Goal: Task Accomplishment & Management: Complete application form

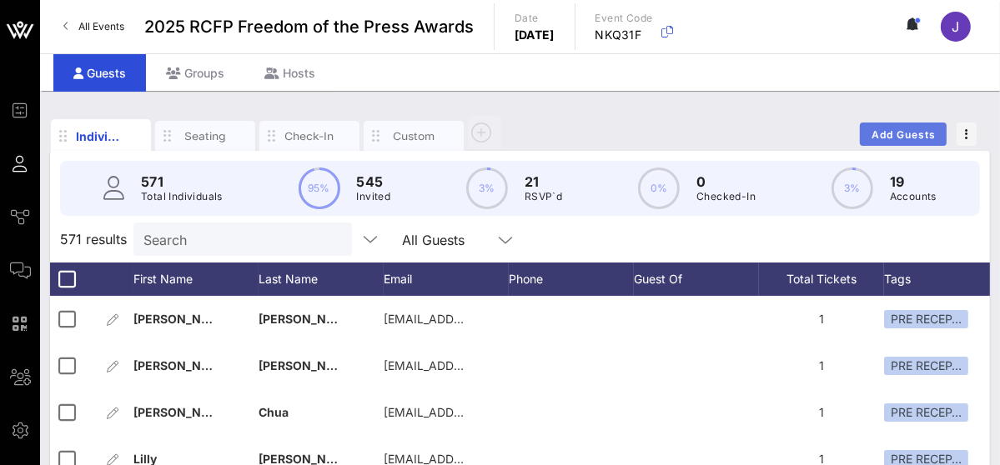
click at [891, 137] on span "Add Guests" at bounding box center [904, 134] width 66 height 13
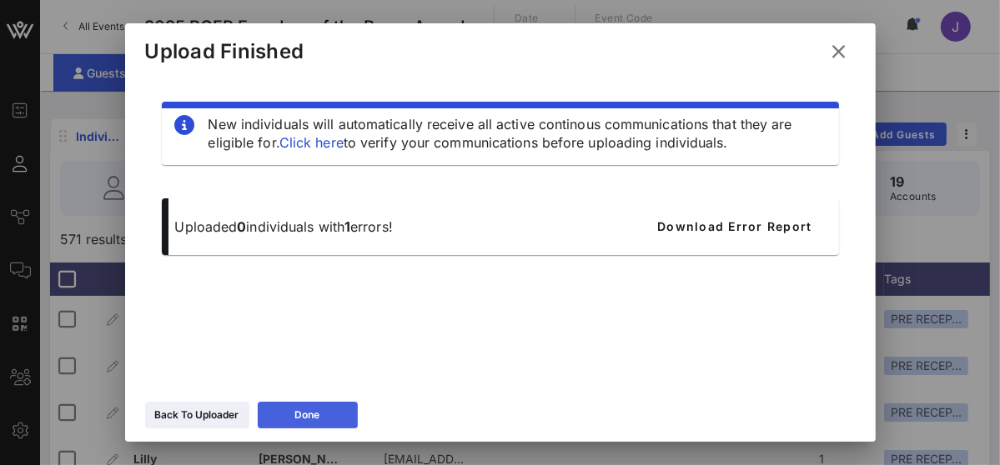
click at [310, 422] on button "Done" at bounding box center [308, 415] width 100 height 27
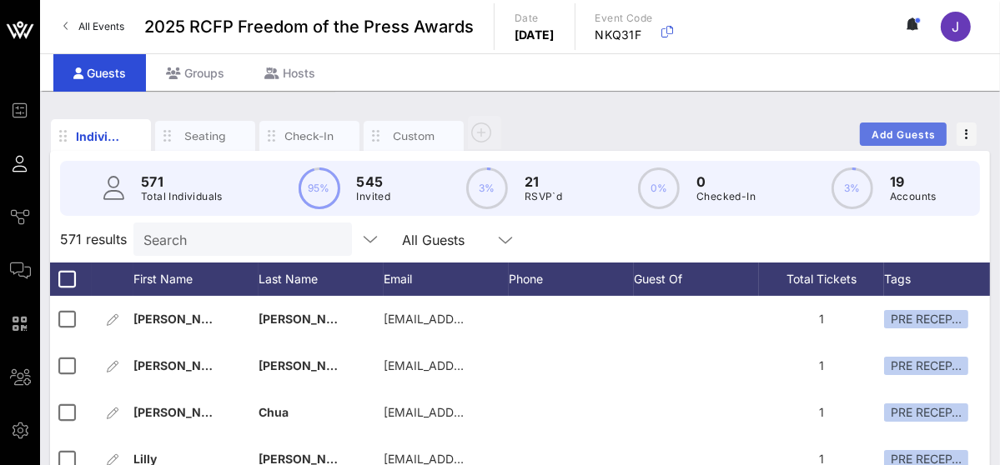
click at [889, 139] on span "Add Guests" at bounding box center [904, 134] width 66 height 13
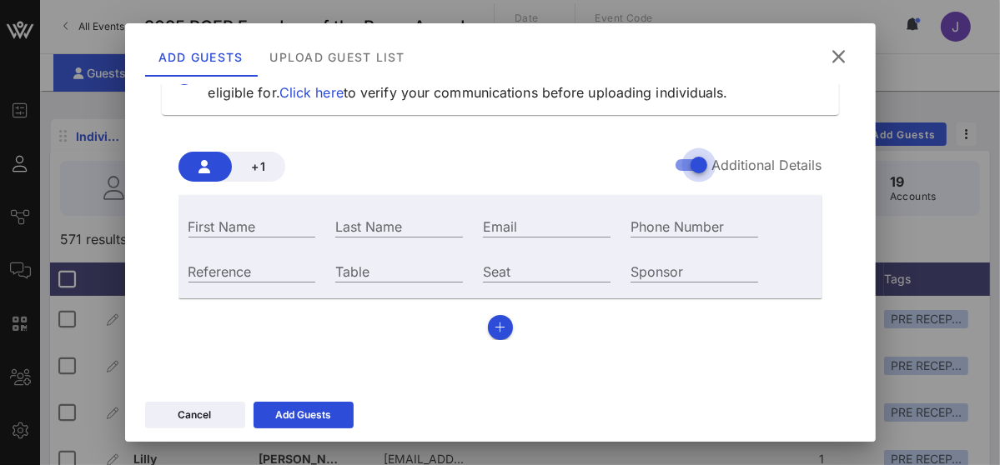
scroll to position [83, 0]
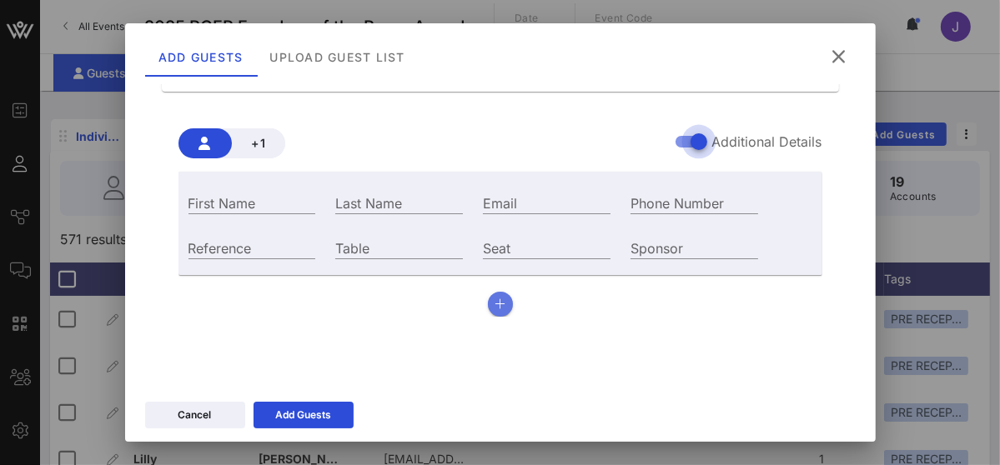
click at [495, 304] on icon "button" at bounding box center [500, 305] width 11 height 12
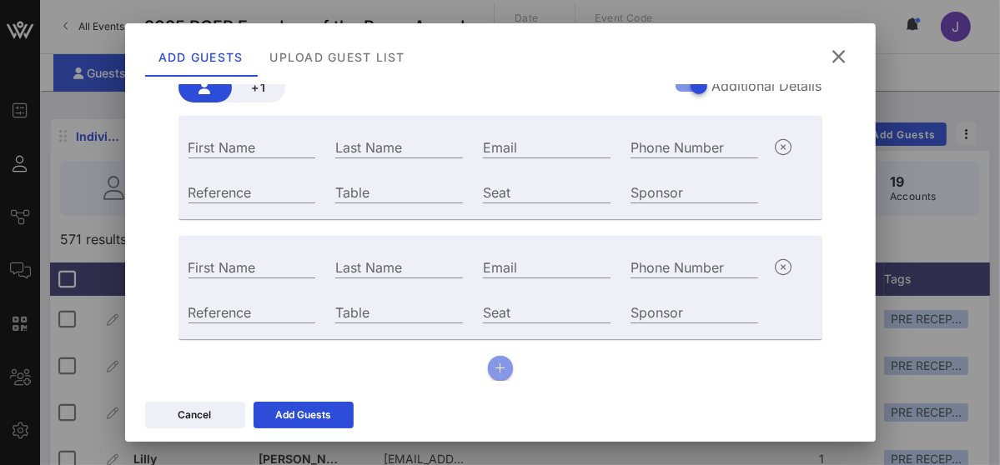
click at [495, 369] on icon "button" at bounding box center [500, 369] width 11 height 12
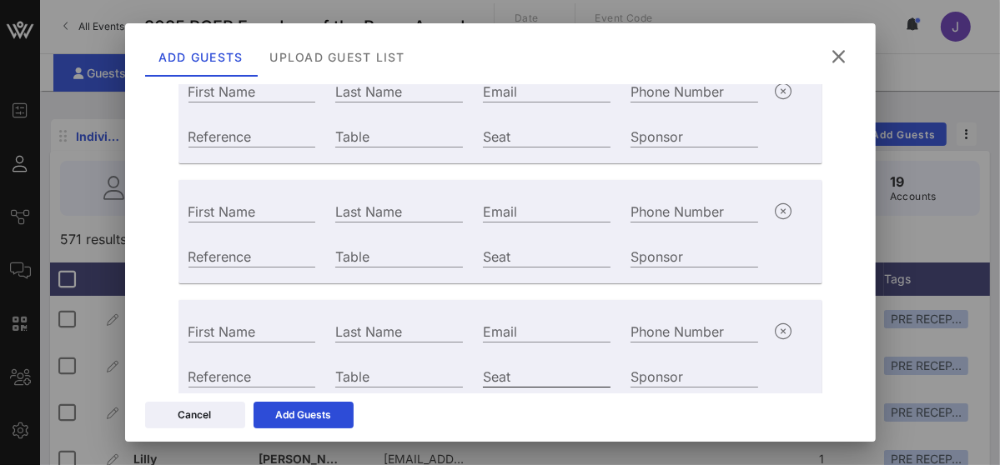
scroll to position [259, 0]
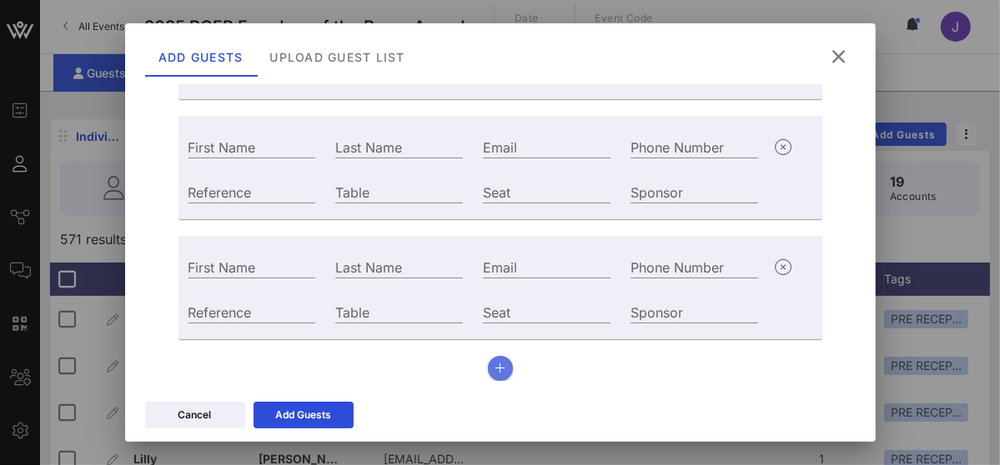
click at [490, 375] on button "button" at bounding box center [500, 368] width 25 height 25
click at [498, 374] on icon "button" at bounding box center [500, 369] width 11 height 12
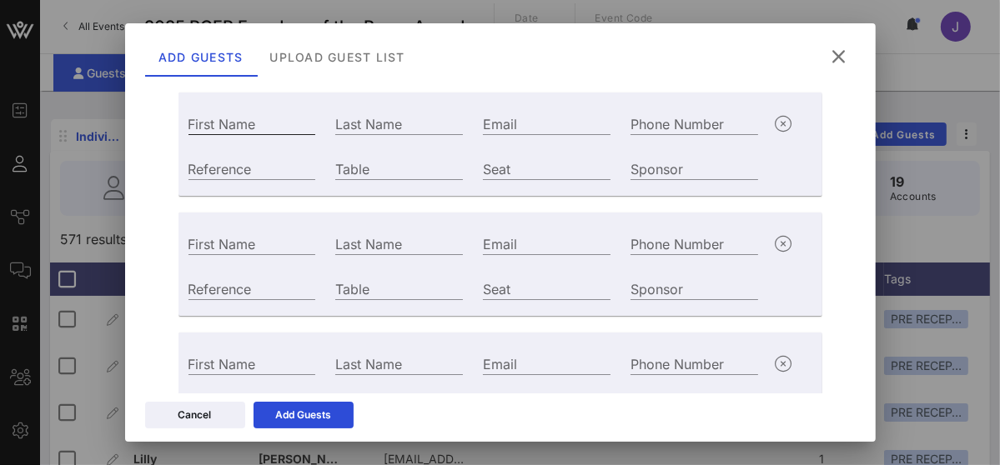
scroll to position [46, 0]
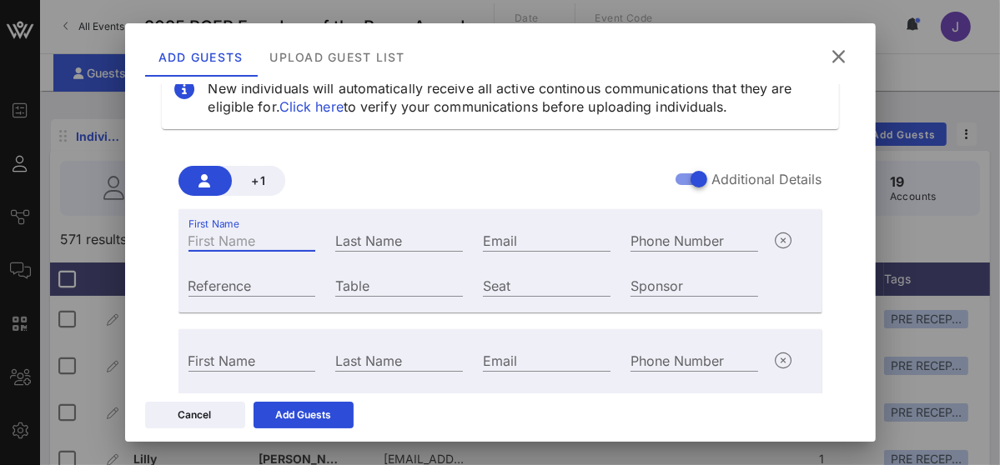
click at [254, 249] on input "First Name" at bounding box center [252, 240] width 128 height 22
type input "[PERSON_NAME]"
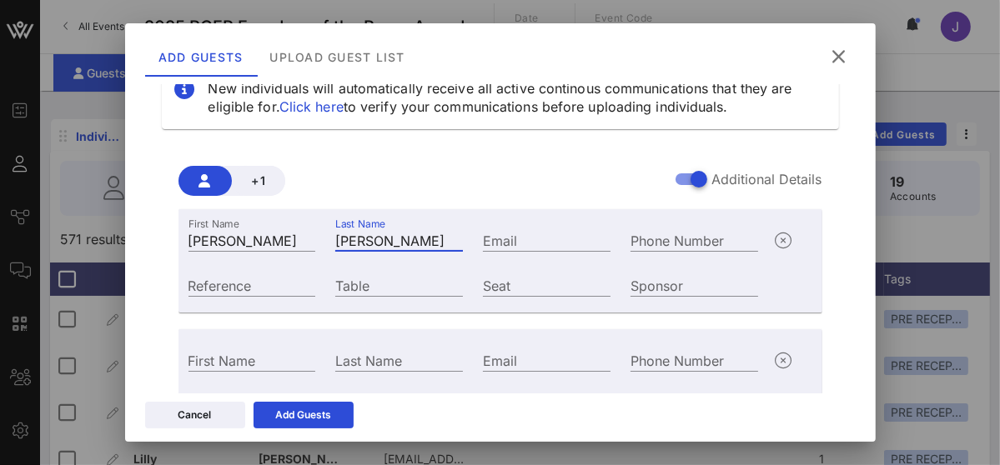
type input "[PERSON_NAME]"
click at [363, 278] on input "Table" at bounding box center [399, 285] width 128 height 22
paste input "[PERSON_NAME]"
drag, startPoint x: 442, startPoint y: 286, endPoint x: 300, endPoint y: 285, distance: 141.8
click at [300, 285] on div "Reference Table [PERSON_NAME] Seat Sponsor" at bounding box center [473, 283] width 590 height 45
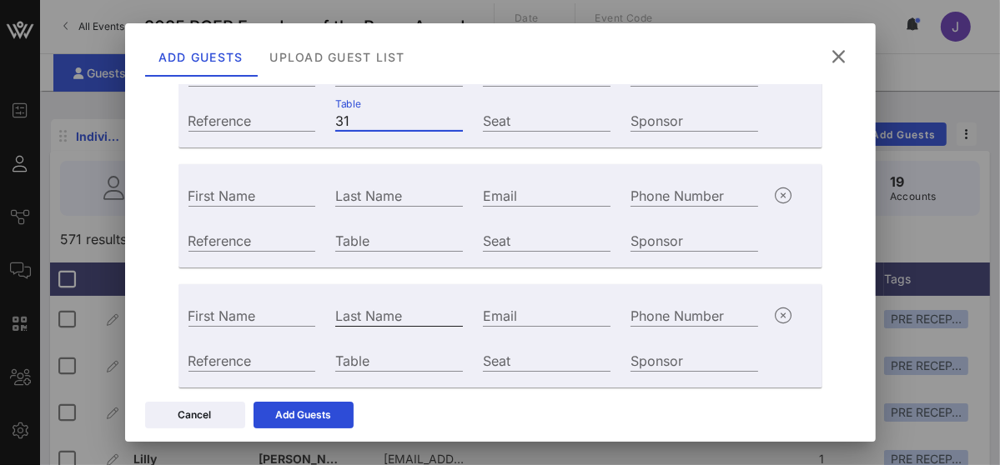
scroll to position [213, 0]
type input "31"
click at [365, 239] on input "Table" at bounding box center [399, 239] width 128 height 22
type input "31"
click at [384, 357] on input "Table" at bounding box center [399, 359] width 128 height 22
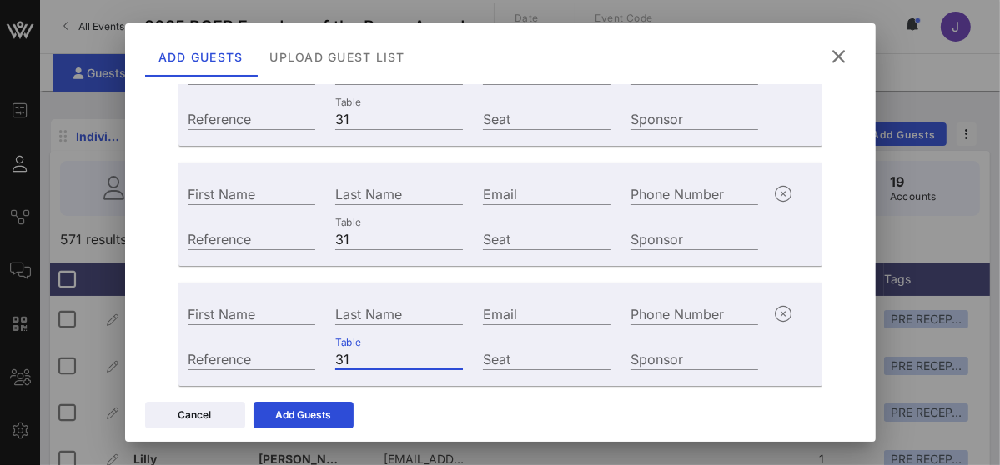
scroll to position [379, 0]
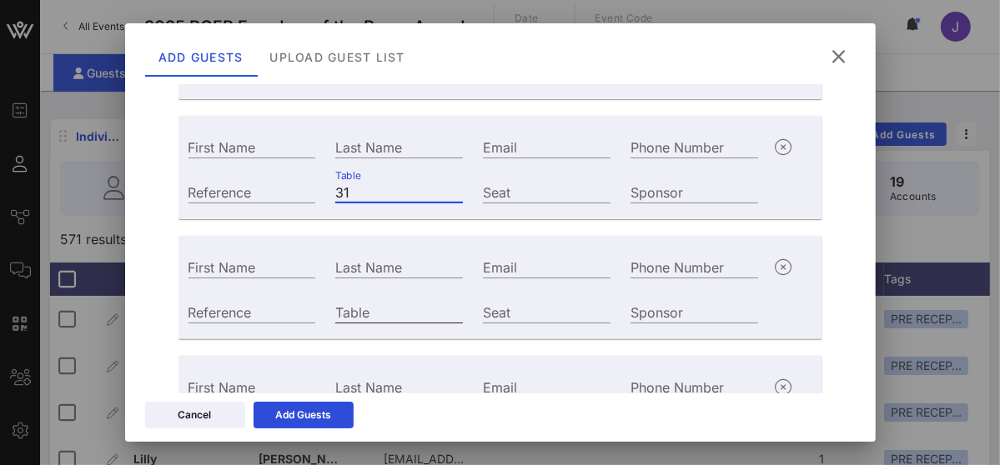
type input "31"
click at [374, 309] on input "Table" at bounding box center [399, 312] width 128 height 22
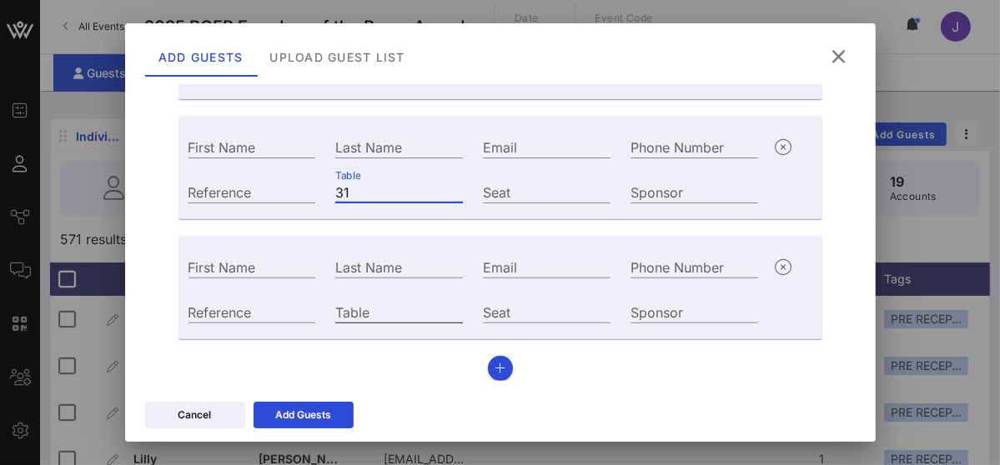
type input "31"
click at [371, 321] on div "Table" at bounding box center [399, 312] width 128 height 22
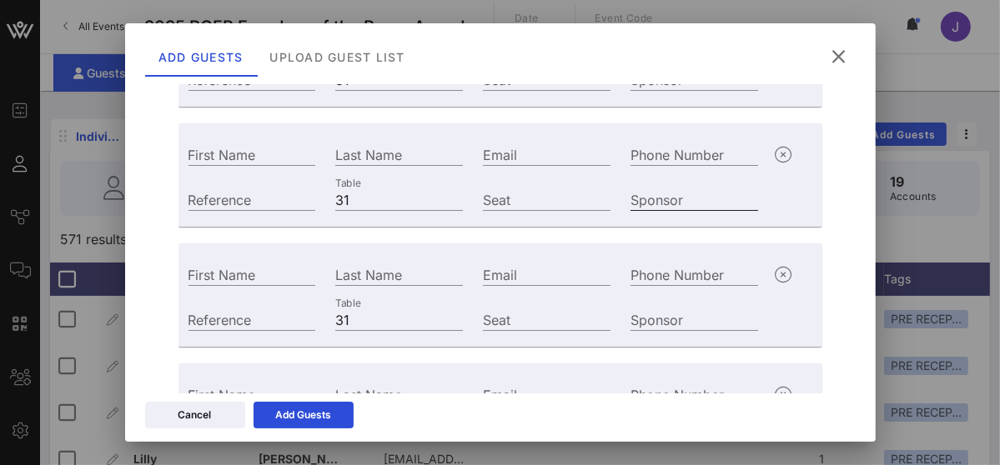
scroll to position [249, 0]
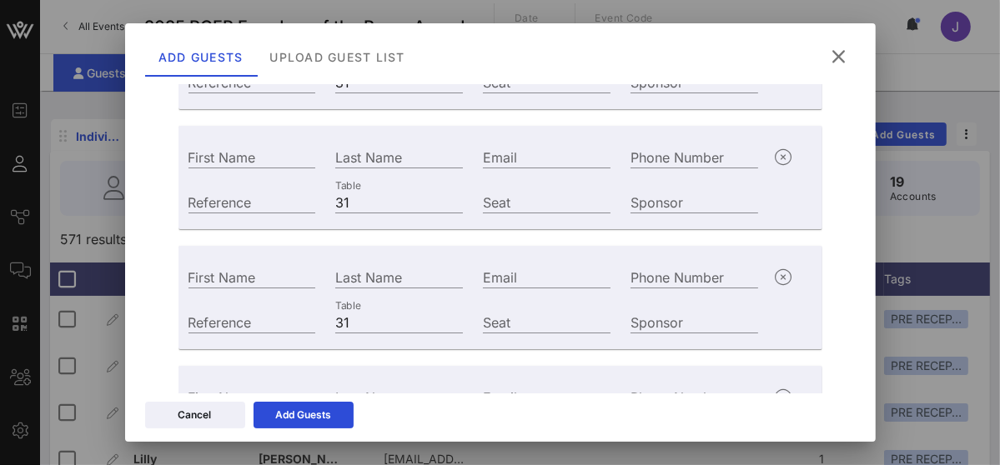
type input "31"
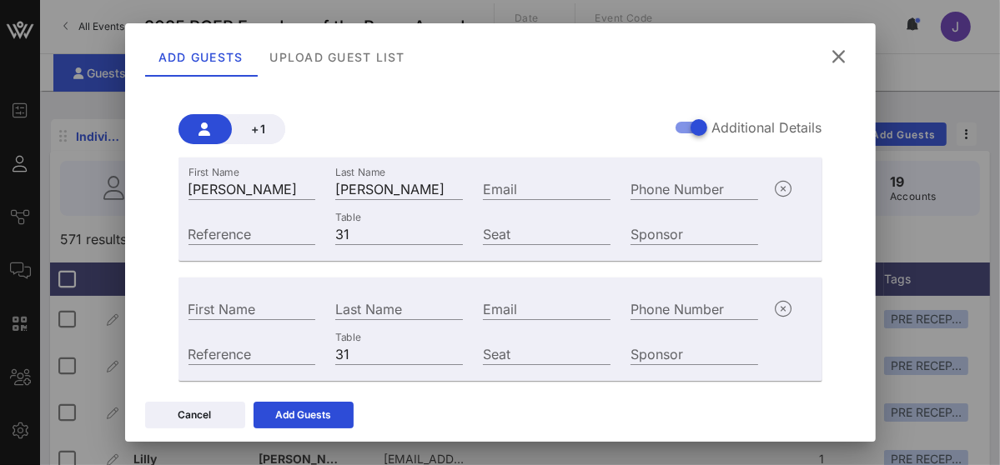
scroll to position [83, 0]
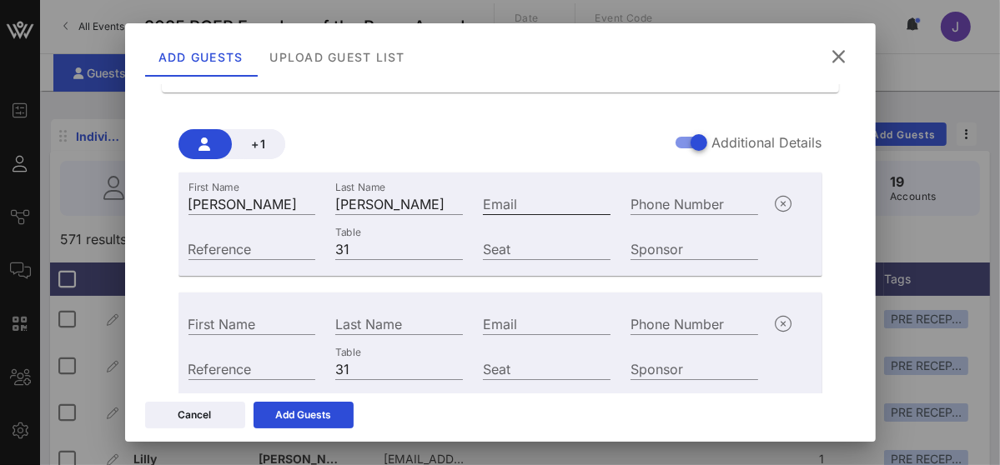
click at [515, 204] on input "Email" at bounding box center [547, 204] width 128 height 22
paste input "[PERSON_NAME][EMAIL_ADDRESS][PERSON_NAME][DOMAIN_NAME]"
drag, startPoint x: 445, startPoint y: 204, endPoint x: 338, endPoint y: 204, distance: 107.6
click at [338, 204] on div "First Name [PERSON_NAME] Last Name [PERSON_NAME] Email [PERSON_NAME][EMAIL_ADDR…" at bounding box center [473, 201] width 590 height 45
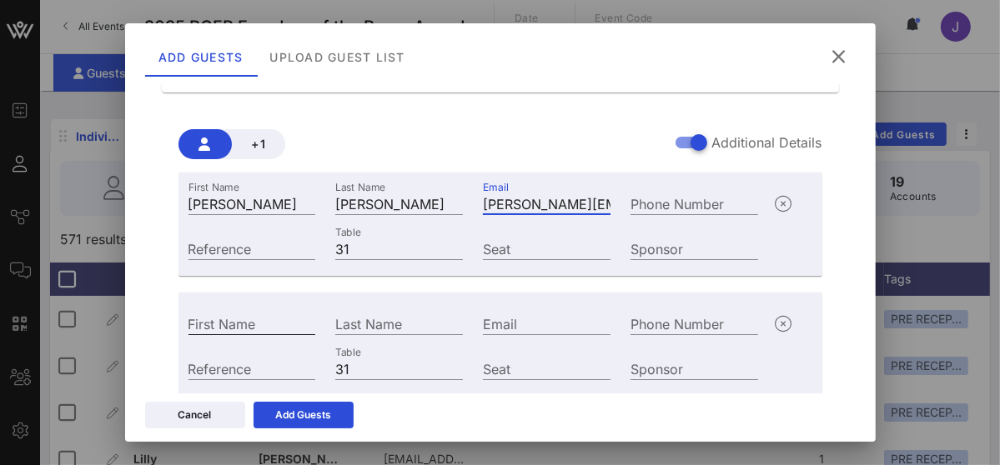
type input "[PERSON_NAME][EMAIL_ADDRESS][PERSON_NAME][DOMAIN_NAME]"
click at [257, 319] on input "First Name" at bounding box center [252, 324] width 128 height 22
type input "W"
type input "[PERSON_NAME]"
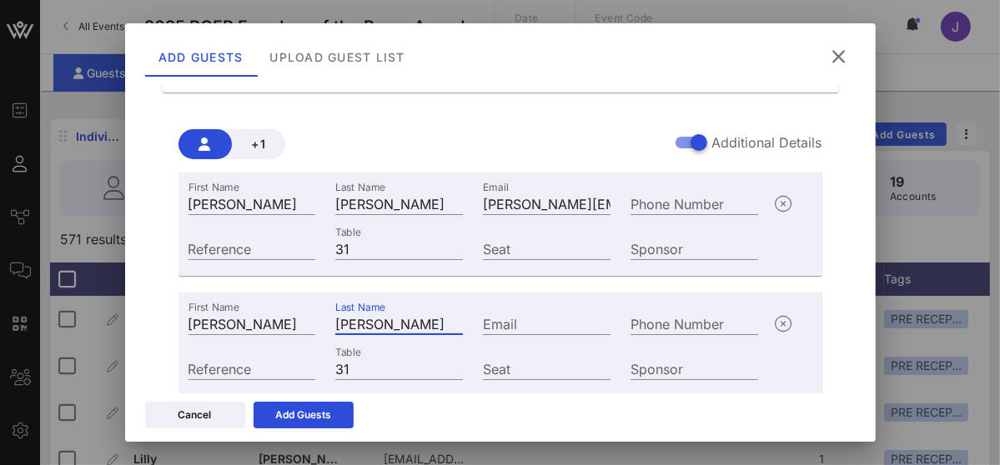
type input "[PERSON_NAME]"
click at [506, 324] on input "Email" at bounding box center [547, 324] width 128 height 22
paste input "[PERSON_NAME][EMAIL_ADDRESS][PERSON_NAME][DOMAIN_NAME]"
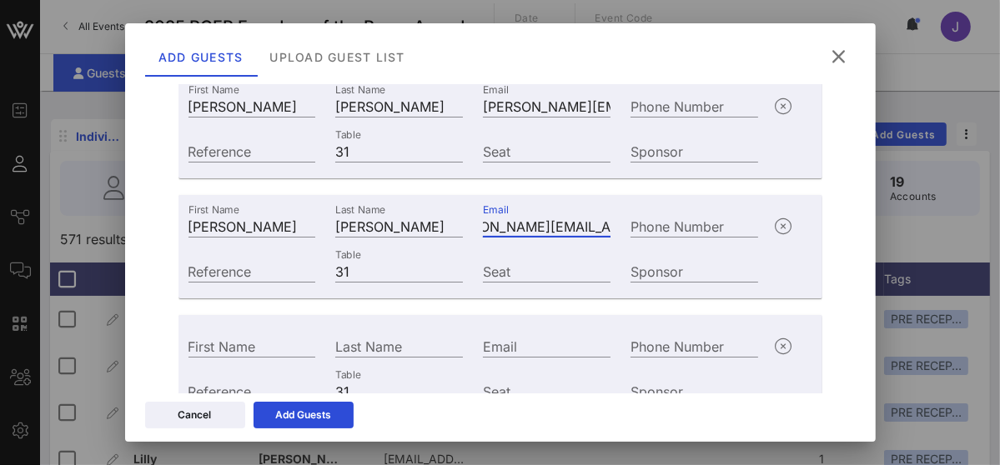
scroll to position [249, 0]
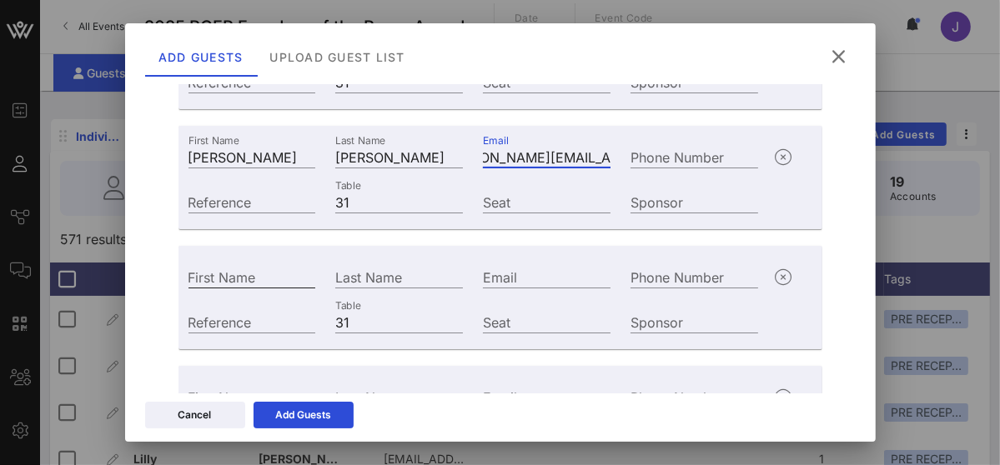
type input "[PERSON_NAME][EMAIL_ADDRESS][PERSON_NAME][DOMAIN_NAME]"
click at [243, 277] on input "First Name" at bounding box center [252, 277] width 128 height 22
type input "[PERSON_NAME]"
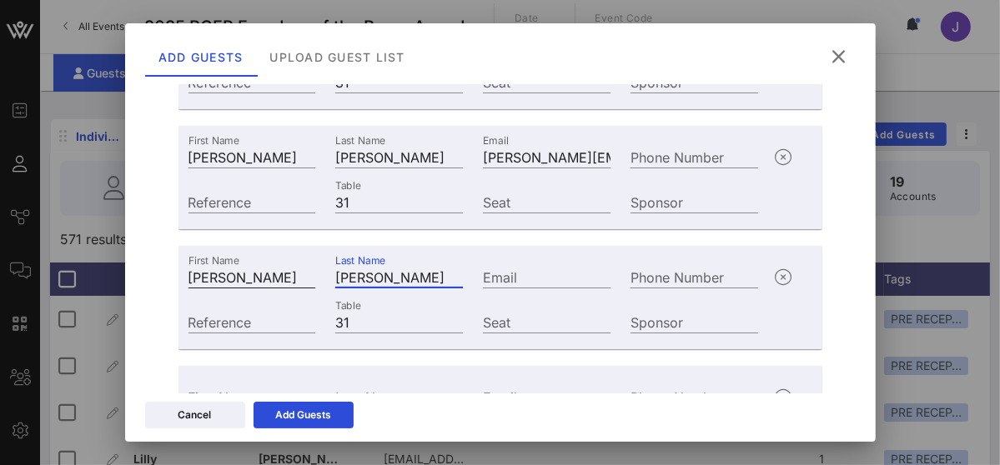
type input "[PERSON_NAME]"
click at [538, 279] on input "Email" at bounding box center [547, 277] width 128 height 22
paste input "[PERSON_NAME][EMAIL_ADDRESS][PERSON_NAME][DOMAIN_NAME]"
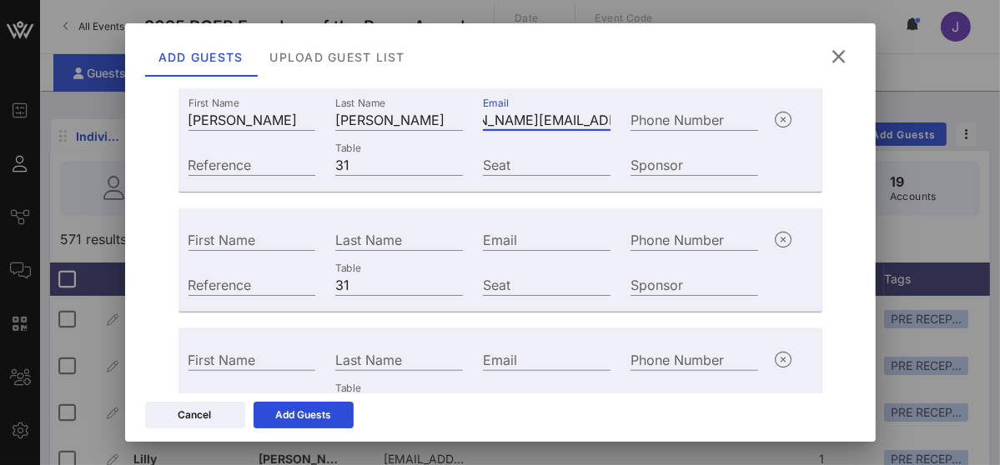
scroll to position [416, 0]
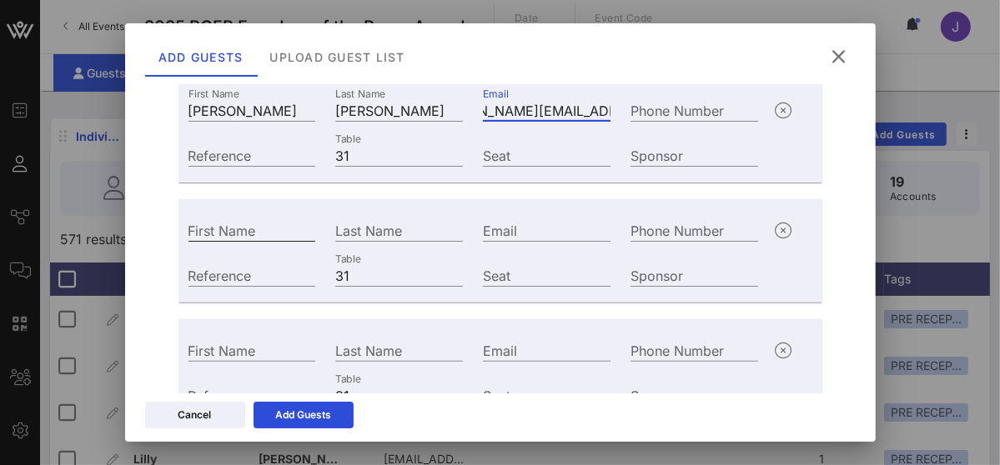
type input "[PERSON_NAME][EMAIL_ADDRESS][PERSON_NAME][DOMAIN_NAME]"
click at [251, 232] on input "First Name" at bounding box center [252, 230] width 128 height 22
type input "[PERSON_NAME]"
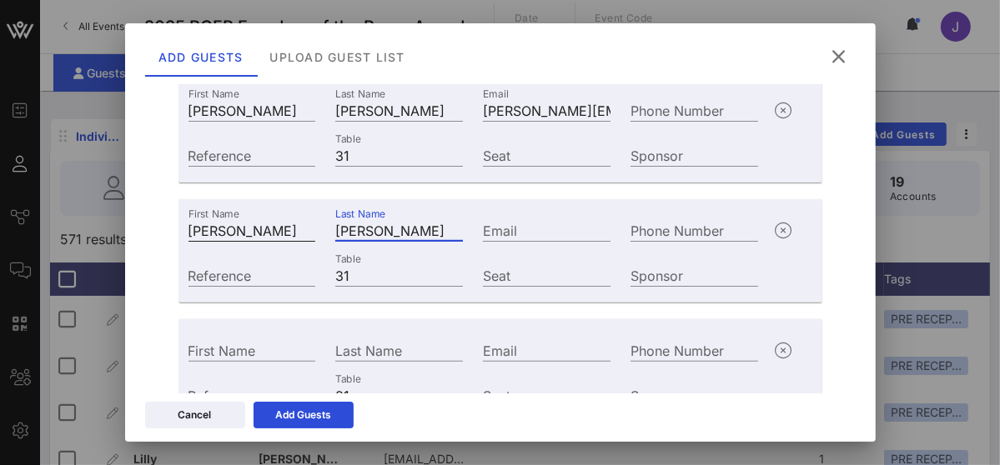
type input "[PERSON_NAME]"
click at [520, 228] on input "Email" at bounding box center [547, 230] width 128 height 22
paste input "[PERSON_NAME][EMAIL_ADDRESS][PERSON_NAME][DOMAIN_NAME]"
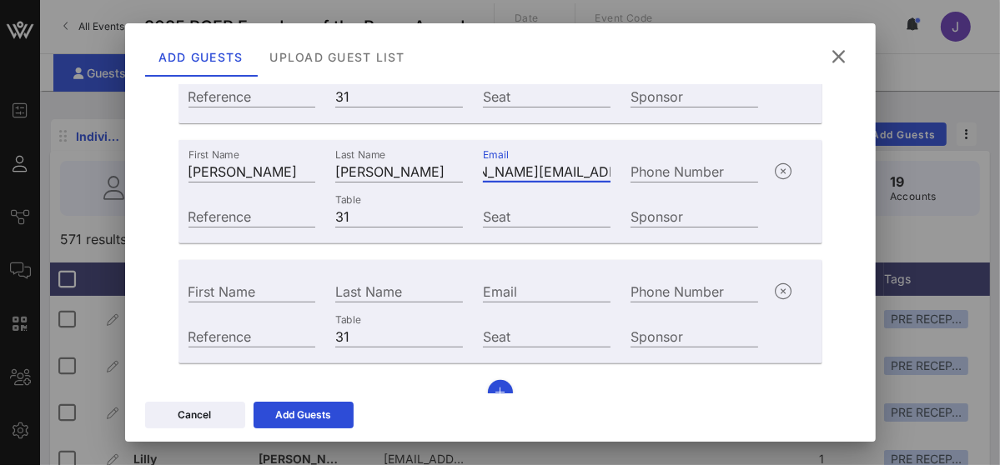
scroll to position [500, 0]
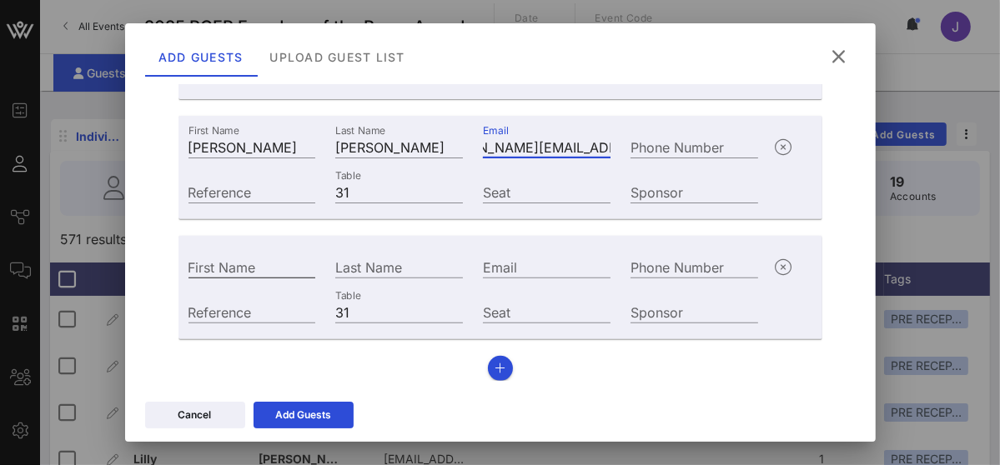
type input "[PERSON_NAME][EMAIL_ADDRESS][PERSON_NAME][DOMAIN_NAME]"
click at [274, 264] on input "First Name" at bounding box center [252, 267] width 128 height 22
type input "[PERSON_NAME]"
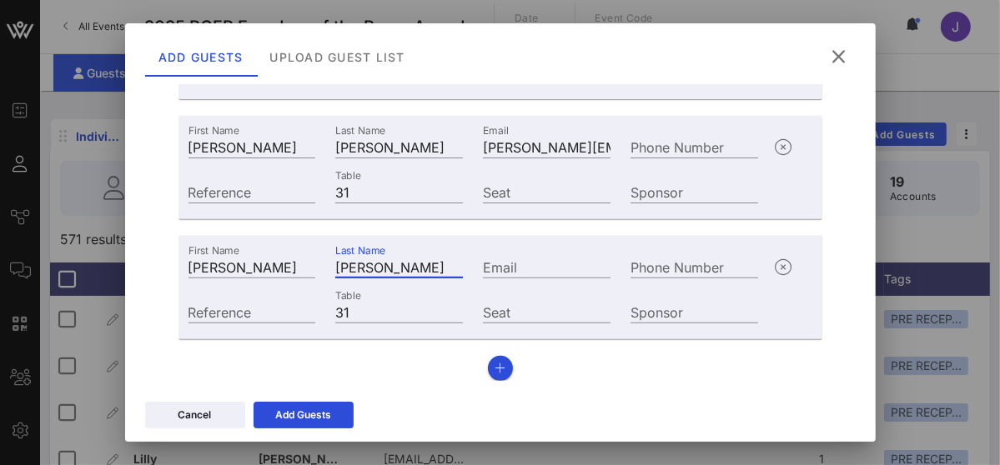
type input "[PERSON_NAME]"
click at [520, 264] on input "Email" at bounding box center [547, 267] width 128 height 22
paste input "[EMAIL_ADDRESS][DOMAIN_NAME]"
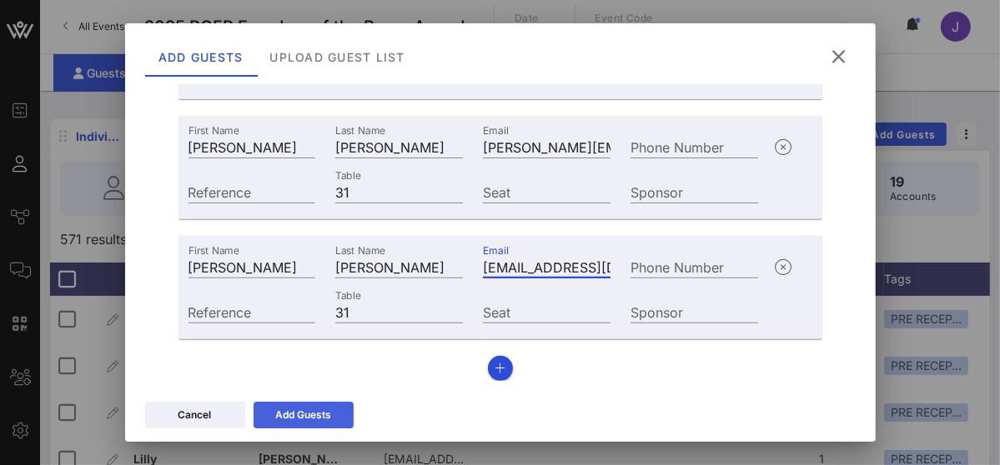
type input "[EMAIL_ADDRESS][DOMAIN_NAME]"
click at [317, 418] on div "Add Guests" at bounding box center [303, 415] width 56 height 17
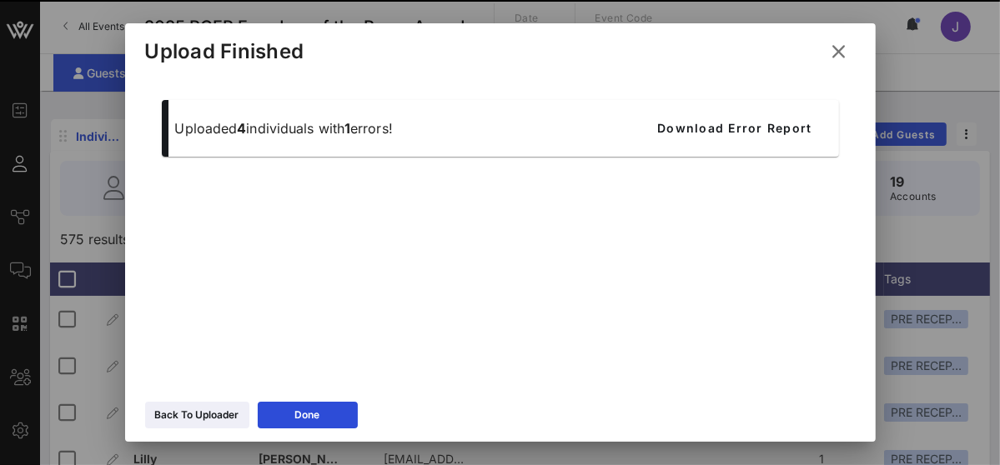
scroll to position [98, 0]
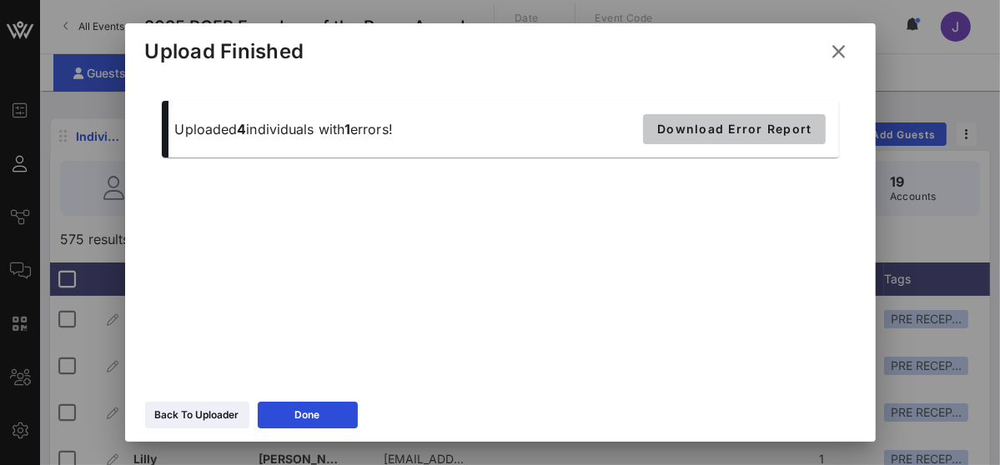
click at [690, 130] on span "Download Error Report" at bounding box center [733, 129] width 155 height 14
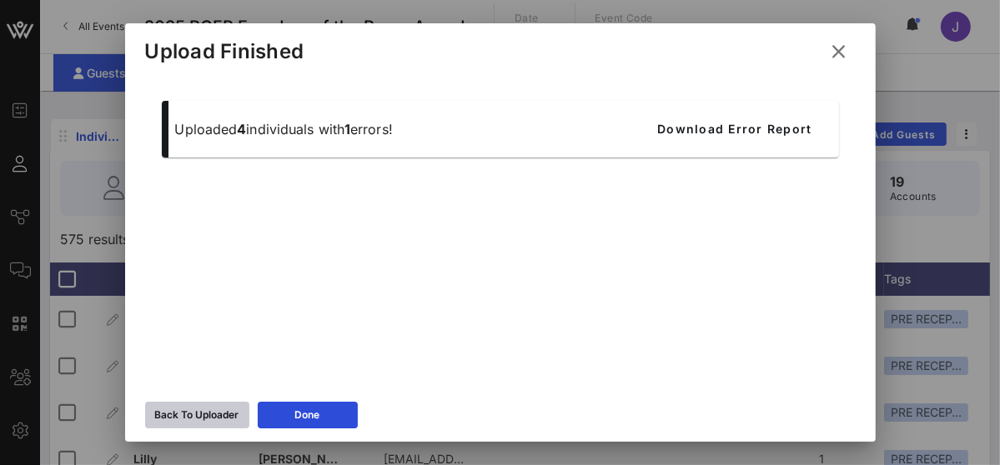
click at [180, 420] on div "Back To Uploader" at bounding box center [197, 415] width 84 height 17
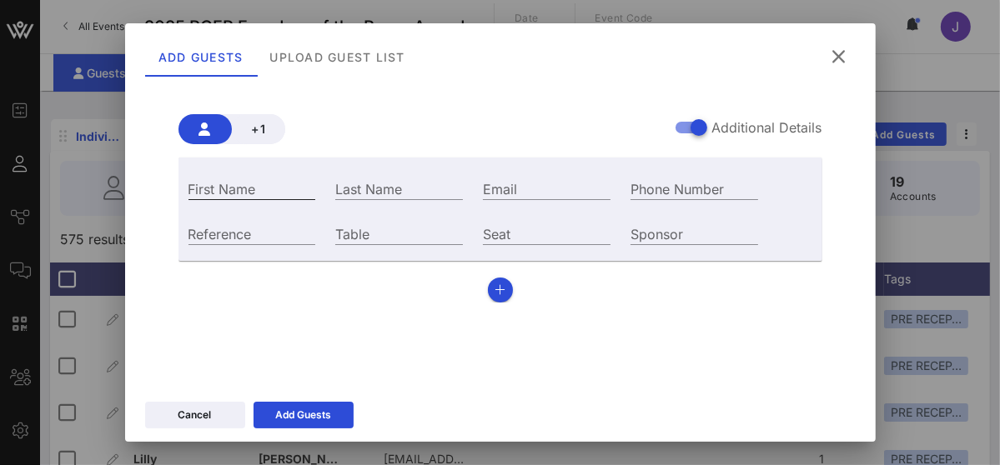
click at [223, 191] on input "First Name" at bounding box center [252, 189] width 128 height 22
type input "[PERSON_NAME]"
type input "Grogran"
click at [836, 359] on div "New individuals will automatically receive all active continous communications …" at bounding box center [500, 187] width 711 height 400
click at [502, 188] on input "Email" at bounding box center [547, 189] width 128 height 22
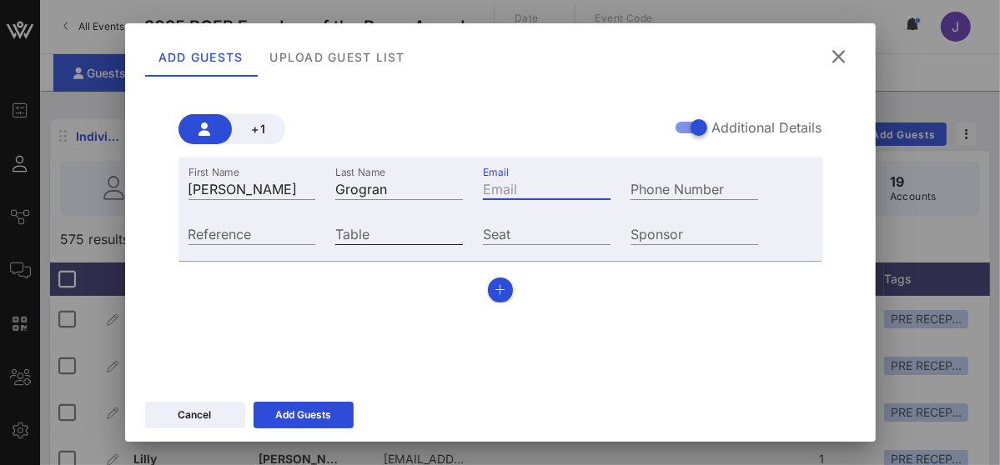
paste input "[EMAIL_ADDRESS][DOMAIN_NAME]"
type input "[EMAIL_ADDRESS][DOMAIN_NAME]"
click at [400, 233] on input "Table" at bounding box center [399, 234] width 128 height 22
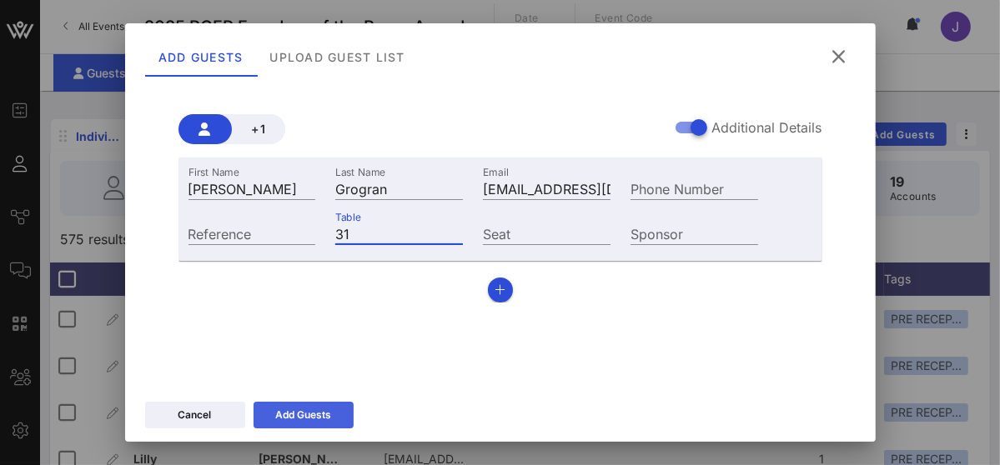
type input "31"
click at [310, 411] on div "Add Guests" at bounding box center [303, 415] width 56 height 17
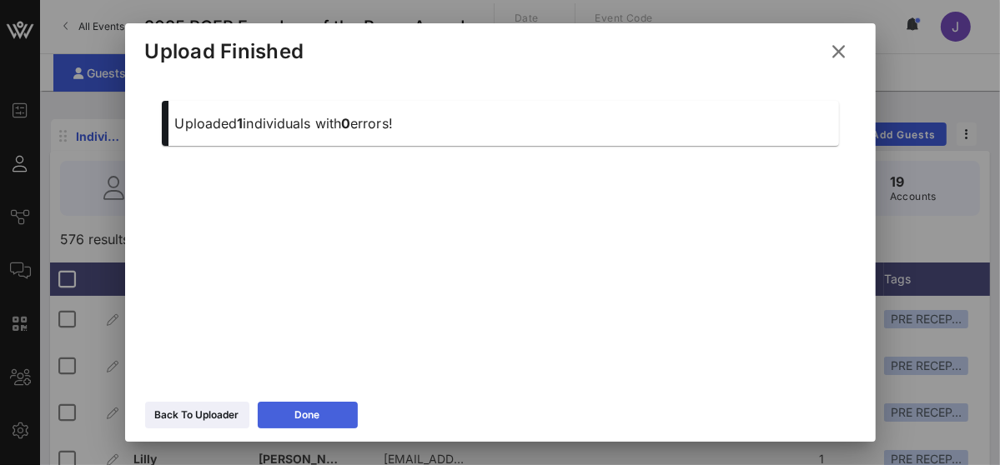
click at [299, 417] on div "Done" at bounding box center [307, 415] width 25 height 17
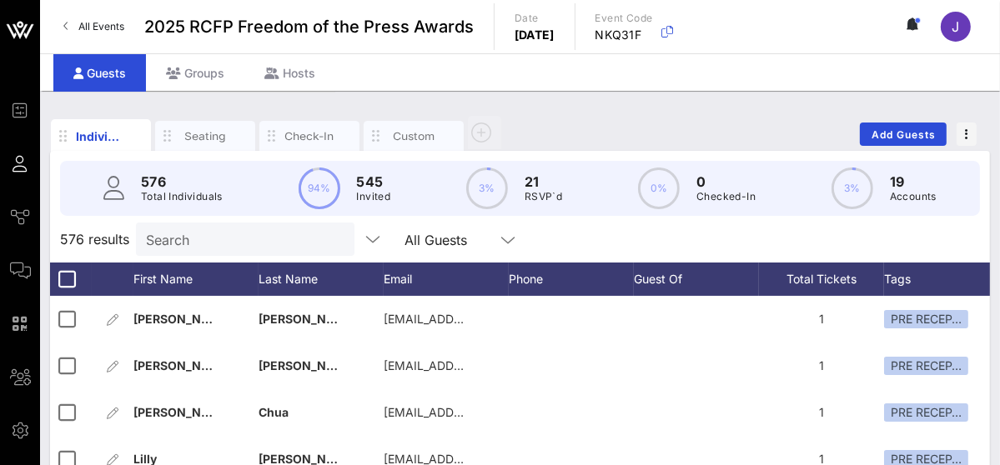
click at [191, 243] on input "Search" at bounding box center [243, 239] width 195 height 22
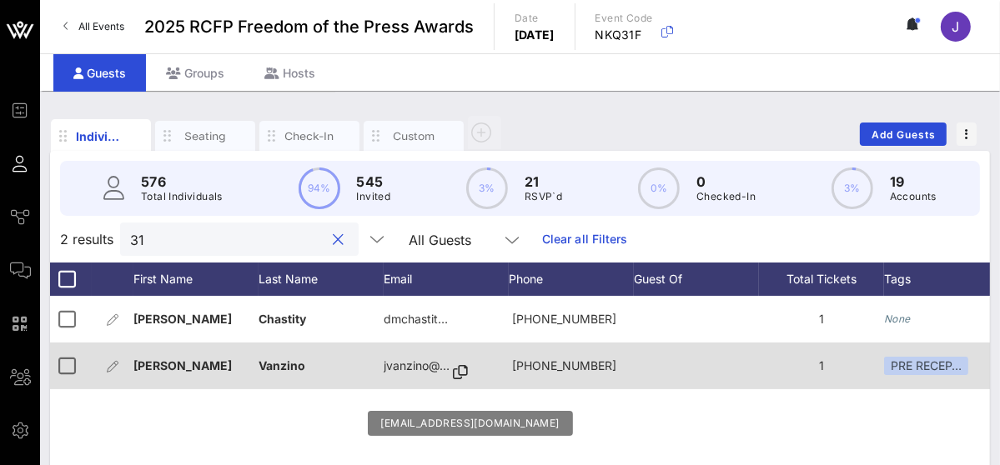
scroll to position [83, 0]
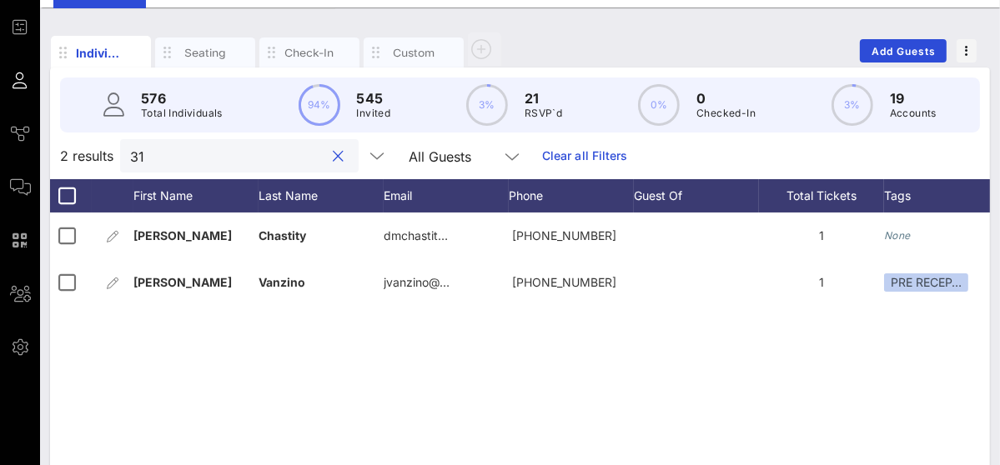
drag, startPoint x: 198, startPoint y: 147, endPoint x: 120, endPoint y: 135, distance: 79.3
click at [123, 143] on div "31" at bounding box center [239, 155] width 239 height 33
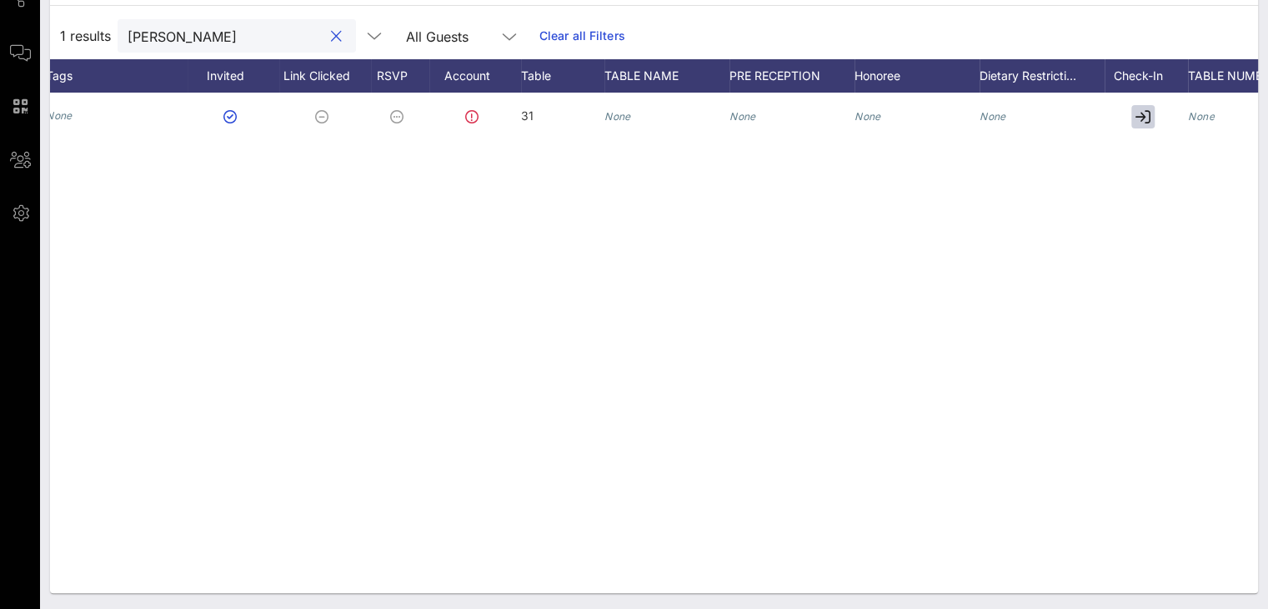
scroll to position [0, 941]
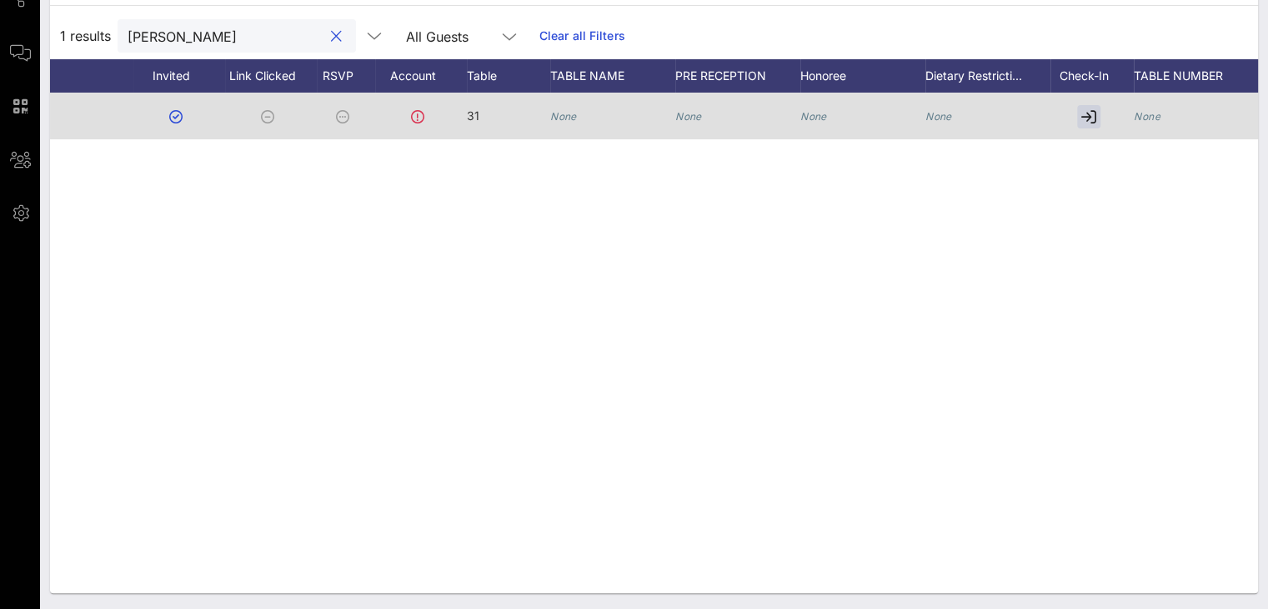
type input "[PERSON_NAME]"
click at [592, 115] on div "None" at bounding box center [612, 126] width 125 height 66
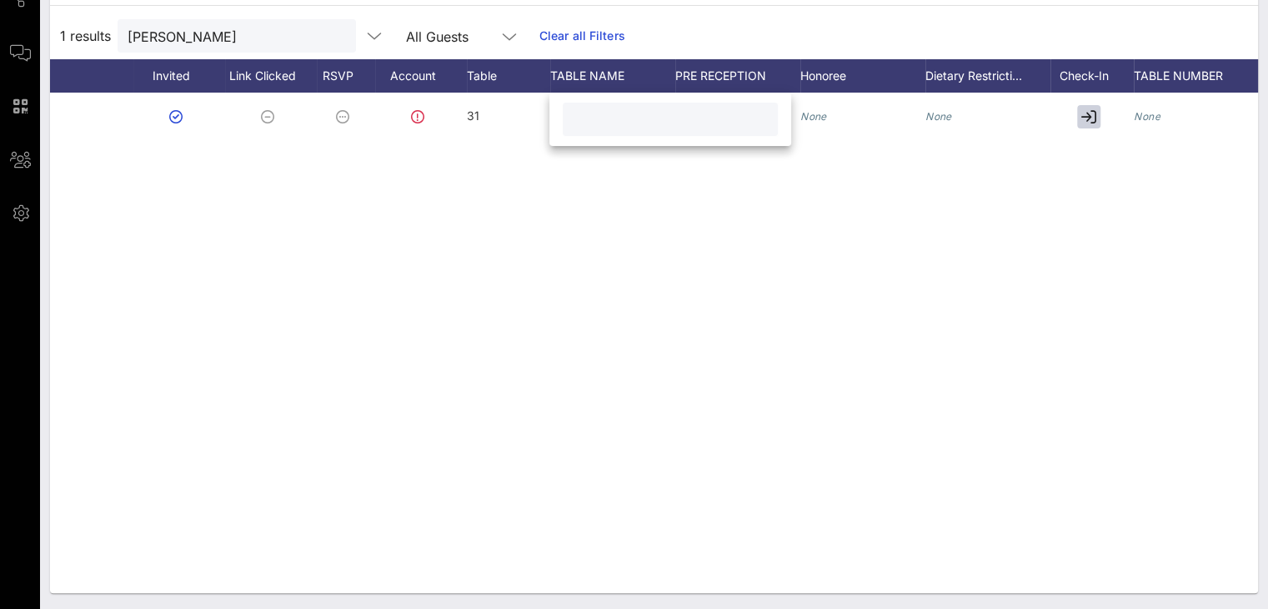
click at [599, 118] on input "text" at bounding box center [670, 119] width 195 height 22
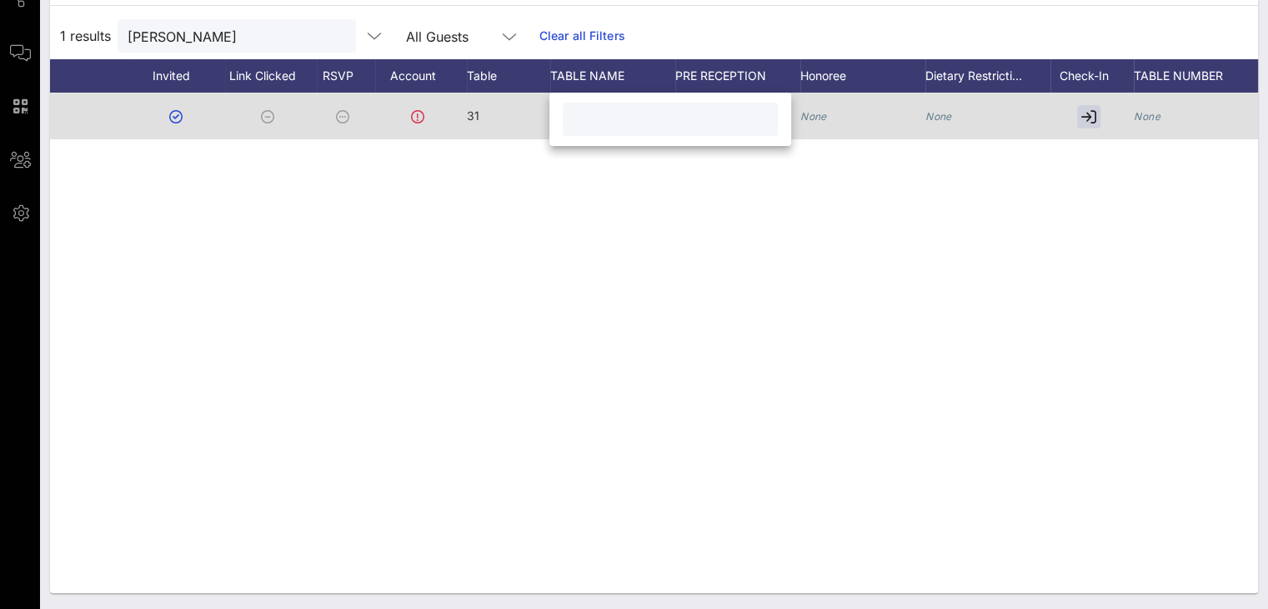
paste input "[PERSON_NAME]"
type input "[PERSON_NAME]"
click at [999, 115] on icon "None" at bounding box center [1147, 116] width 27 height 13
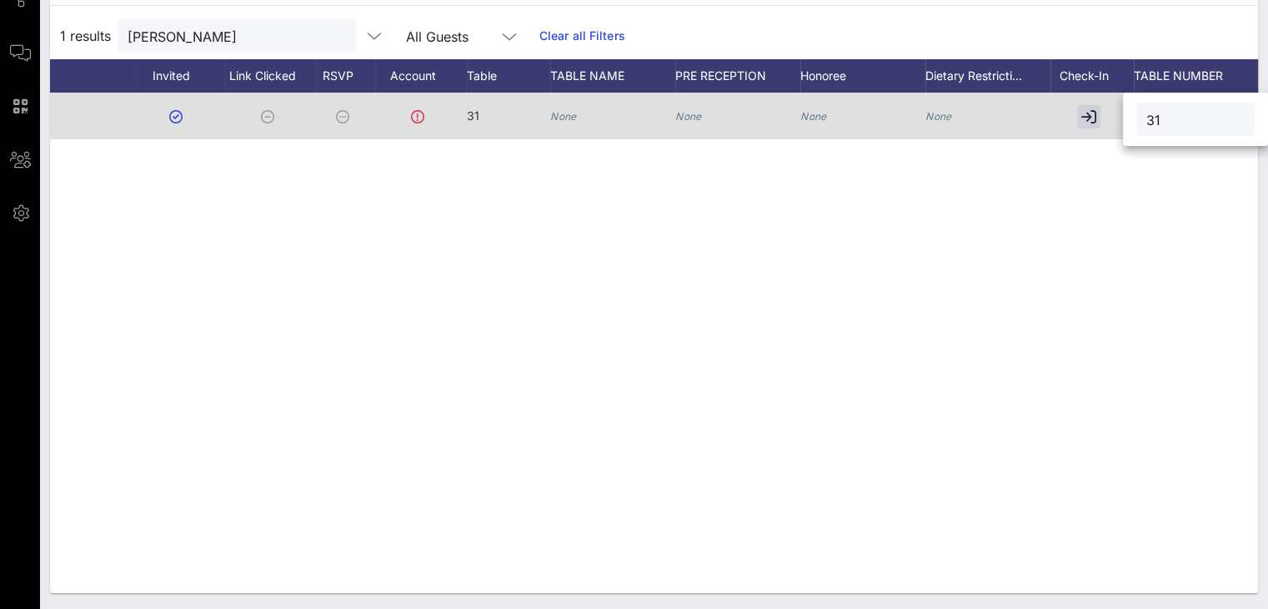
type input "31"
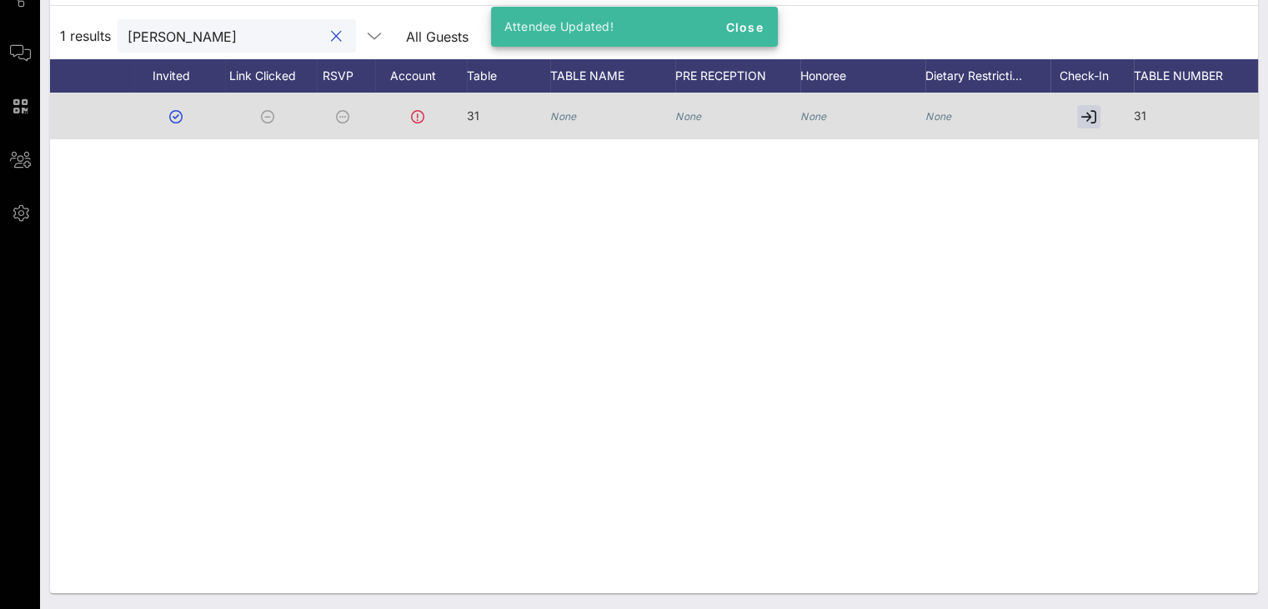
drag, startPoint x: 210, startPoint y: 36, endPoint x: 83, endPoint y: 38, distance: 127.6
click at [83, 38] on div "1 results [PERSON_NAME] all All Guests Clear all Filters" at bounding box center [654, 36] width 1208 height 47
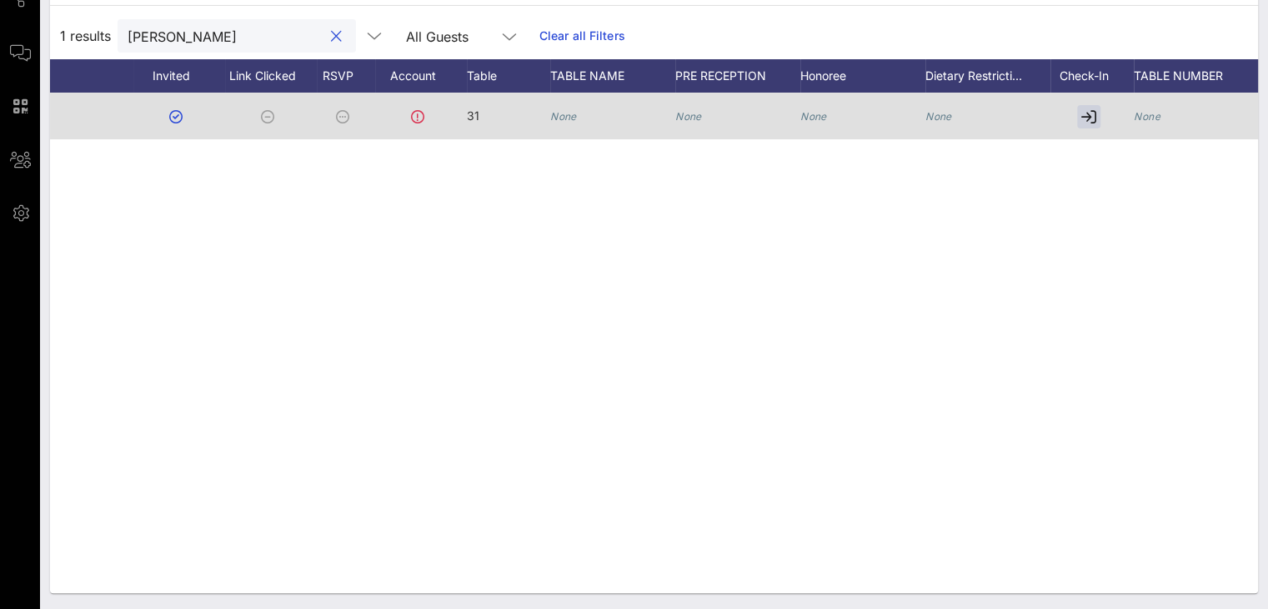
type input "[PERSON_NAME]"
click at [560, 110] on icon "None" at bounding box center [563, 116] width 27 height 13
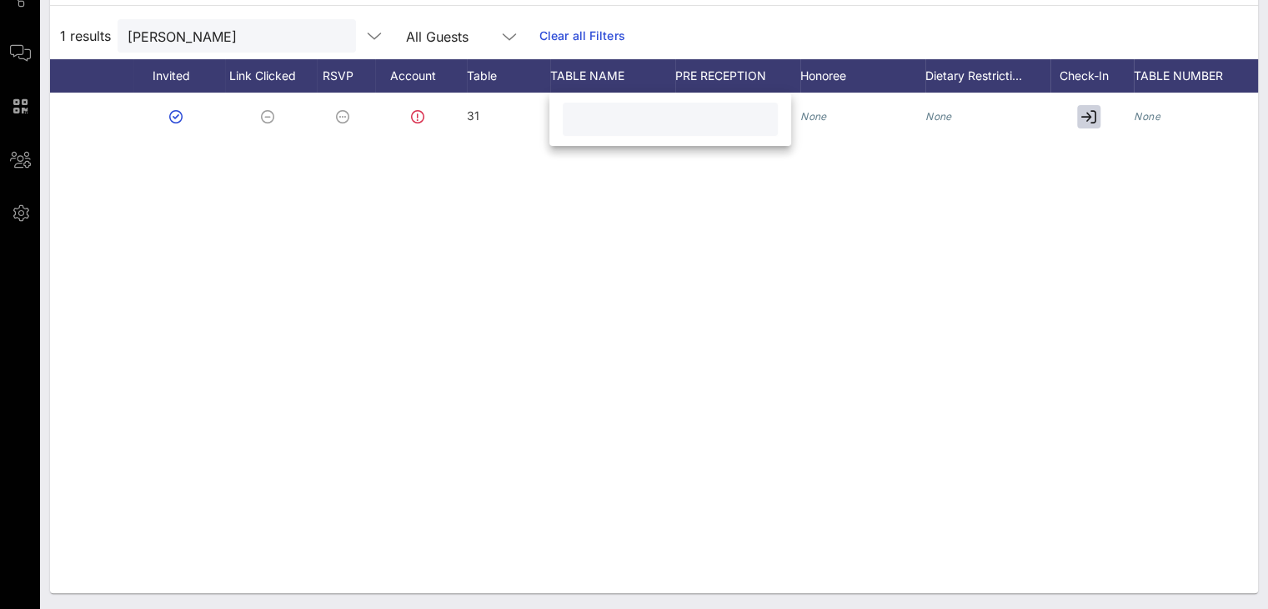
paste input "[PERSON_NAME]"
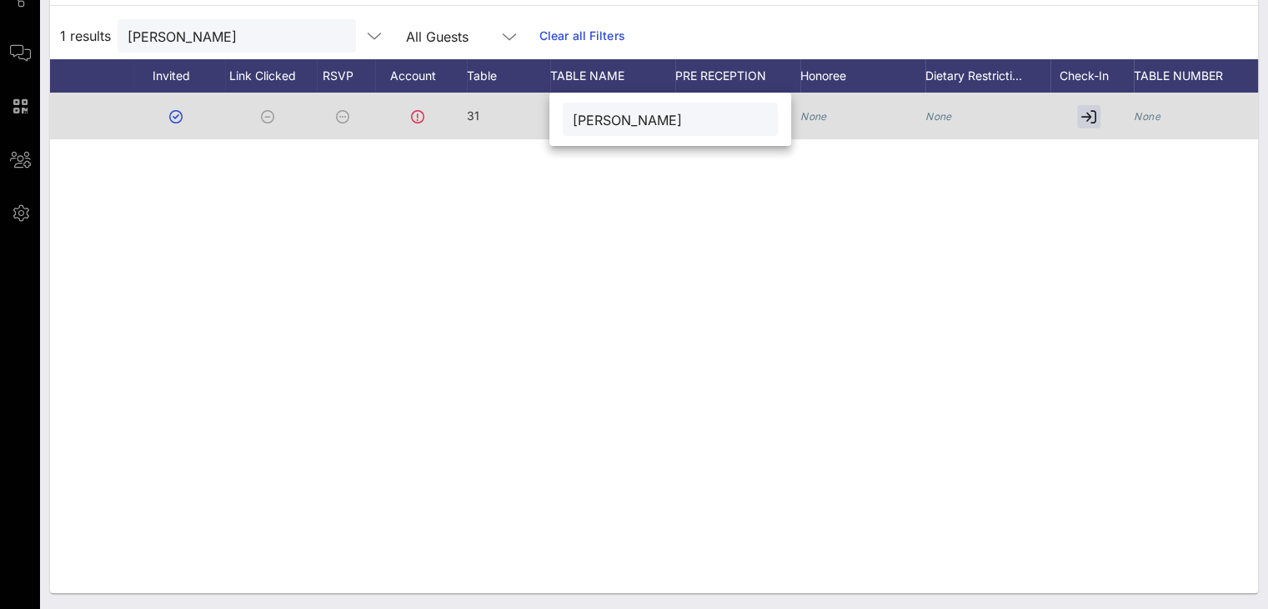
type input "[PERSON_NAME]"
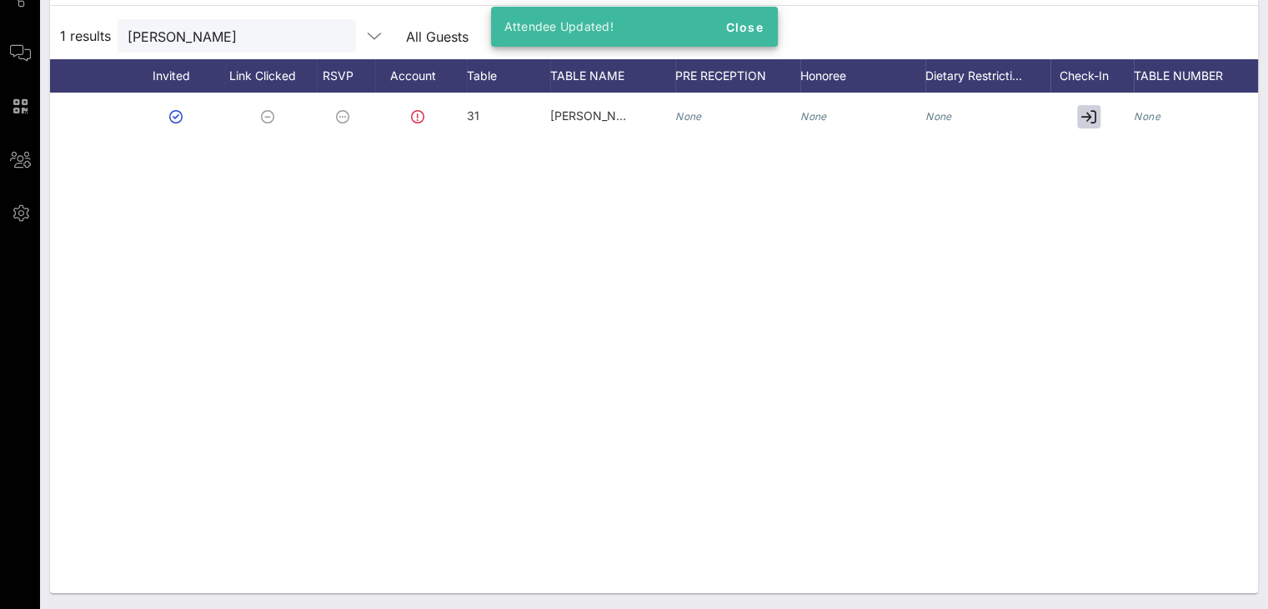
click at [999, 114] on icon "None" at bounding box center [1147, 116] width 27 height 13
type input "31"
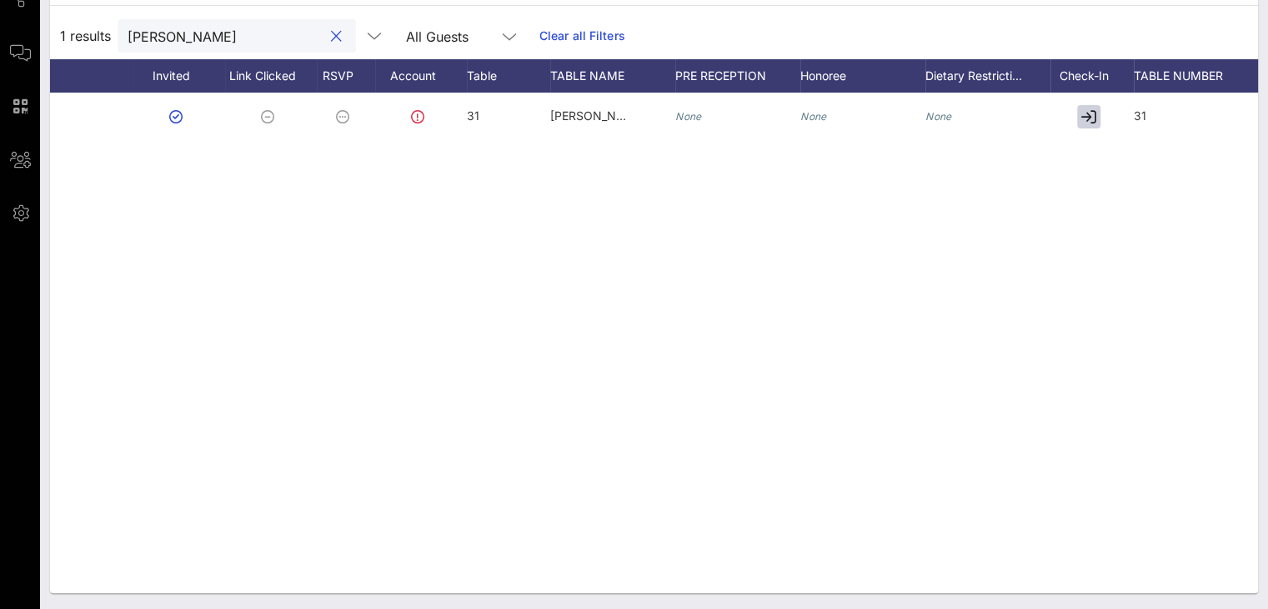
drag, startPoint x: 214, startPoint y: 34, endPoint x: 92, endPoint y: 35, distance: 122.6
click at [92, 35] on div "1 results [PERSON_NAME] All Guests Clear all Filters" at bounding box center [654, 36] width 1208 height 47
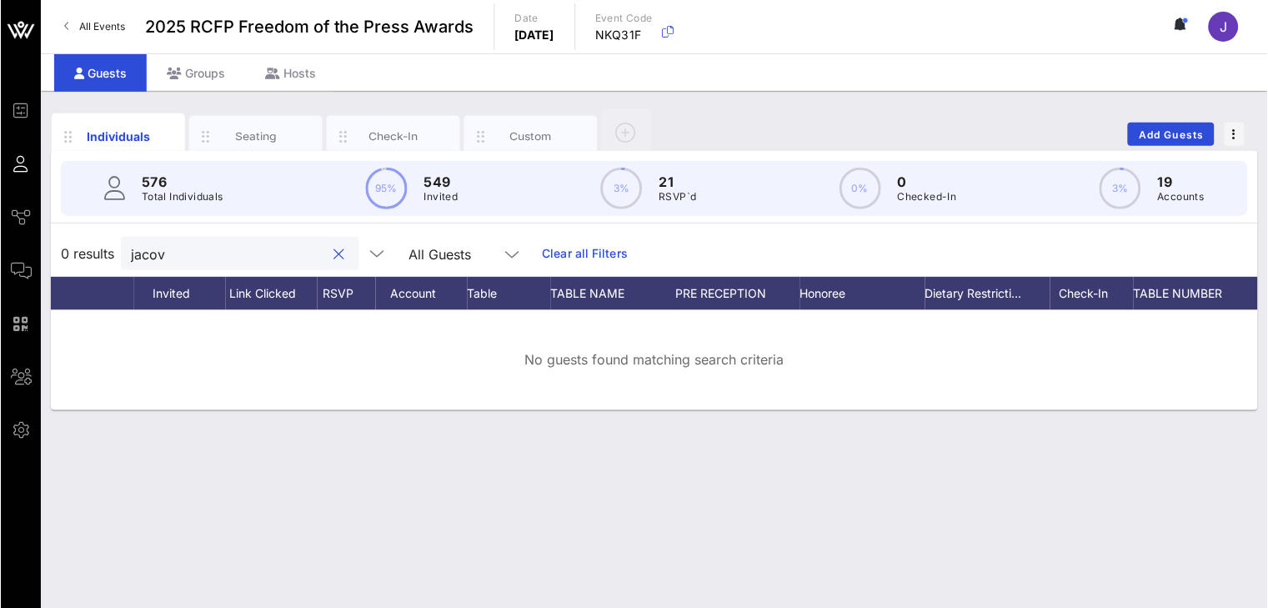
scroll to position [0, 0]
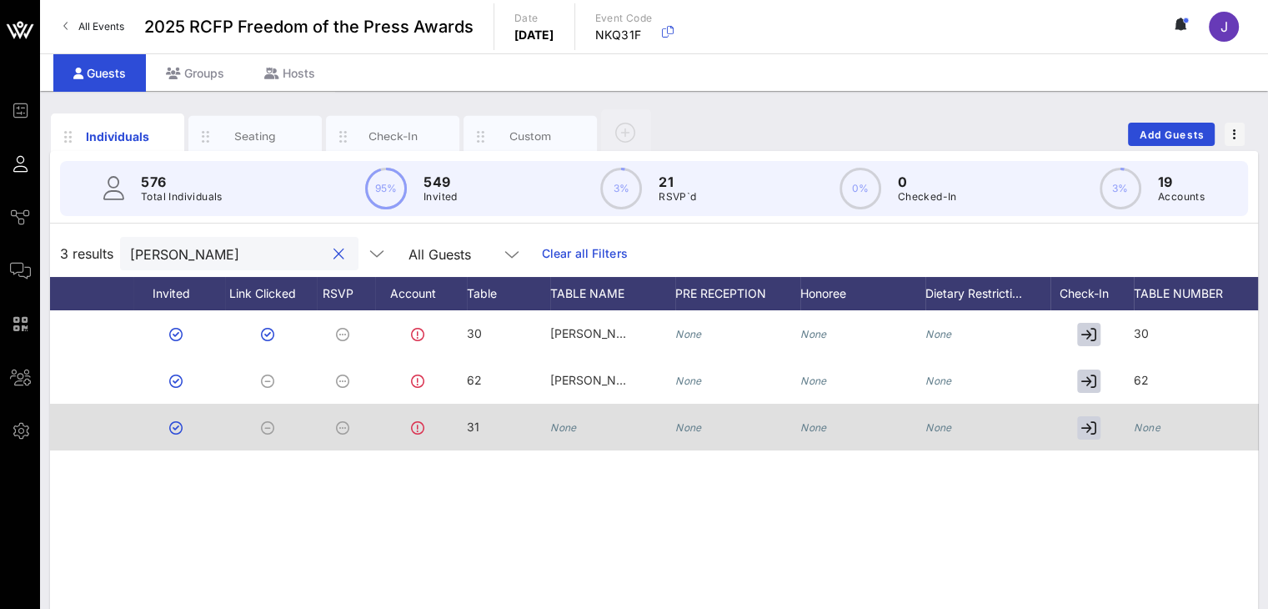
type input "[PERSON_NAME]"
click at [587, 434] on div "None" at bounding box center [612, 437] width 125 height 66
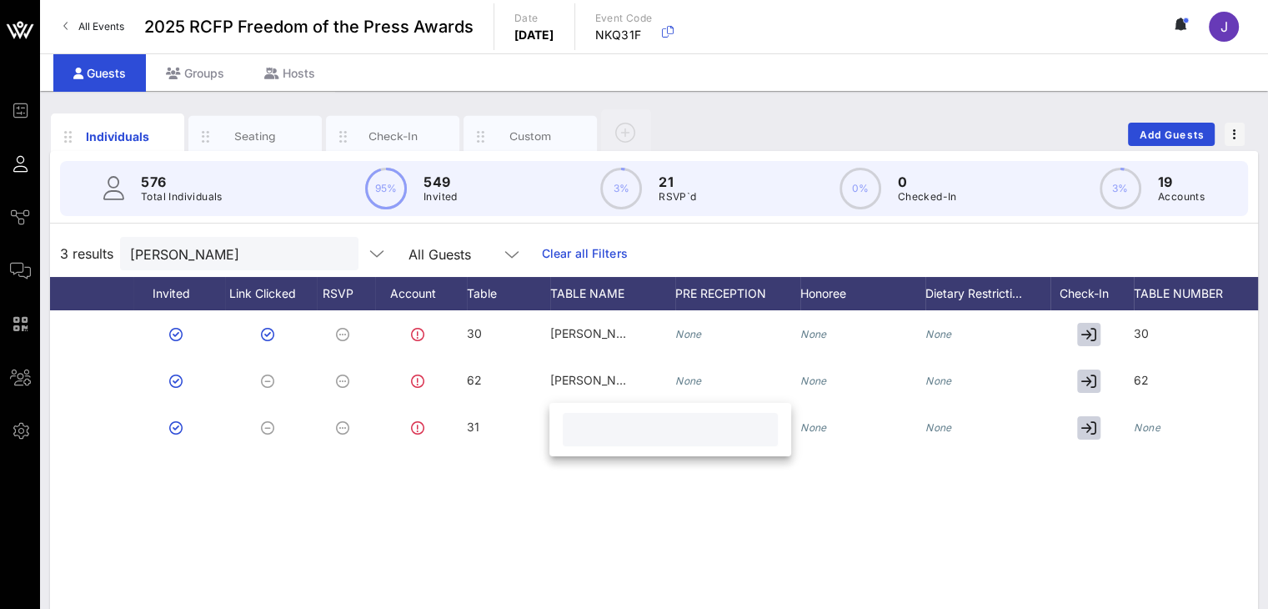
paste input "[PERSON_NAME]"
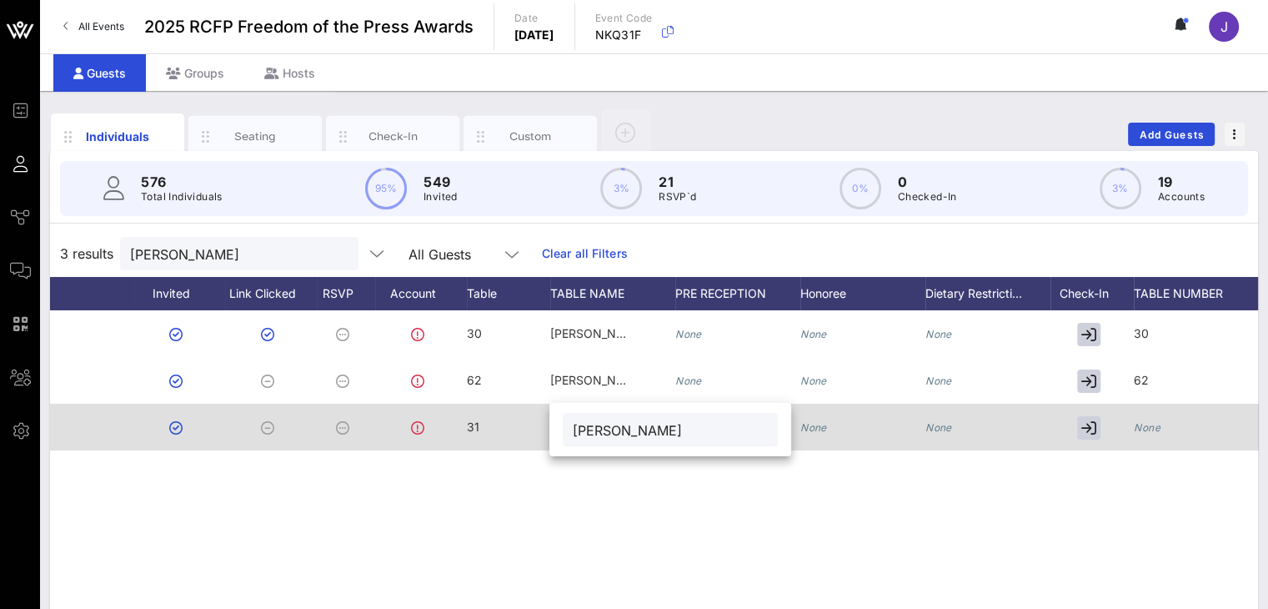
type input "[PERSON_NAME]"
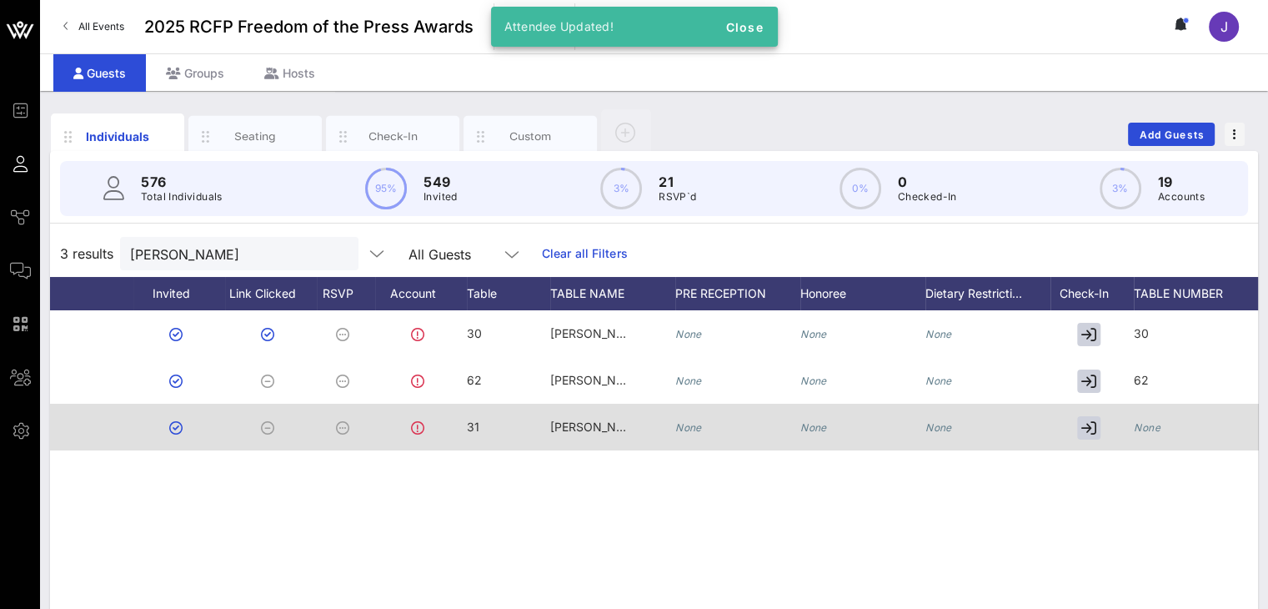
click at [999, 425] on div "None" at bounding box center [1196, 437] width 125 height 66
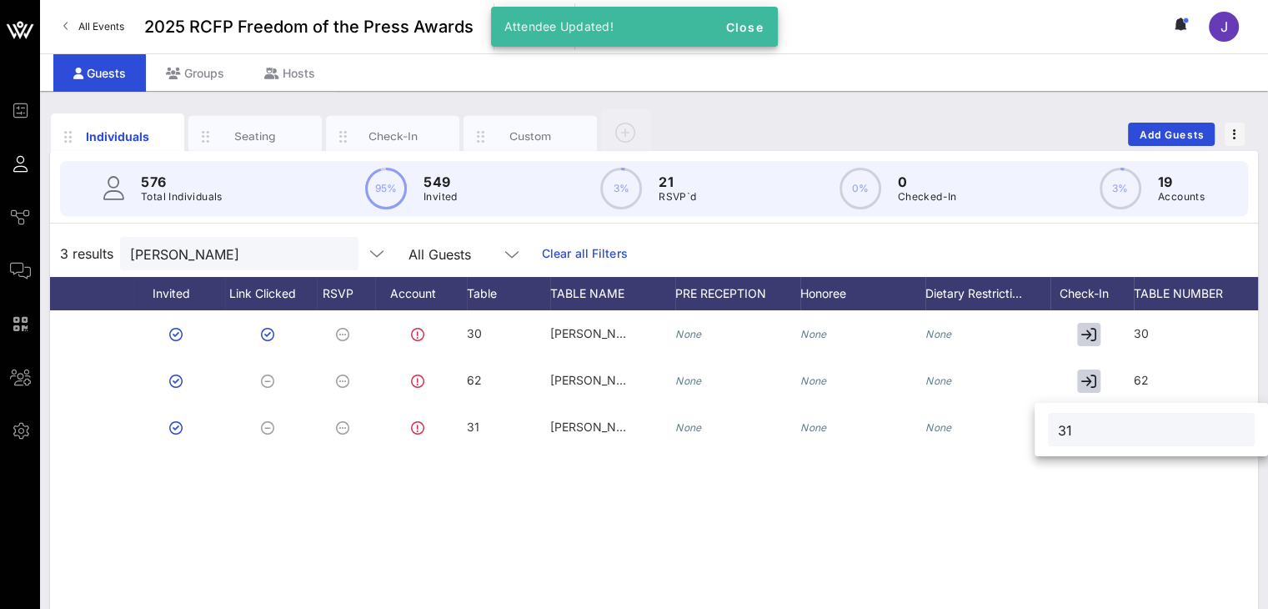
type input "31"
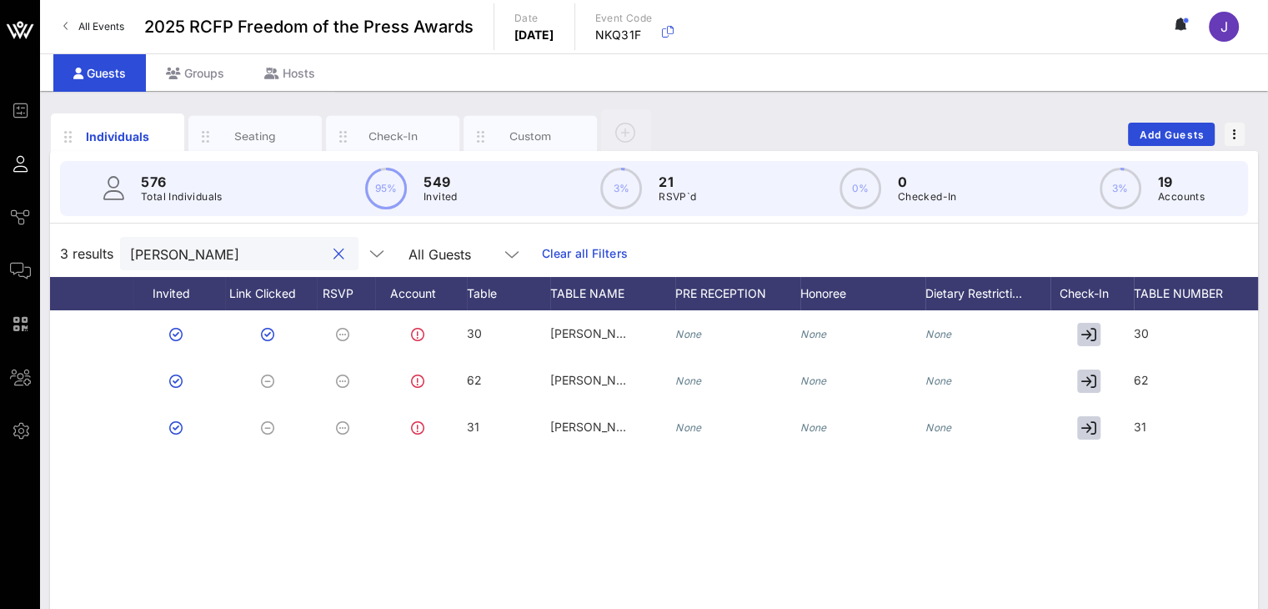
drag, startPoint x: 195, startPoint y: 254, endPoint x: 87, endPoint y: 257, distance: 108.4
click at [87, 257] on div "3 results [PERSON_NAME] All Guests Clear all Filters" at bounding box center [654, 253] width 1208 height 47
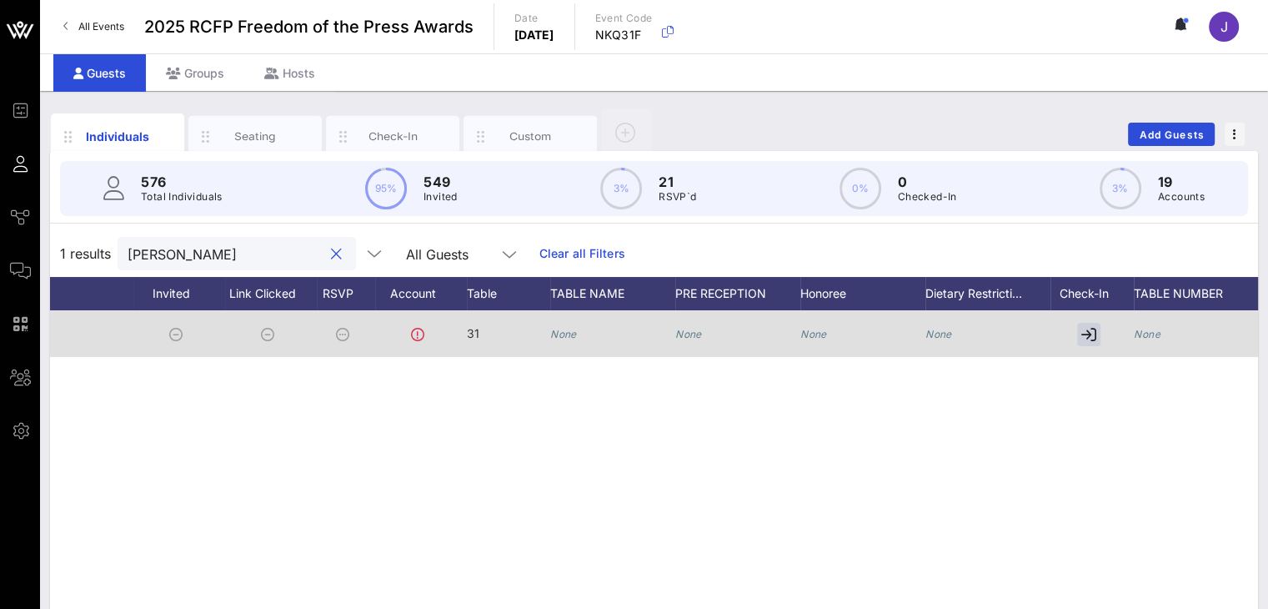
type input "[PERSON_NAME]"
click at [560, 340] on div "None" at bounding box center [563, 333] width 27 height 47
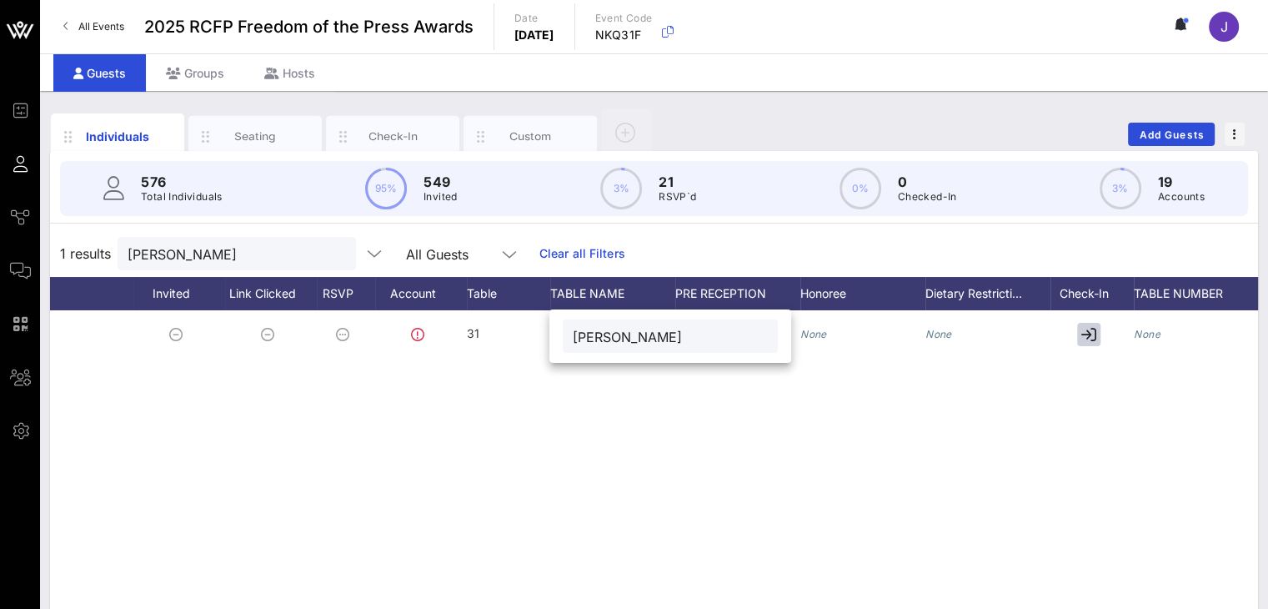
type input "[PERSON_NAME]"
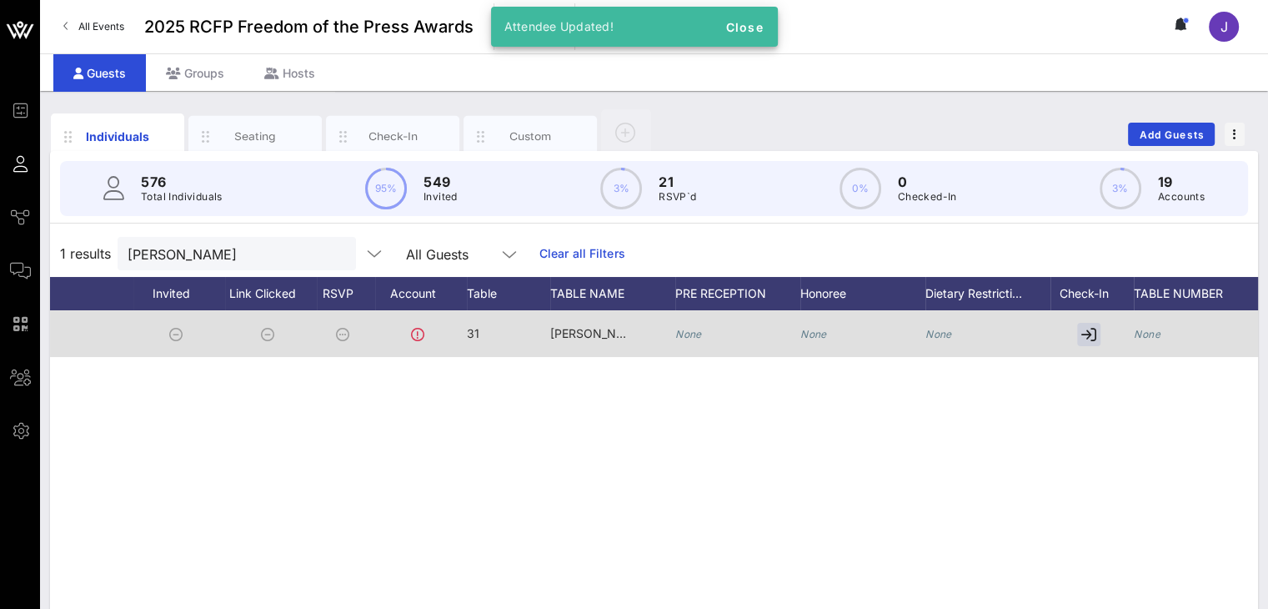
click at [999, 334] on div "None" at bounding box center [1196, 343] width 125 height 66
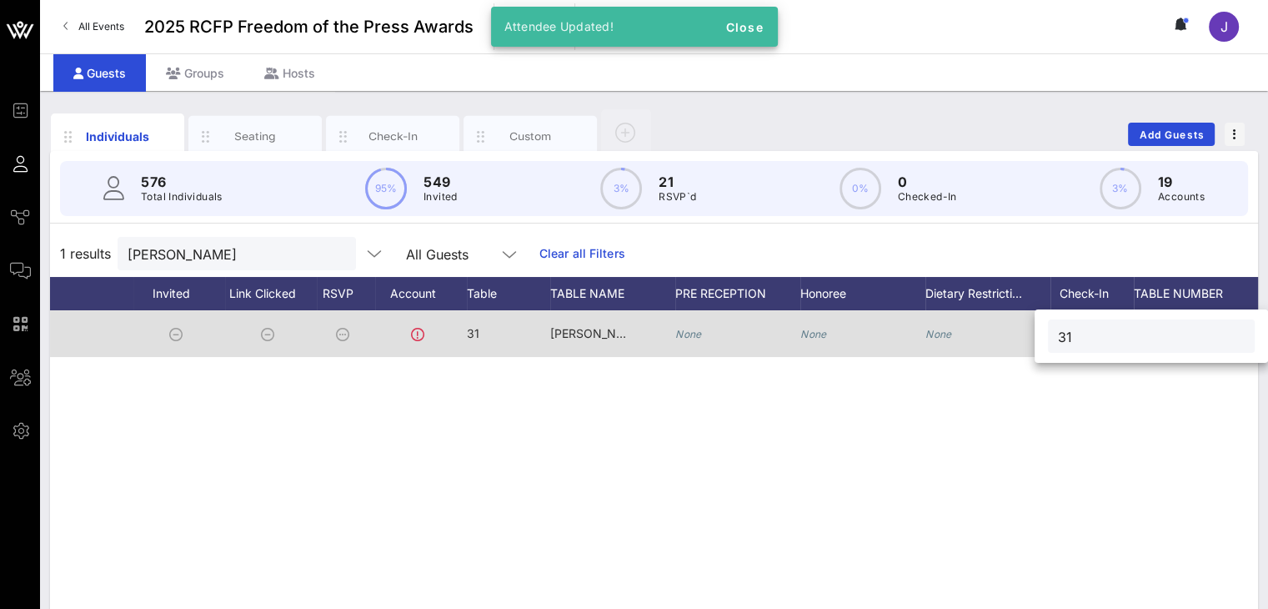
type input "31"
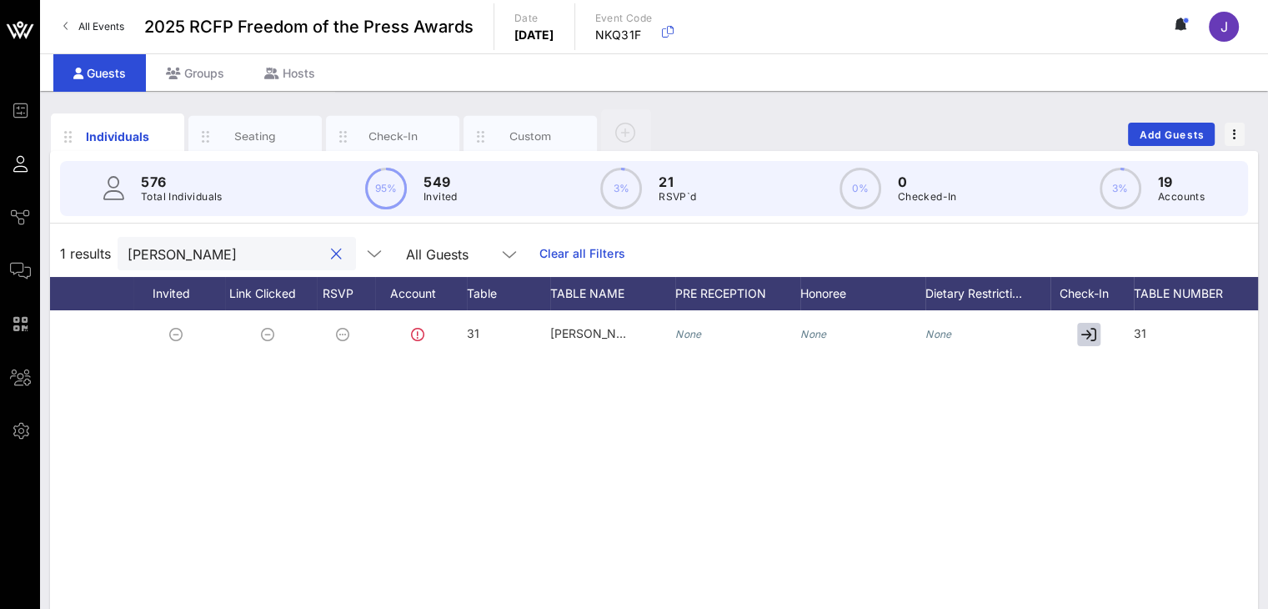
drag, startPoint x: 218, startPoint y: 260, endPoint x: 88, endPoint y: 261, distance: 129.3
click at [88, 261] on div "1 results [PERSON_NAME] All Guests Clear all Filters" at bounding box center [654, 253] width 1208 height 47
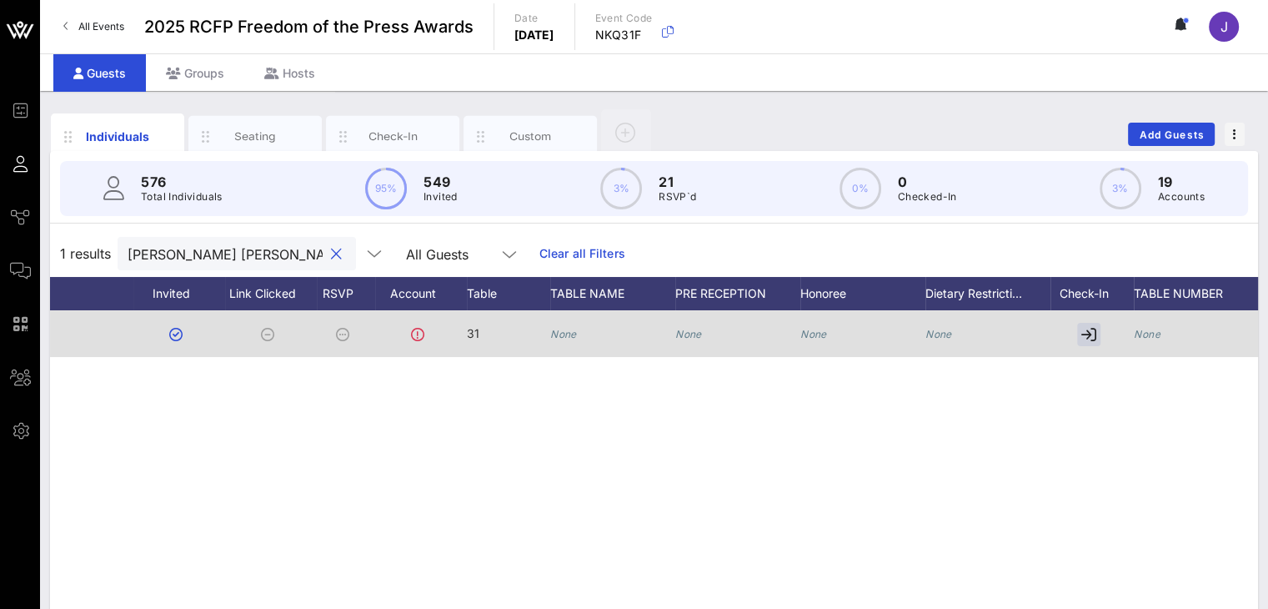
type input "[PERSON_NAME] [PERSON_NAME]"
click at [581, 341] on div "None" at bounding box center [612, 343] width 125 height 66
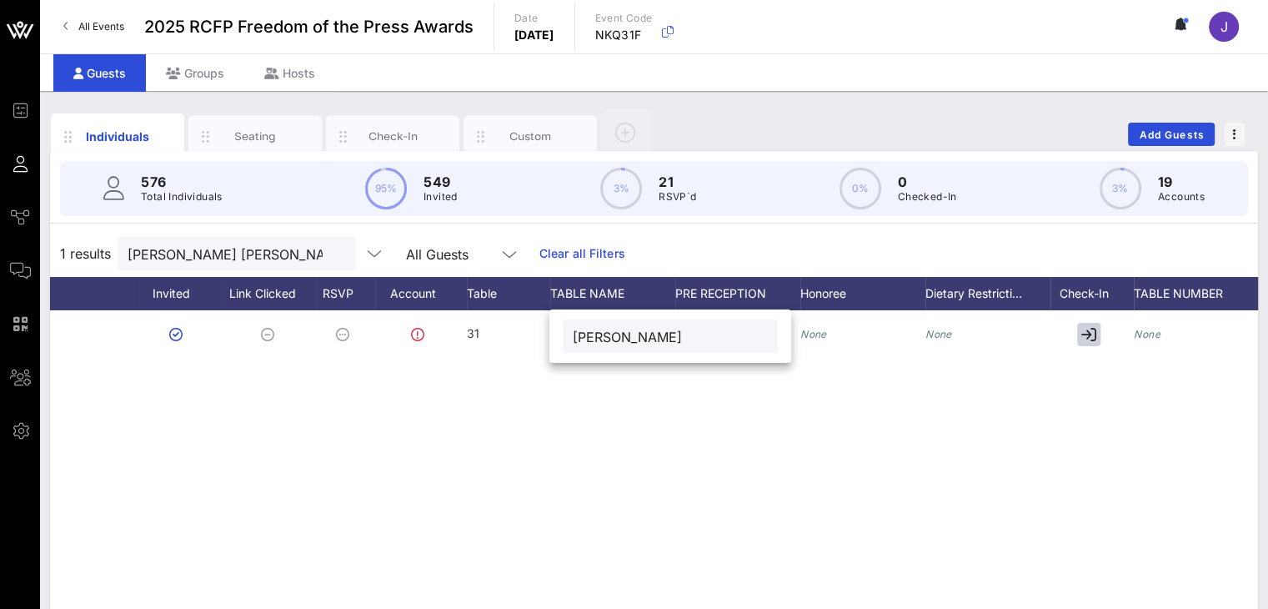
type input "[PERSON_NAME]"
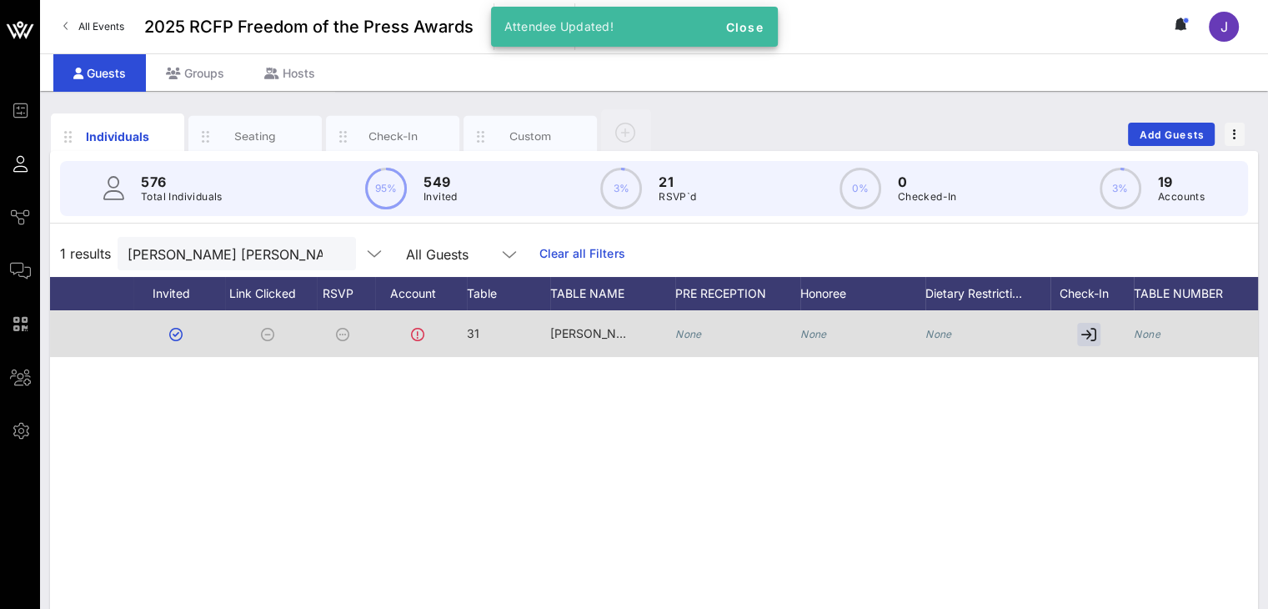
click at [999, 334] on icon "None" at bounding box center [1147, 334] width 27 height 13
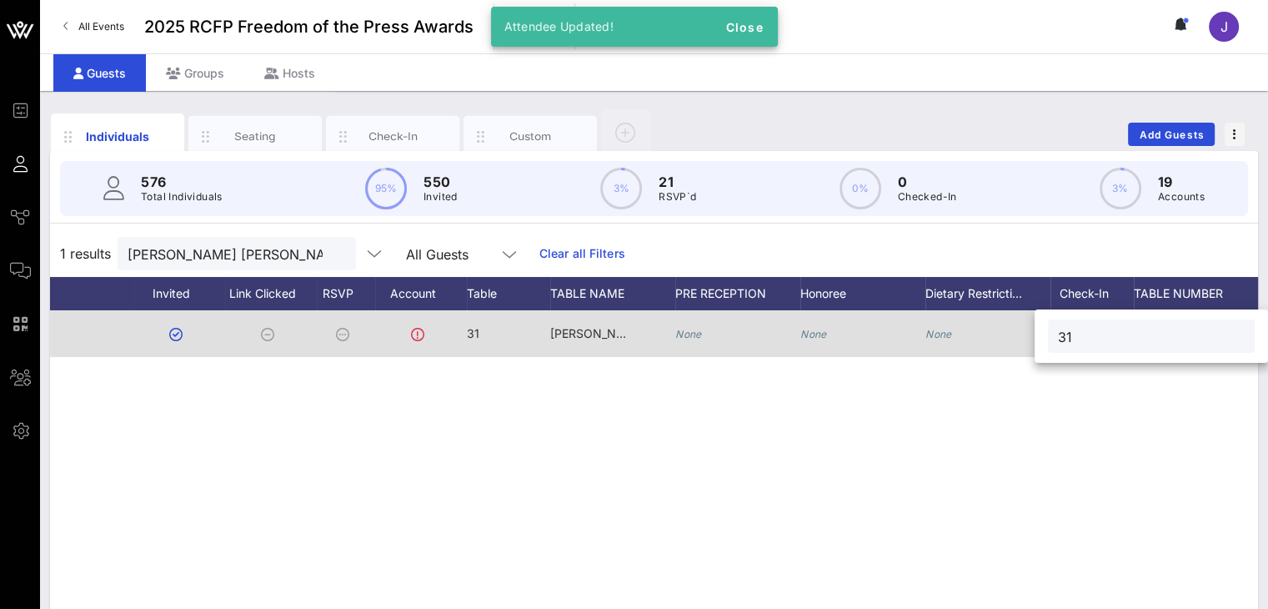
type input "31"
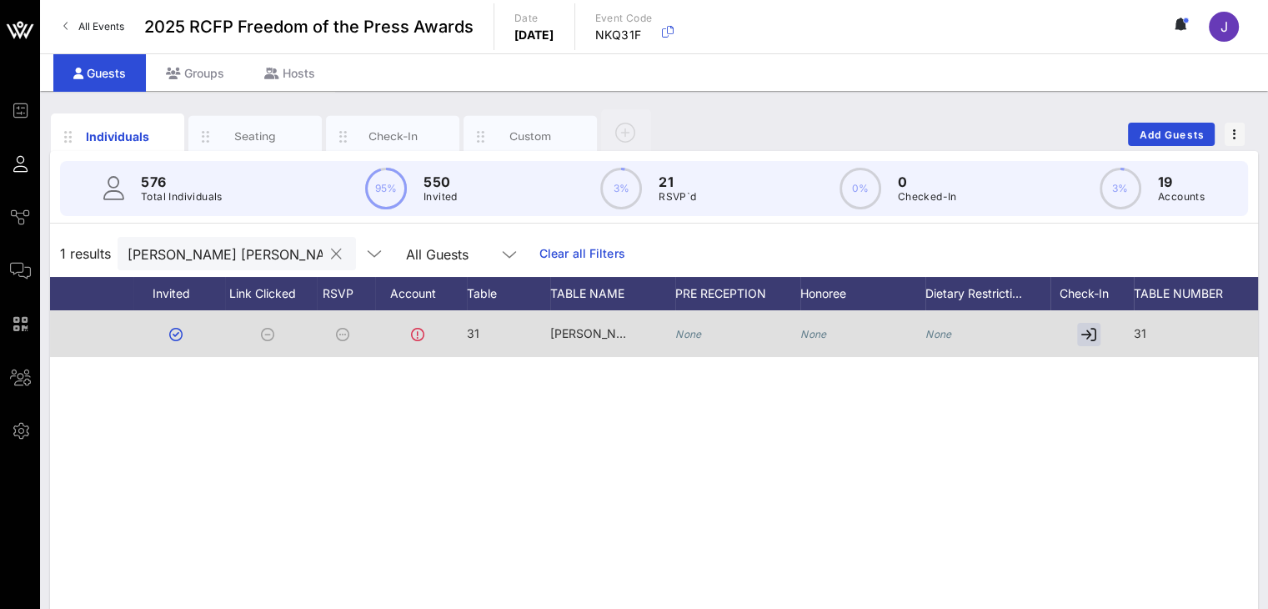
click at [197, 243] on input "[PERSON_NAME] [PERSON_NAME]" at bounding box center [225, 254] width 195 height 22
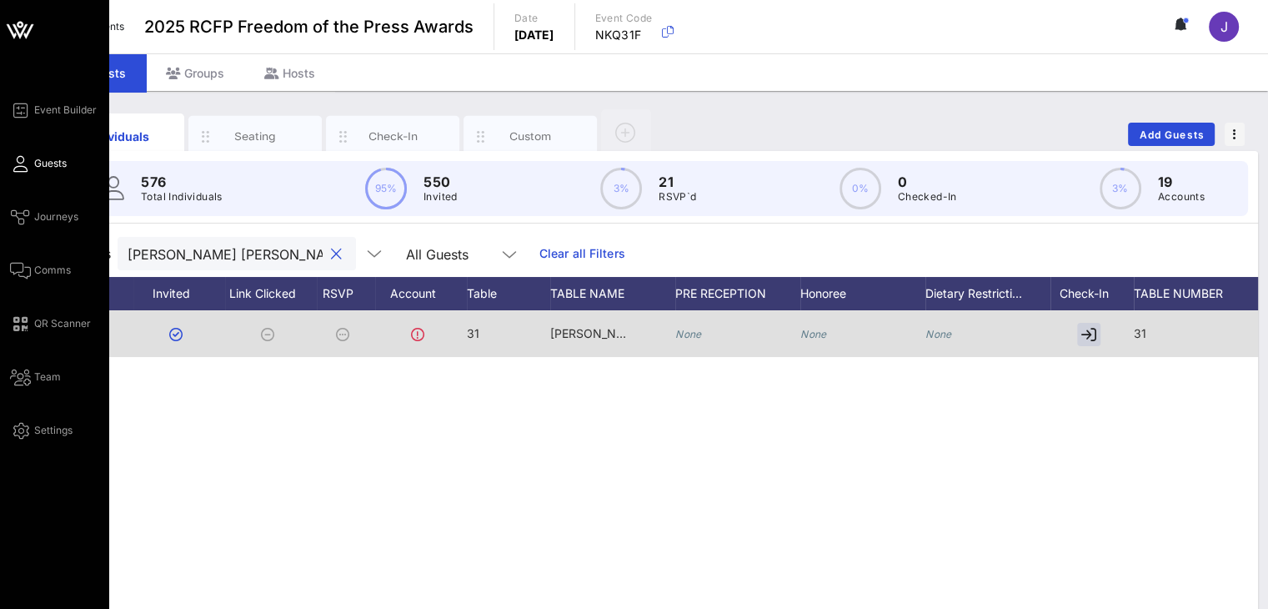
drag, startPoint x: 199, startPoint y: 254, endPoint x: 21, endPoint y: 249, distance: 178.5
click at [19, 254] on div "Event Builder Guests Journeys Comms QR Scanner Team Settings 2025 RCFP Freedom …" at bounding box center [634, 413] width 1268 height 827
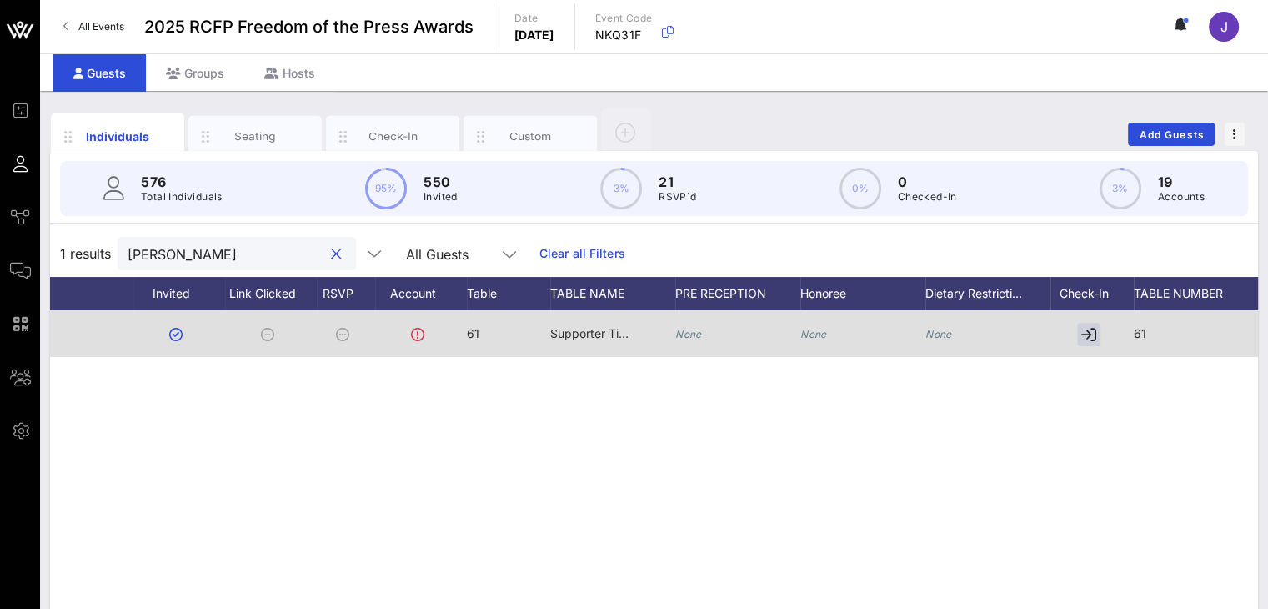
click at [270, 251] on input "[PERSON_NAME]" at bounding box center [225, 254] width 195 height 22
drag, startPoint x: 265, startPoint y: 256, endPoint x: 70, endPoint y: 236, distance: 196.2
click at [70, 236] on div "1 results [PERSON_NAME] All Guests Clear all Filters" at bounding box center [654, 253] width 1208 height 47
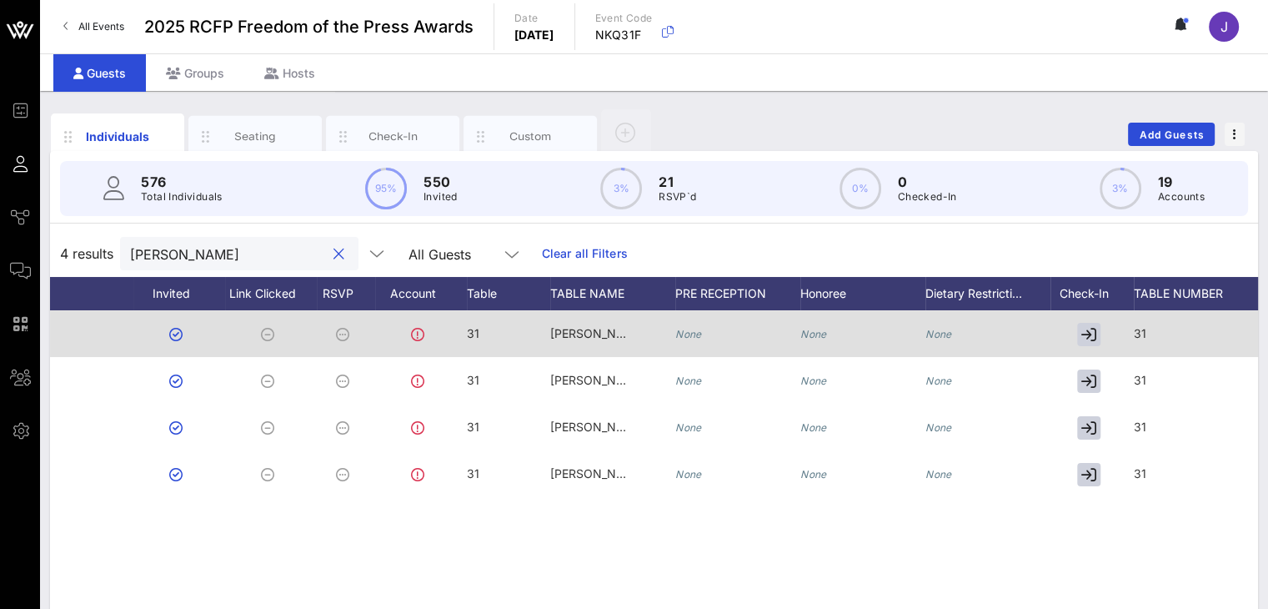
type input "[PERSON_NAME]"
click at [334, 255] on button "clear icon" at bounding box center [339, 254] width 11 height 17
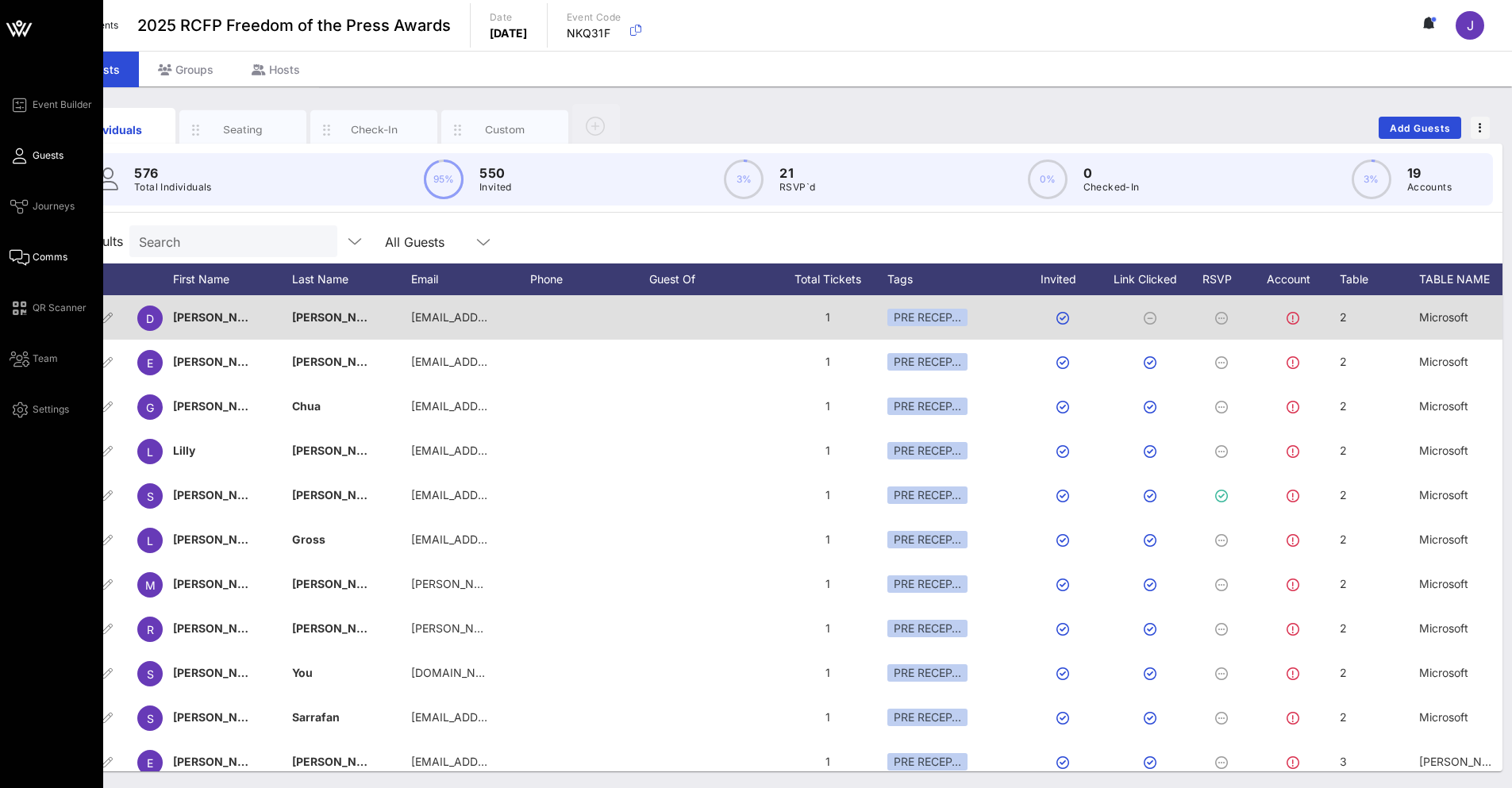
click at [24, 259] on icon at bounding box center [19, 257] width 20 height 3
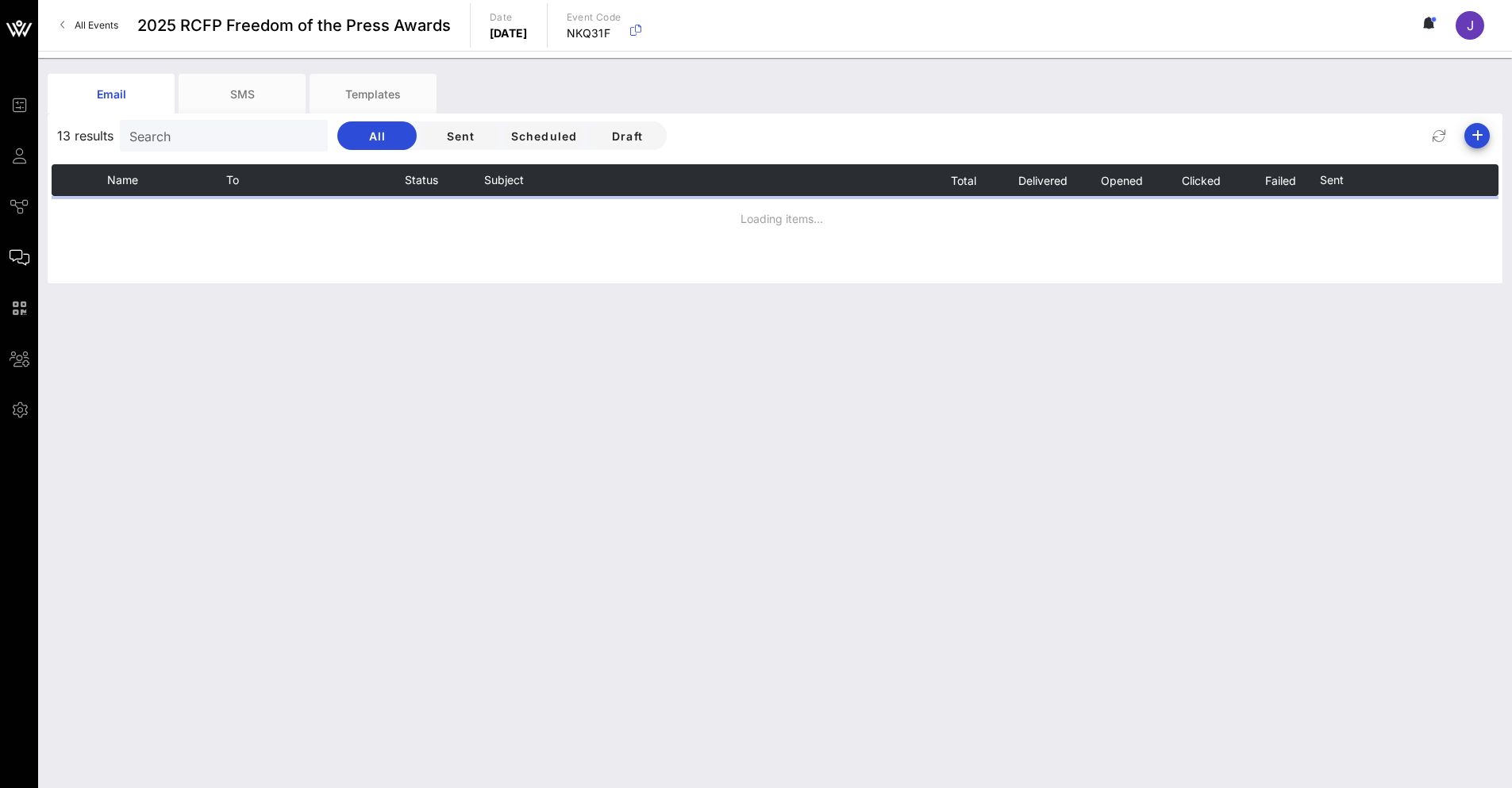
click at [72, 128] on span "13 results" at bounding box center [85, 136] width 56 height 19
click at [132, 131] on input "Search" at bounding box center [222, 136] width 186 height 21
click at [132, 131] on input "text" at bounding box center [222, 136] width 186 height 21
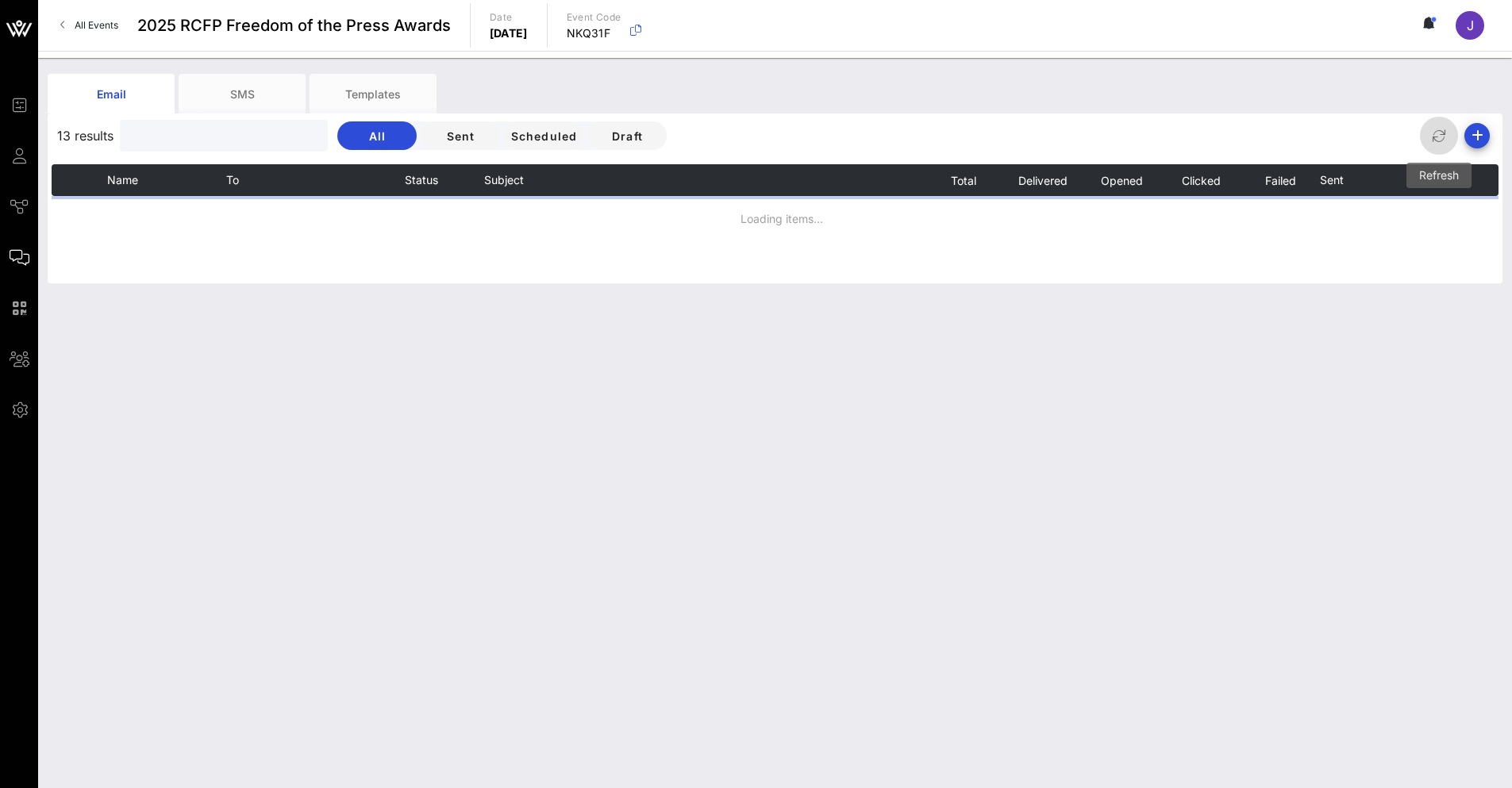
click at [951, 139] on icon "button" at bounding box center [1439, 136] width 19 height 19
click at [131, 176] on span "Name" at bounding box center [123, 180] width 31 height 13
click at [67, 134] on span "13 results" at bounding box center [85, 136] width 56 height 19
click at [210, 89] on div "SMS" at bounding box center [242, 94] width 127 height 40
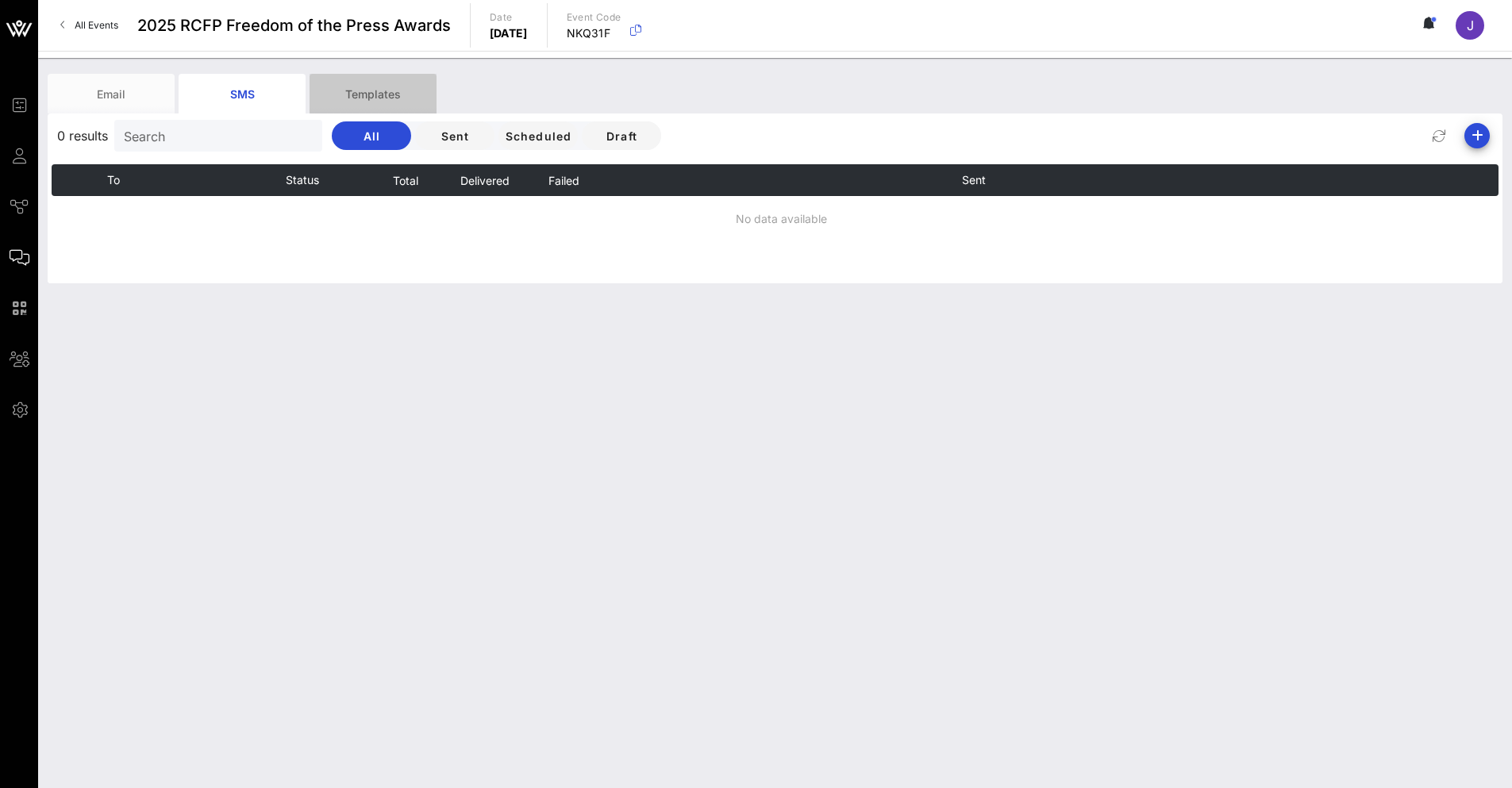
click at [355, 89] on div "Templates" at bounding box center [372, 94] width 127 height 40
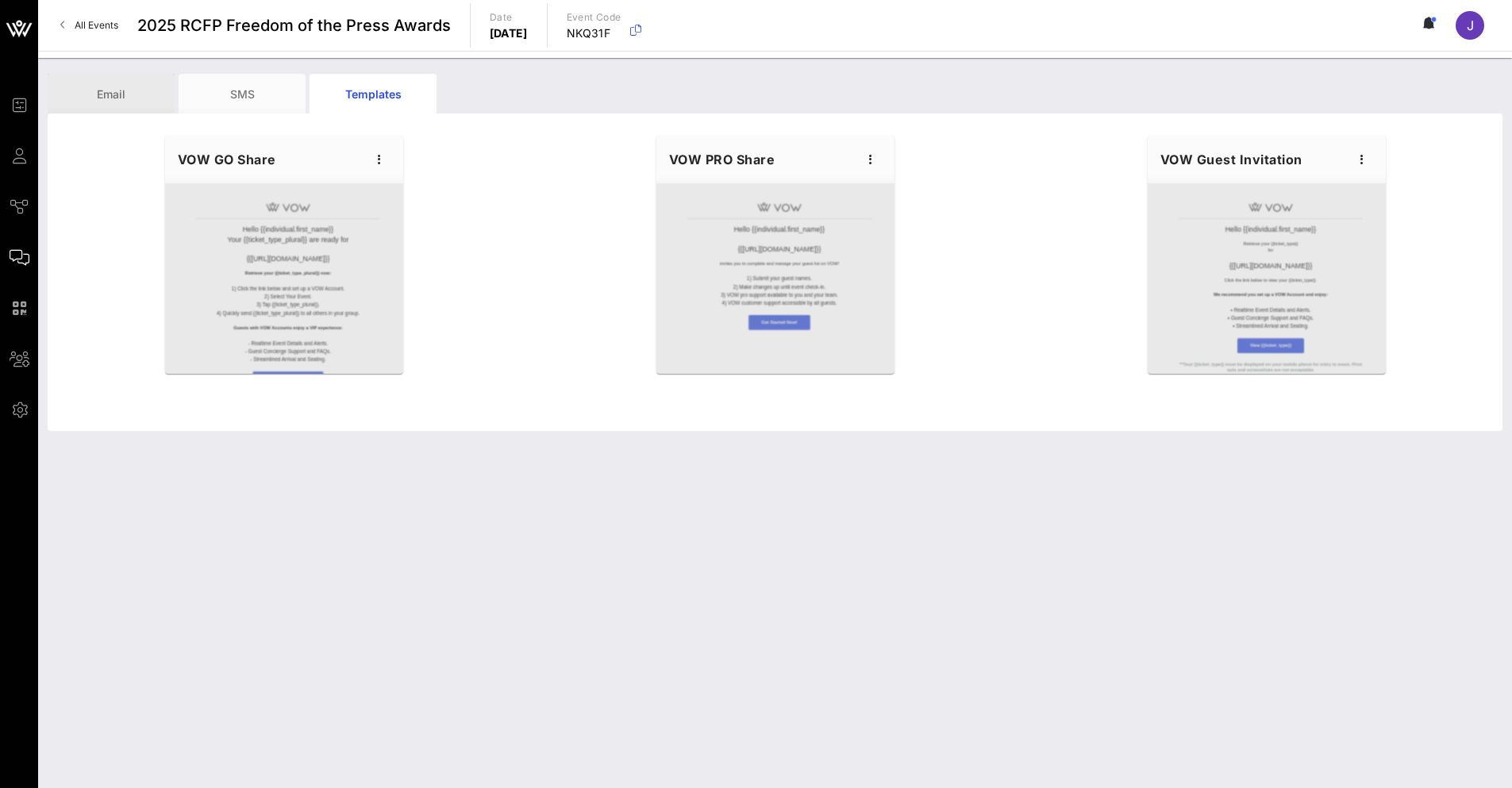
click at [97, 88] on div "Email" at bounding box center [110, 94] width 127 height 40
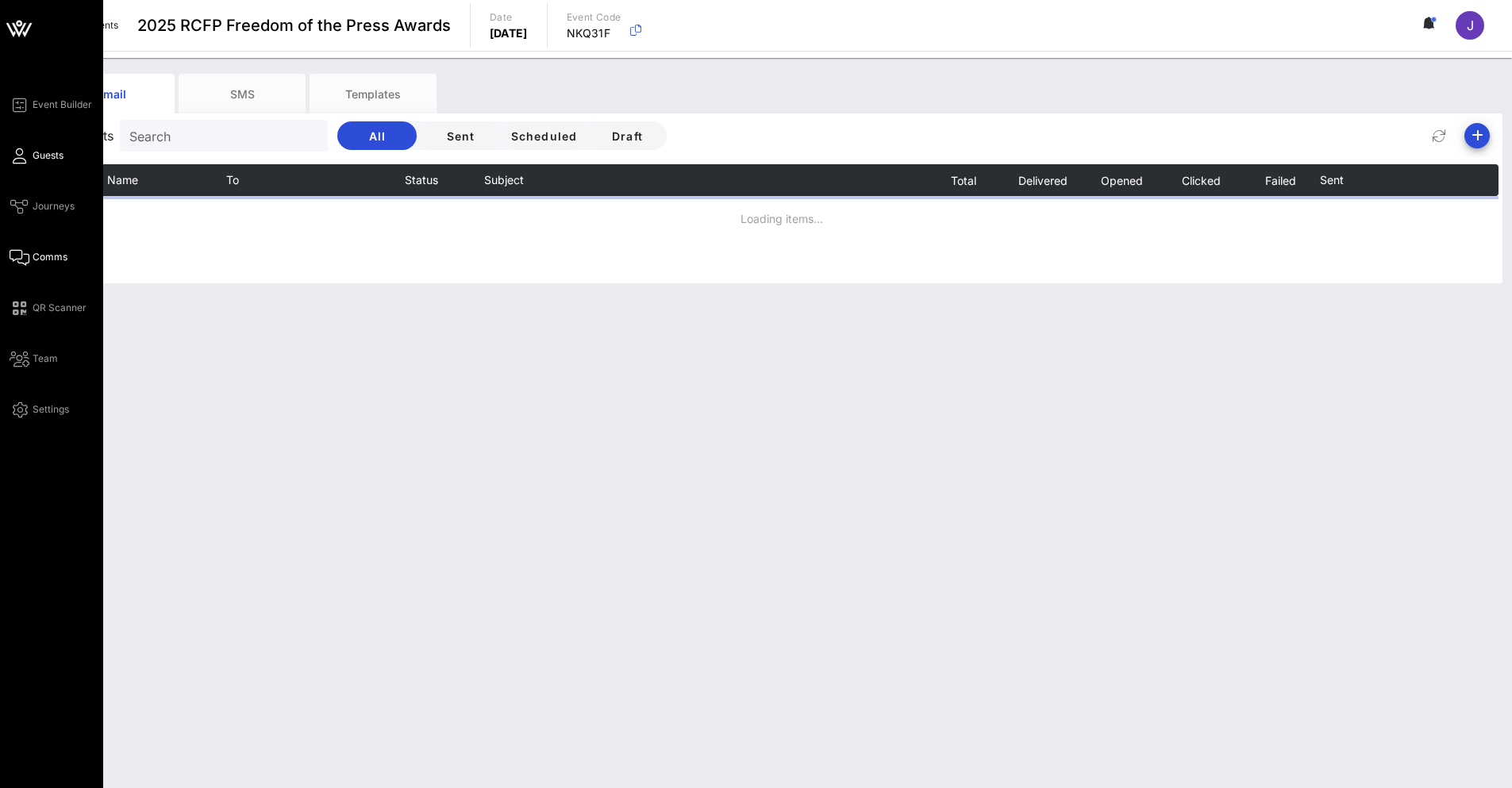
click at [29, 158] on link "Guests" at bounding box center [36, 155] width 54 height 19
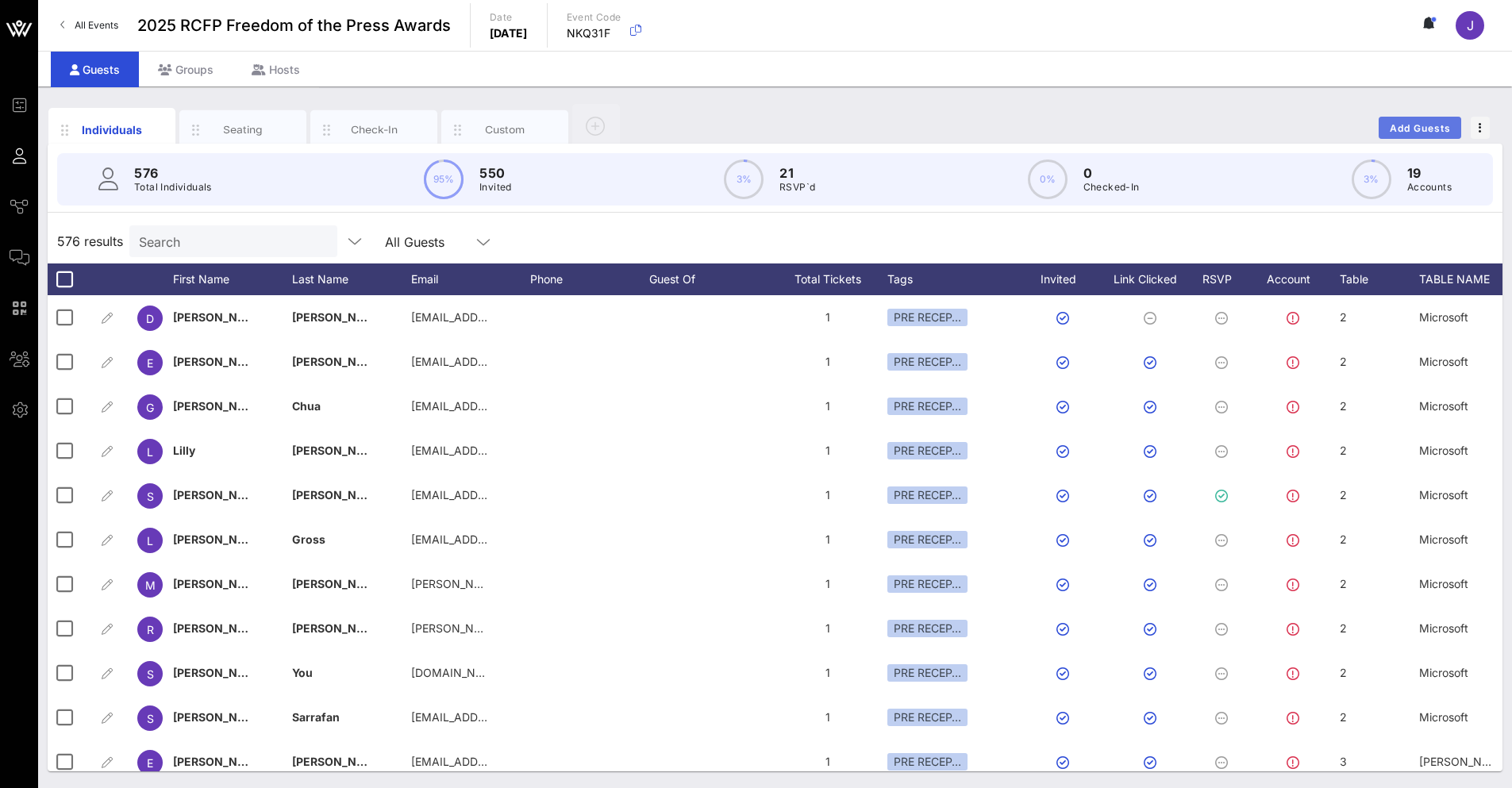
click at [951, 123] on span "Add Guests" at bounding box center [1420, 128] width 63 height 12
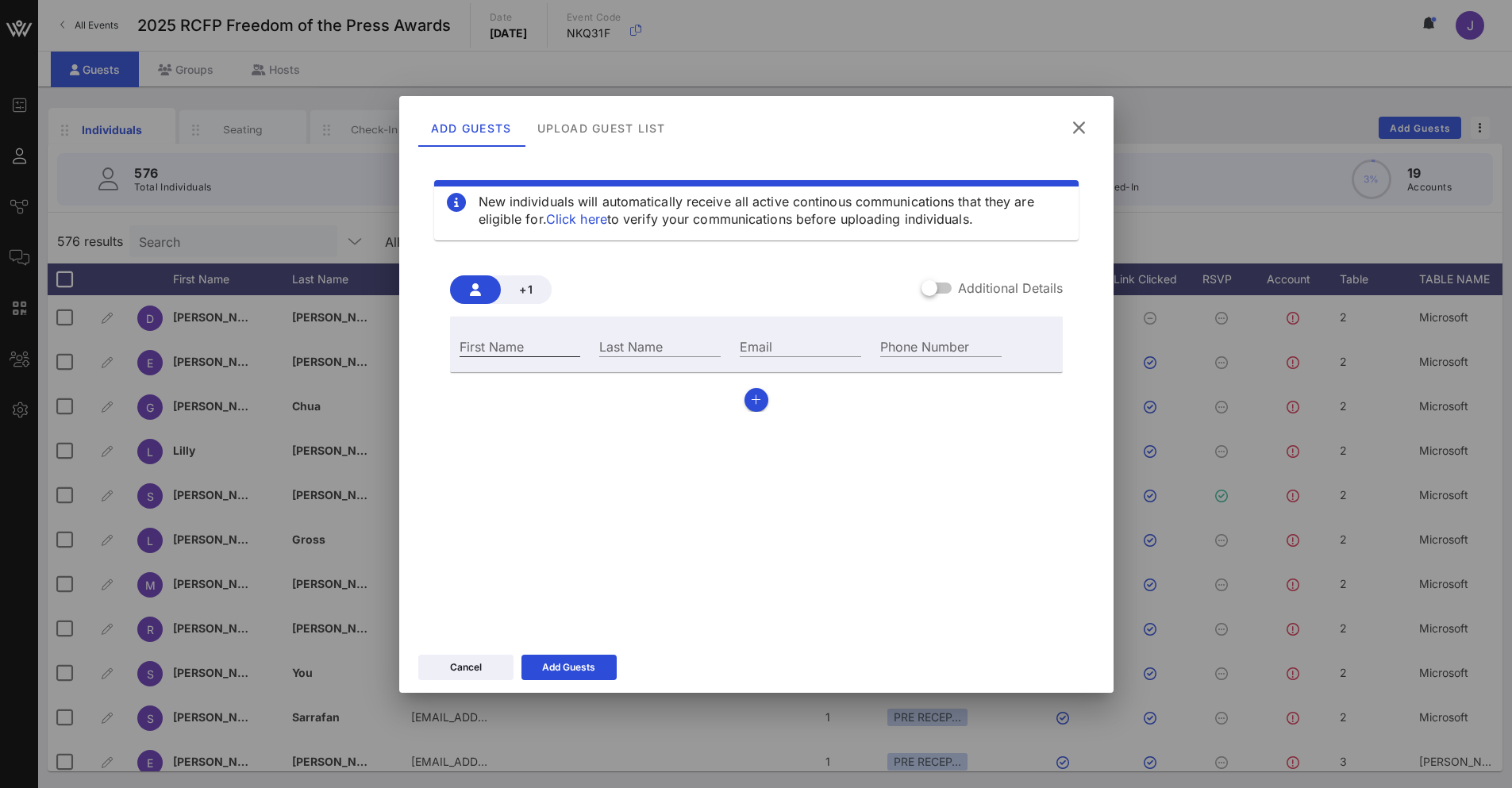
click at [515, 336] on div "First Name" at bounding box center [520, 346] width 122 height 21
click at [951, 285] on label "Additional Details" at bounding box center [1011, 287] width 105 height 16
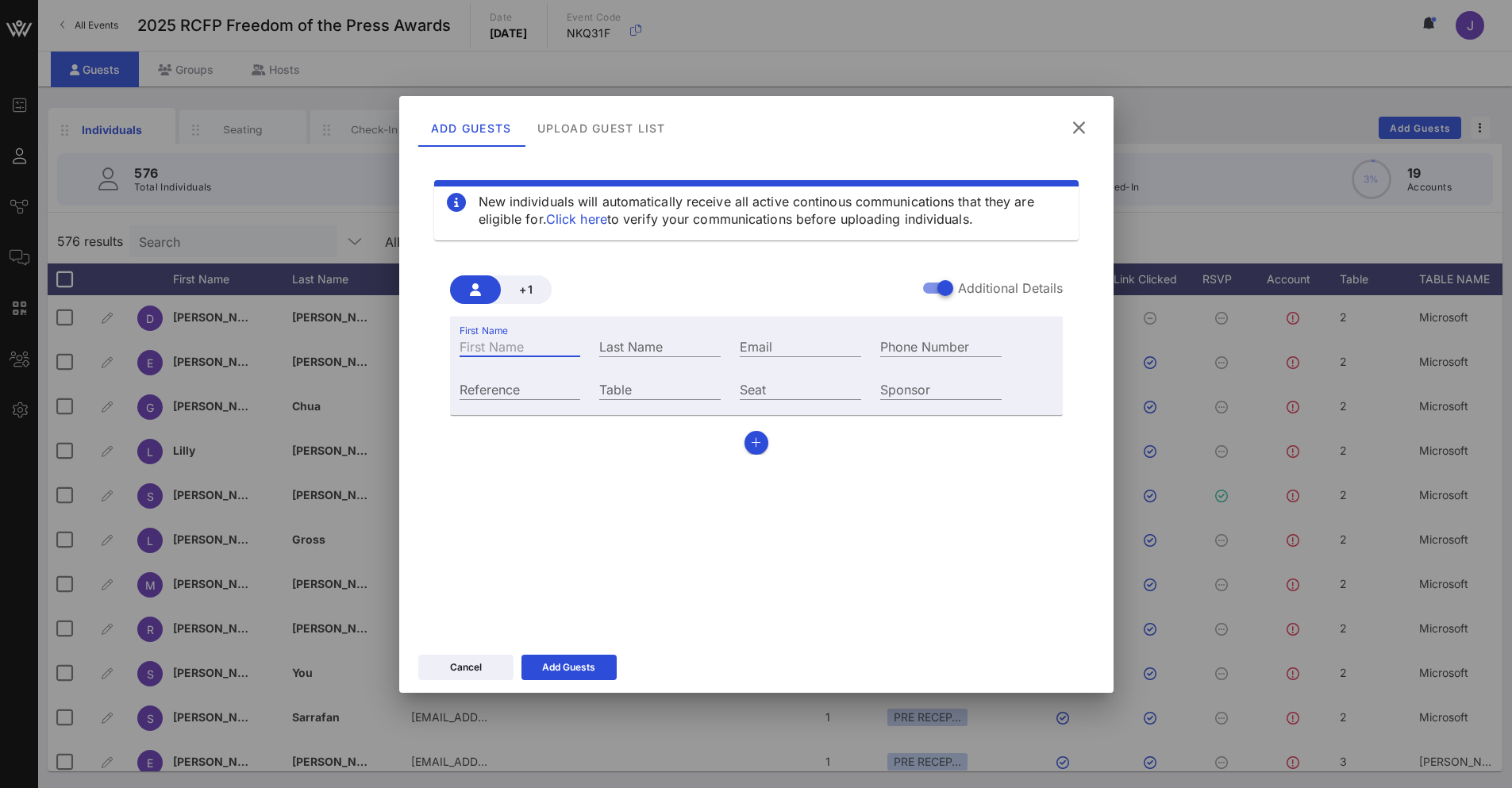
click at [539, 348] on input "First Name" at bounding box center [520, 346] width 122 height 21
type input "Elle"
type input "[PERSON_NAME]"
paste input "[EMAIL_ADDRESS][PERSON_NAME][DOMAIN_NAME]"
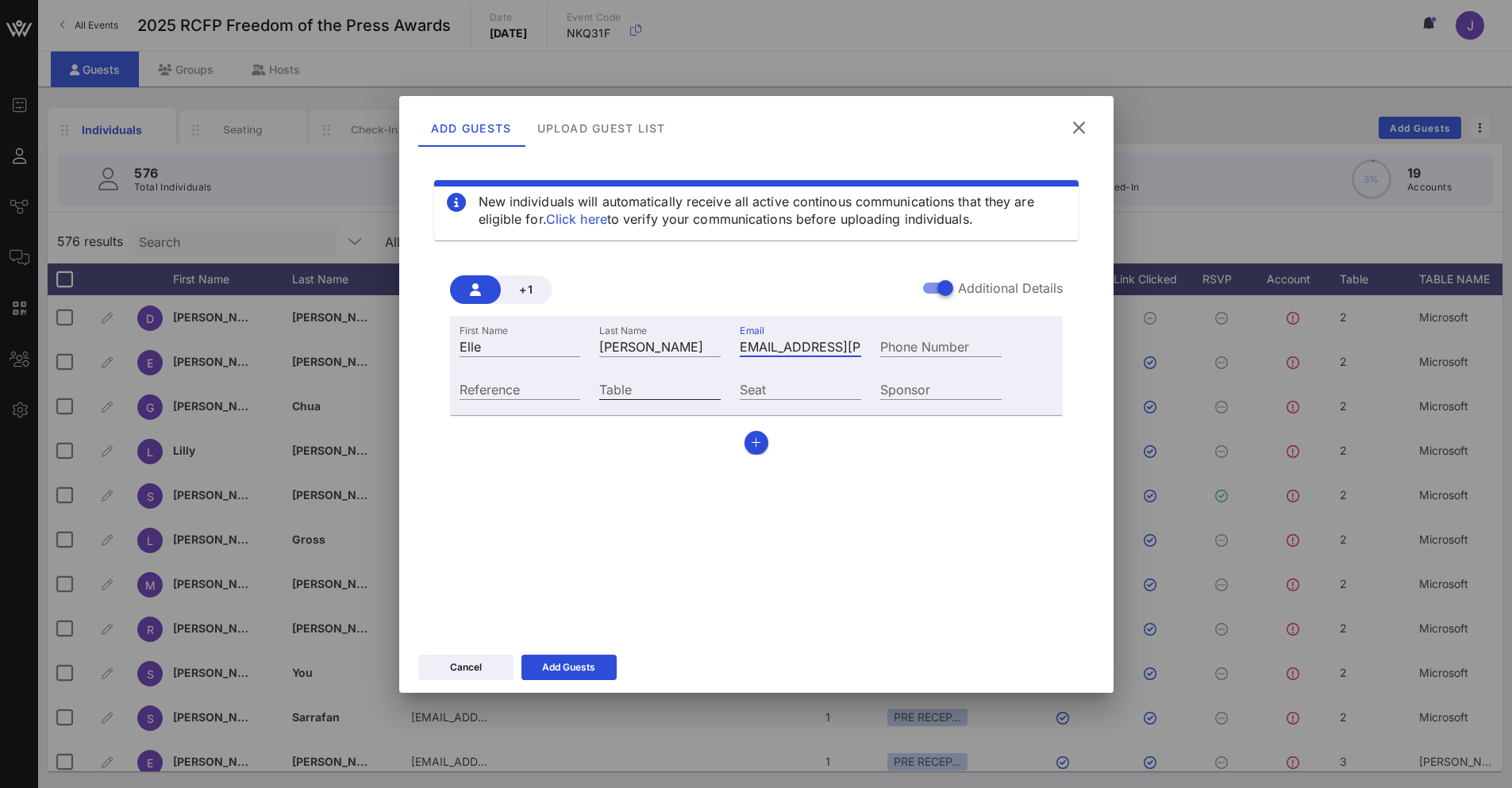
type input "[EMAIL_ADDRESS][PERSON_NAME][DOMAIN_NAME]"
click at [682, 388] on input "Table" at bounding box center [660, 389] width 122 height 21
type input "46"
click at [599, 442] on button "Add Guests" at bounding box center [569, 667] width 95 height 26
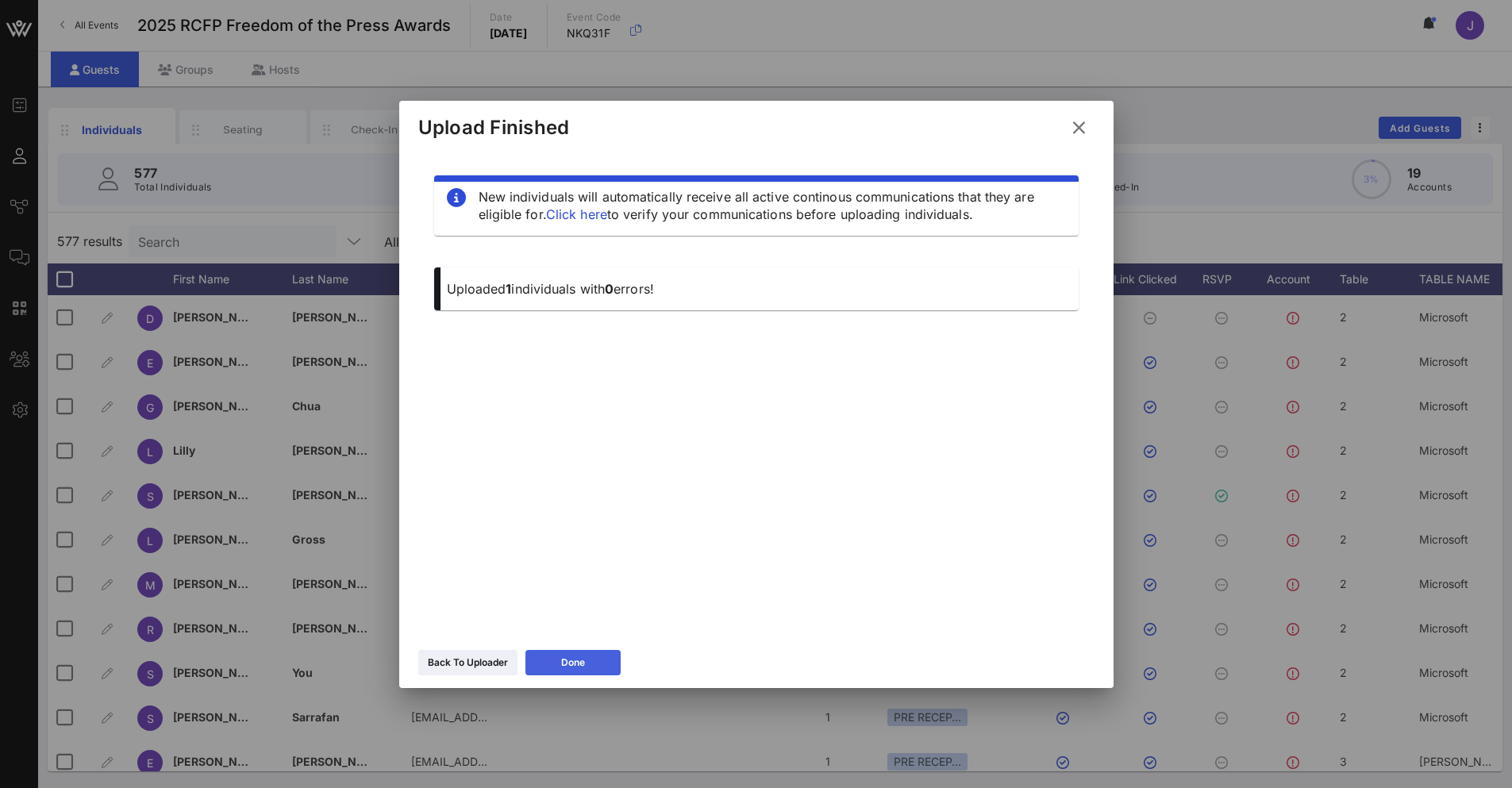
click at [584, 442] on div "Done" at bounding box center [573, 662] width 24 height 16
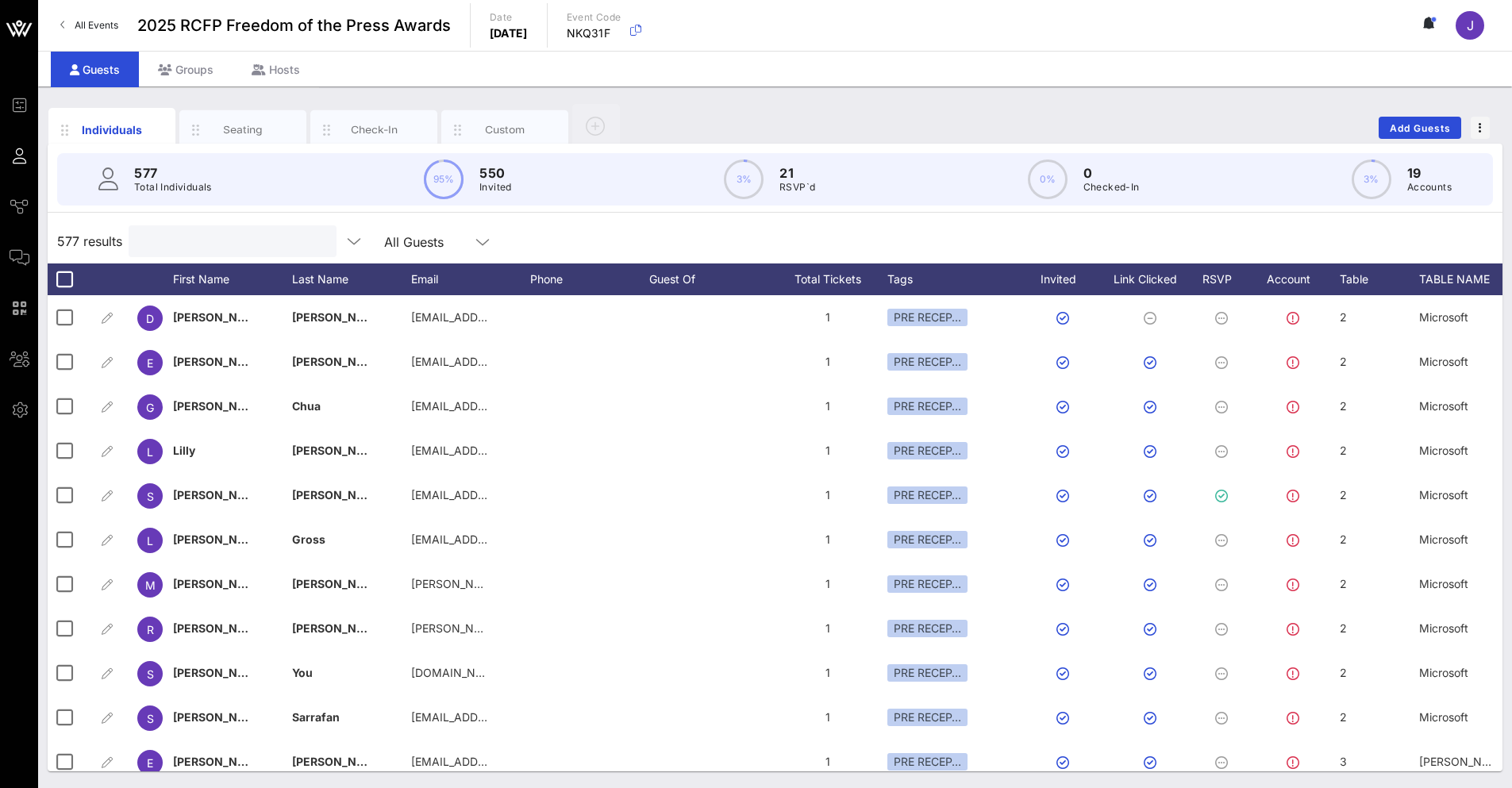
click at [166, 247] on input "text" at bounding box center [230, 242] width 186 height 21
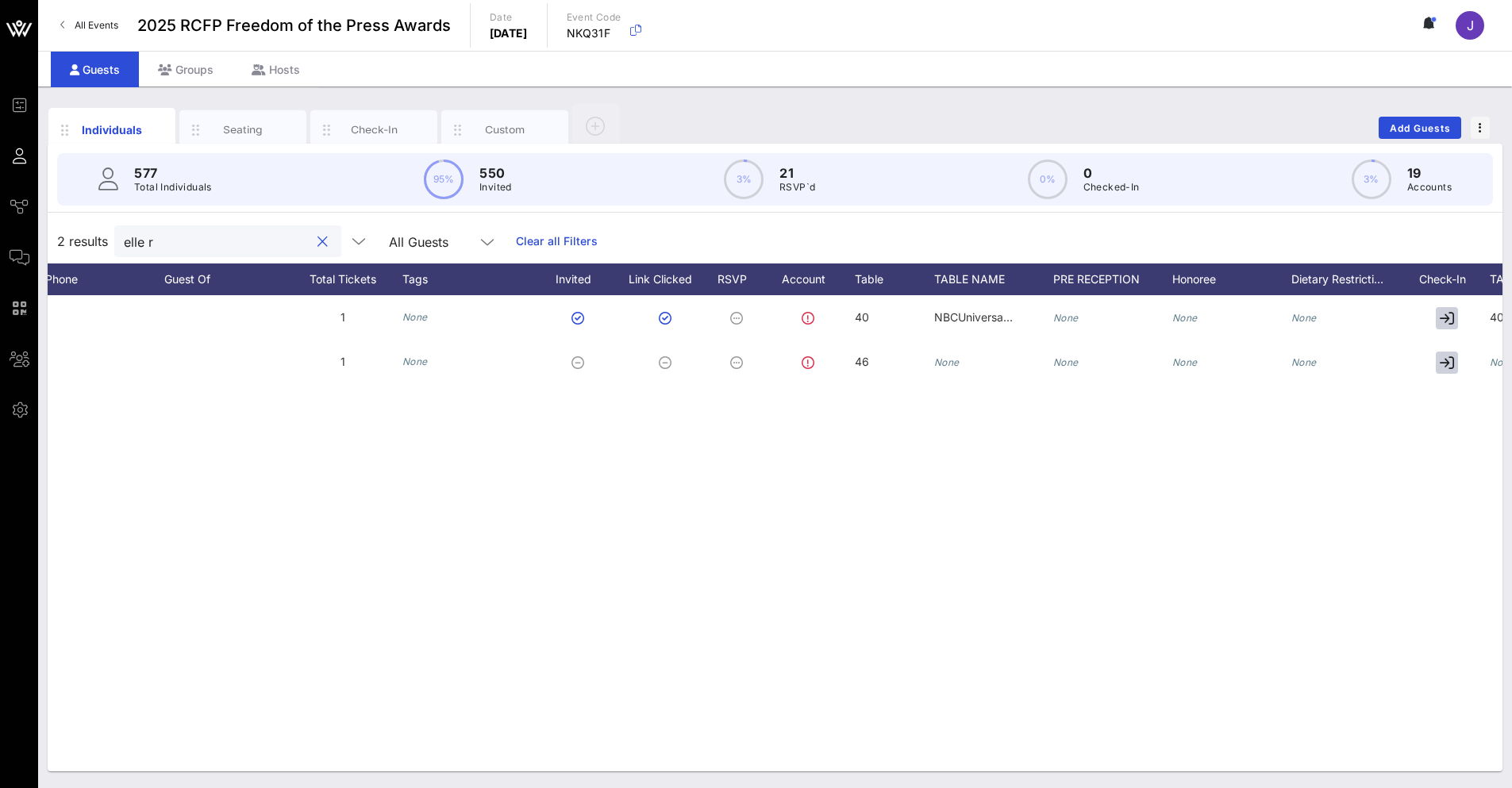
scroll to position [0, 490]
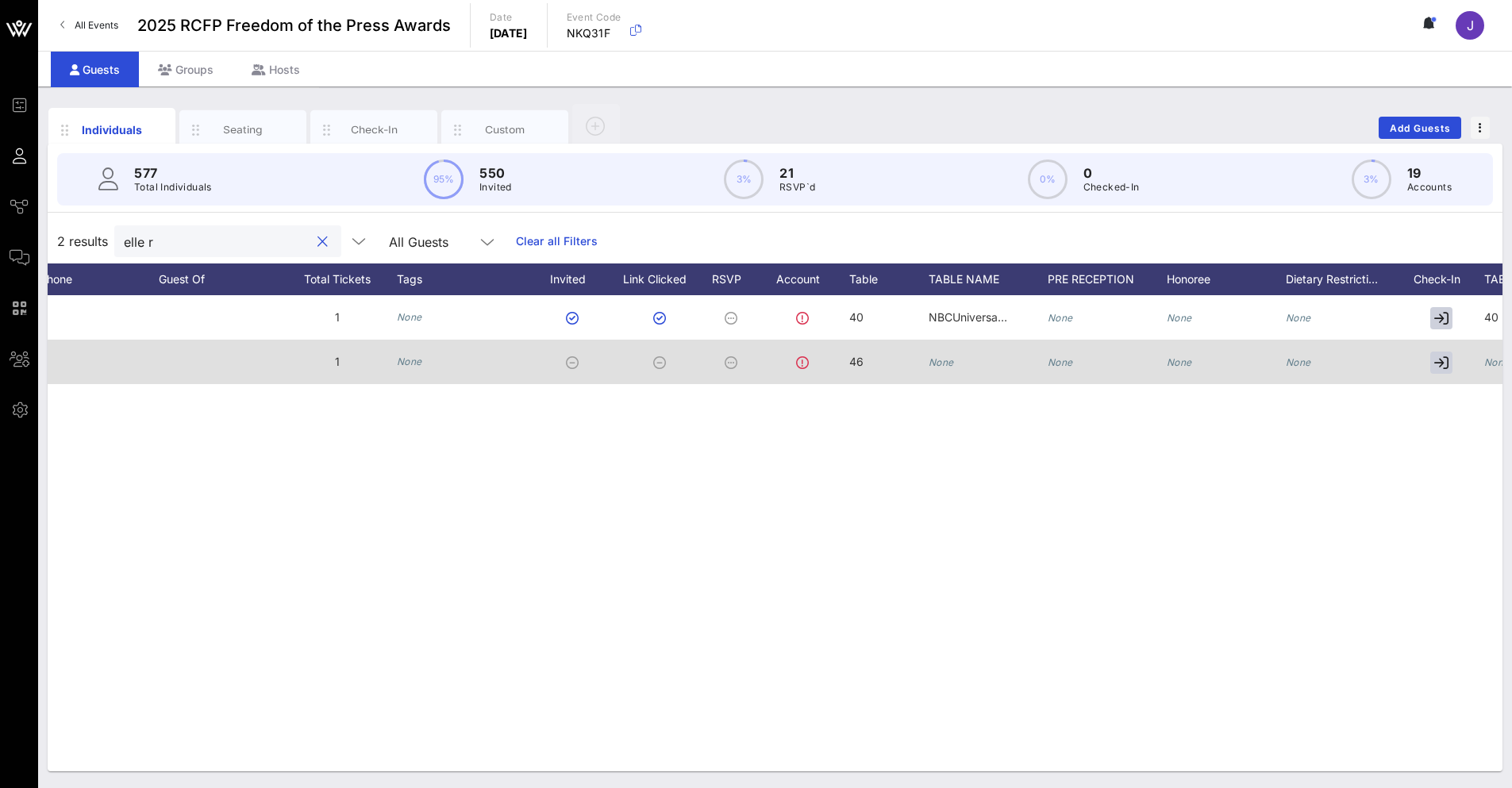
type input "elle r"
click at [948, 363] on icon "None" at bounding box center [941, 362] width 26 height 12
type input "CNN"
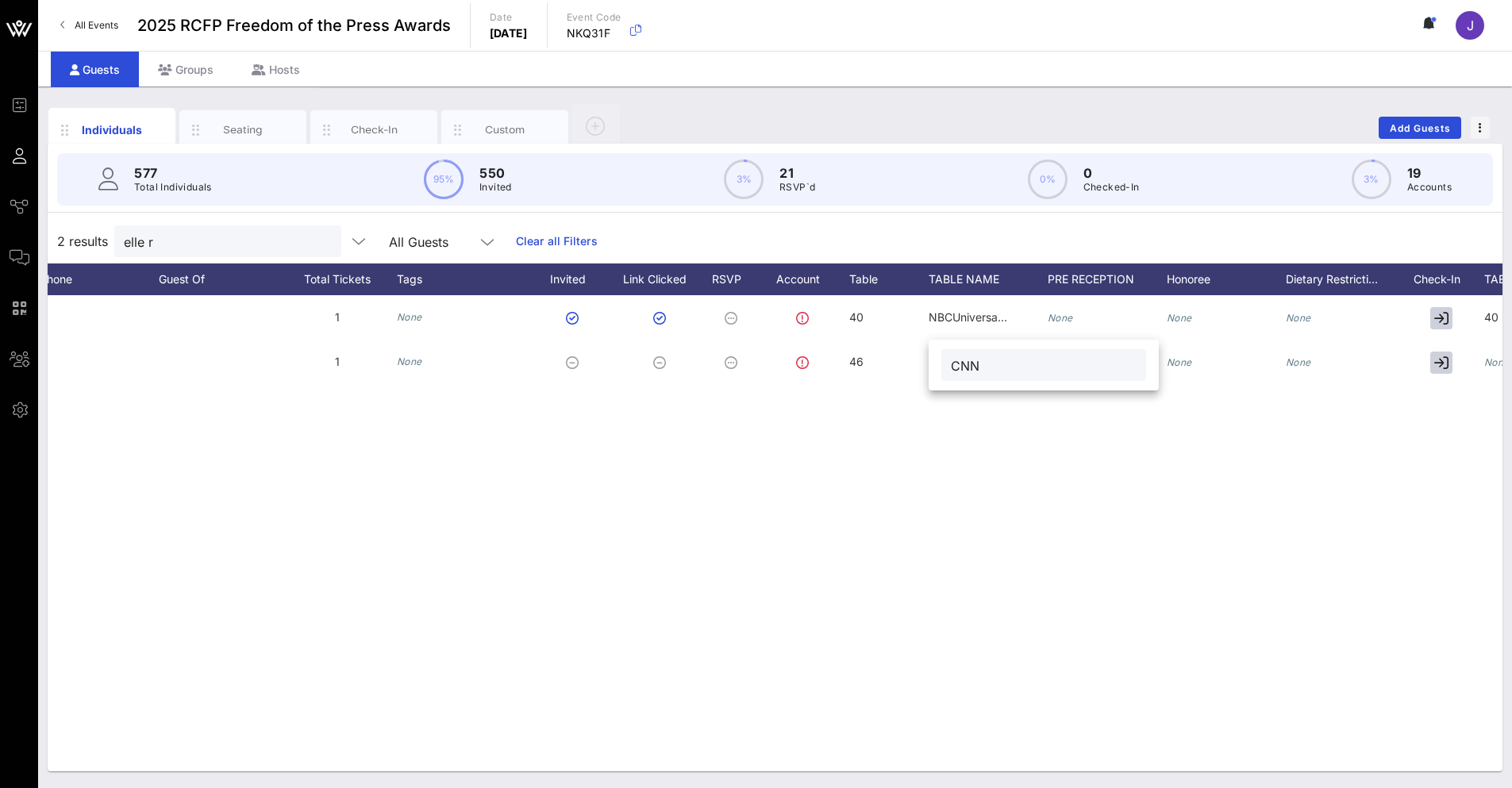
click at [951, 356] on div "CNN" at bounding box center [1043, 364] width 186 height 31
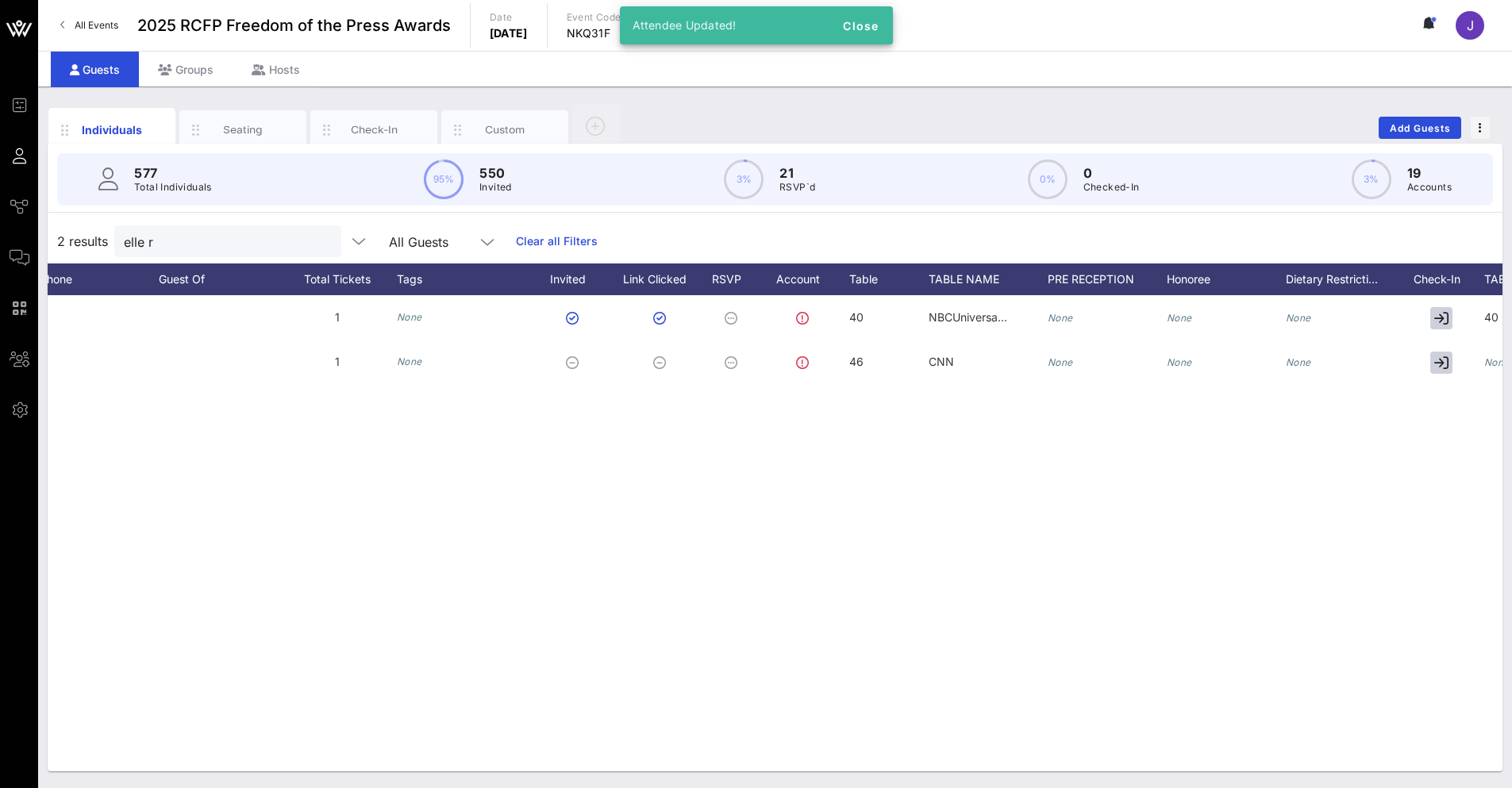
scroll to position [0, 631]
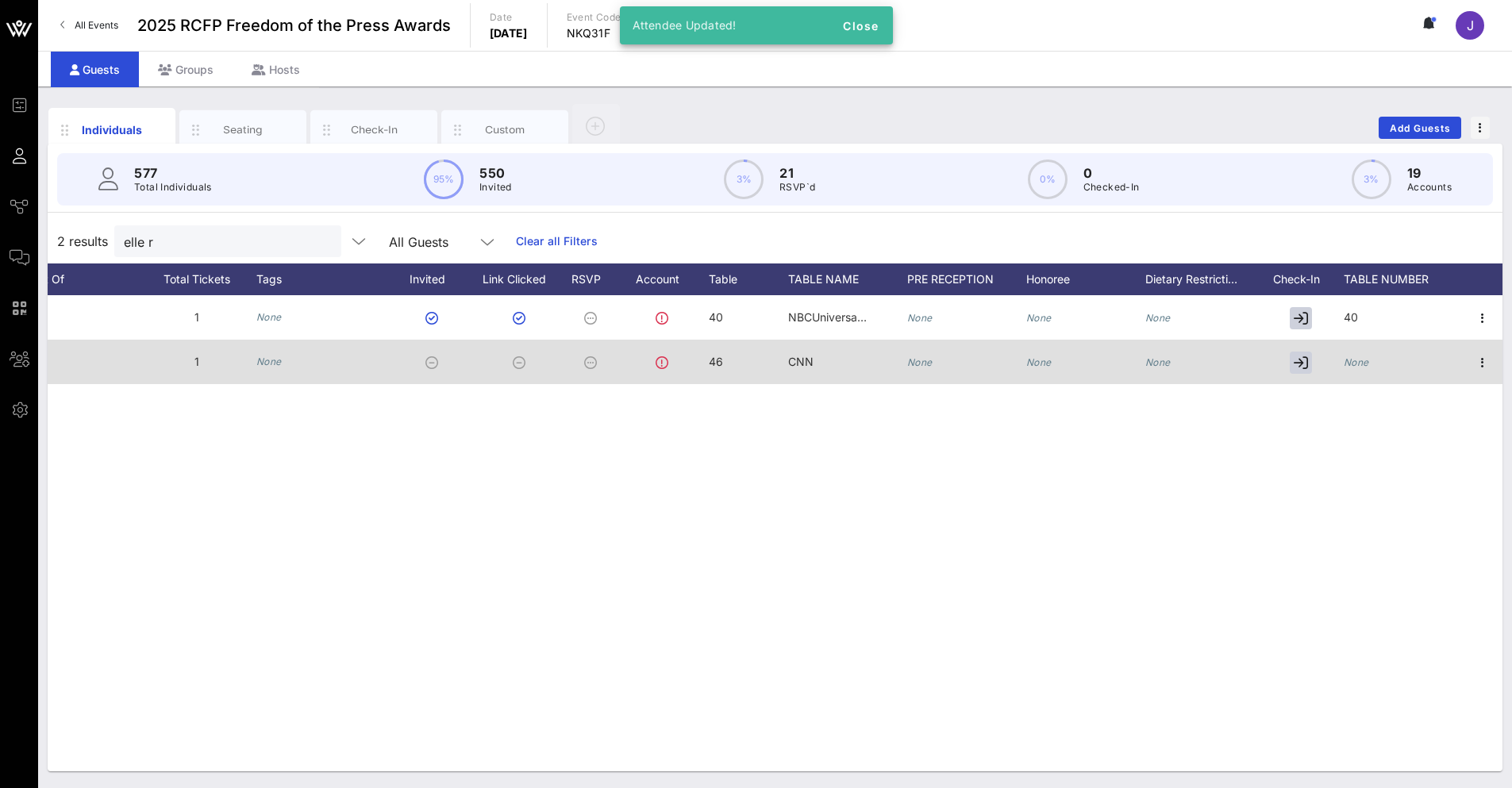
click at [951, 363] on div at bounding box center [1303, 362] width 79 height 45
click at [951, 360] on icon "None" at bounding box center [1356, 362] width 26 height 12
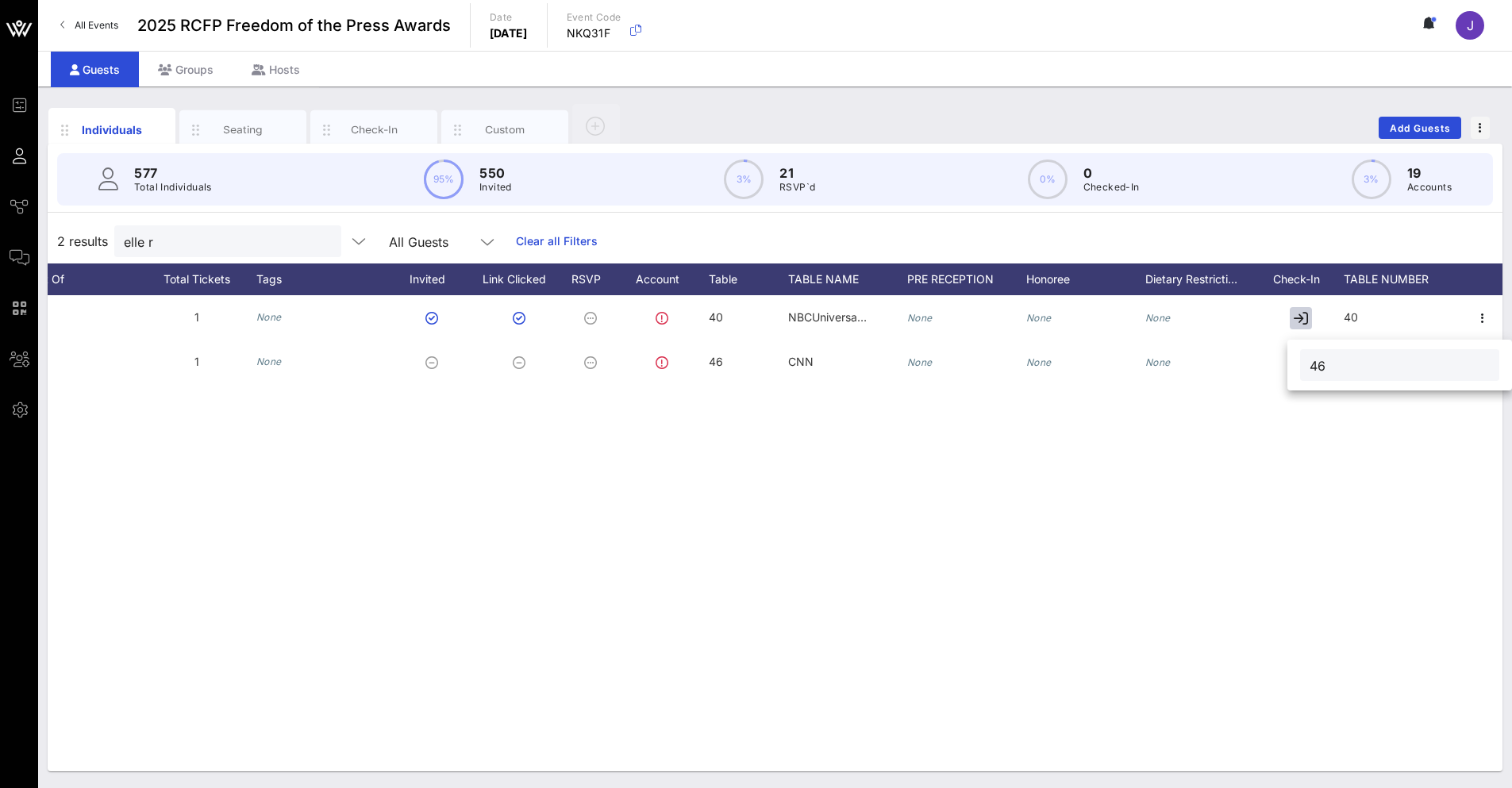
type input "46"
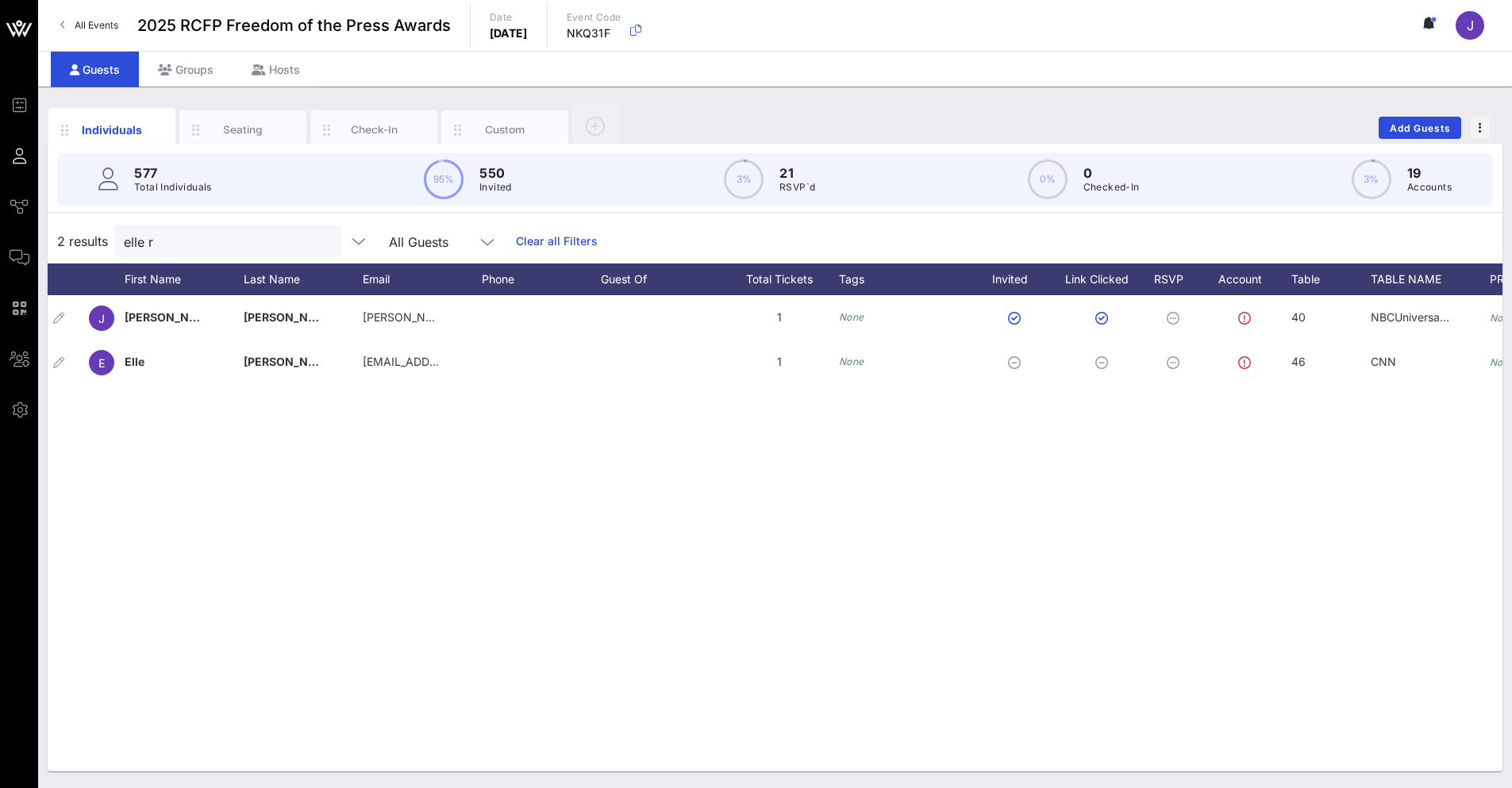
scroll to position [0, 0]
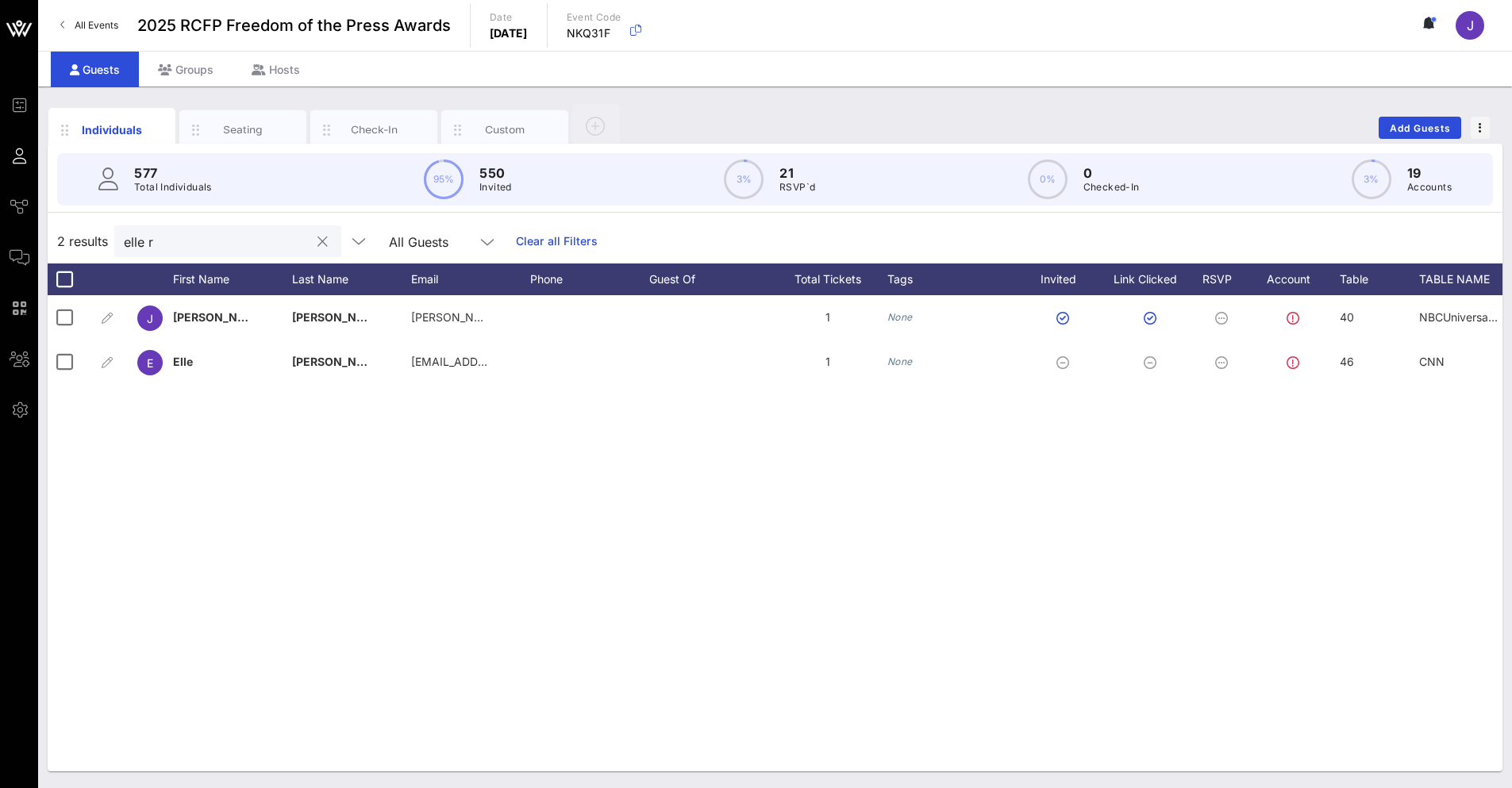
click at [313, 242] on div at bounding box center [323, 242] width 19 height 19
click at [318, 246] on button "clear icon" at bounding box center [323, 242] width 10 height 16
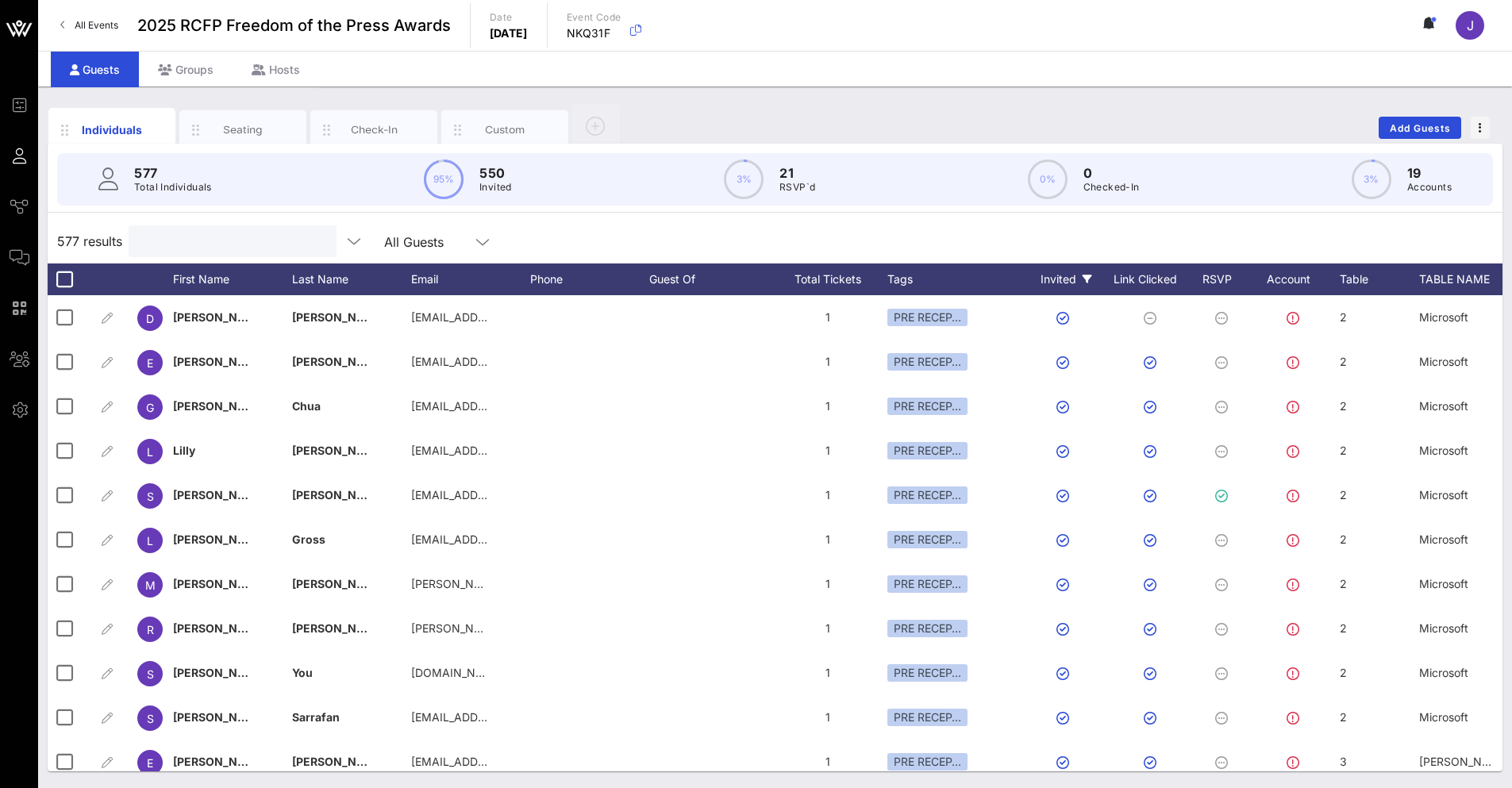
click at [951, 284] on icon at bounding box center [1087, 280] width 10 height 10
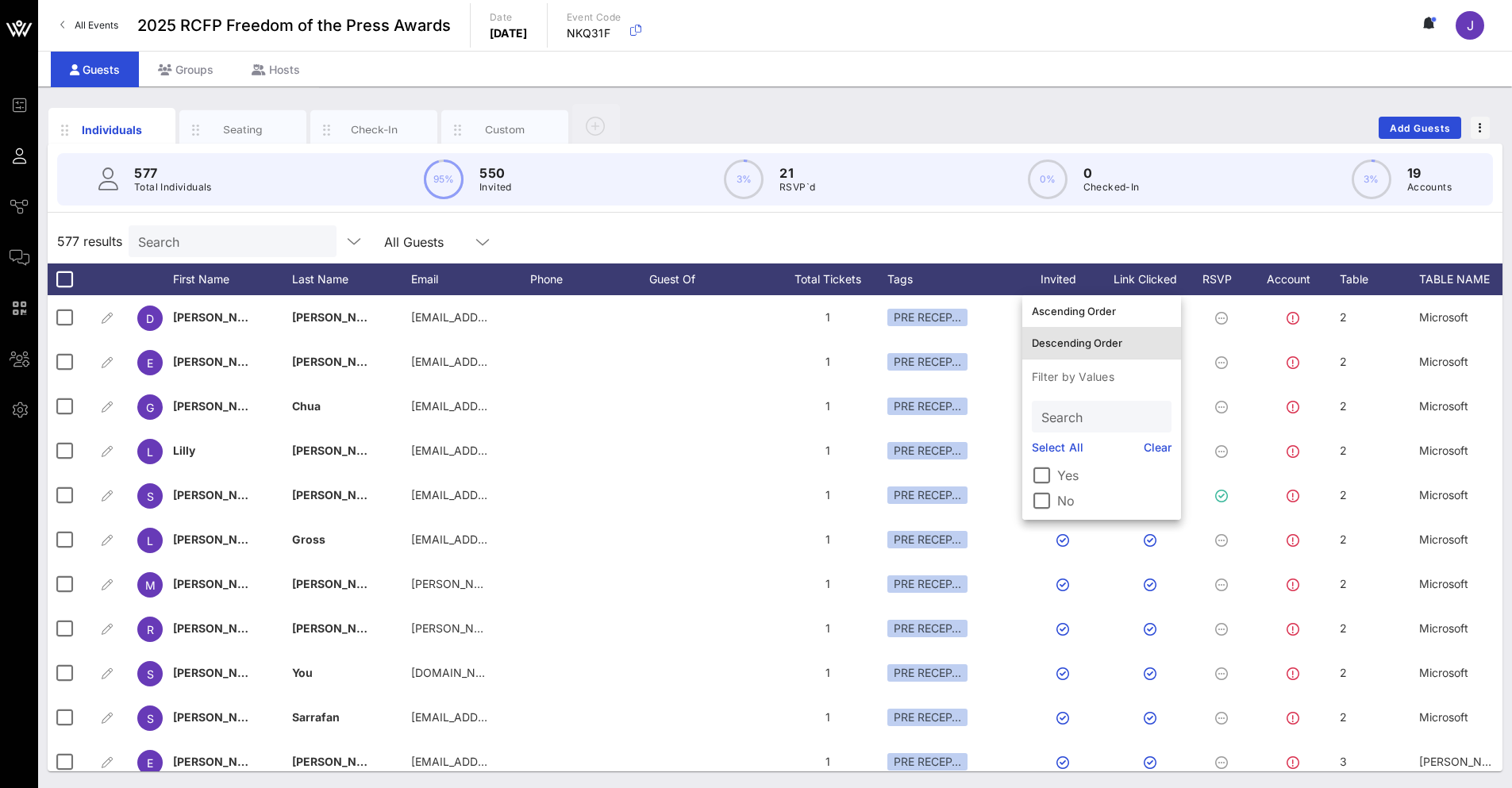
click at [951, 349] on div "Descending Order" at bounding box center [1101, 343] width 140 height 26
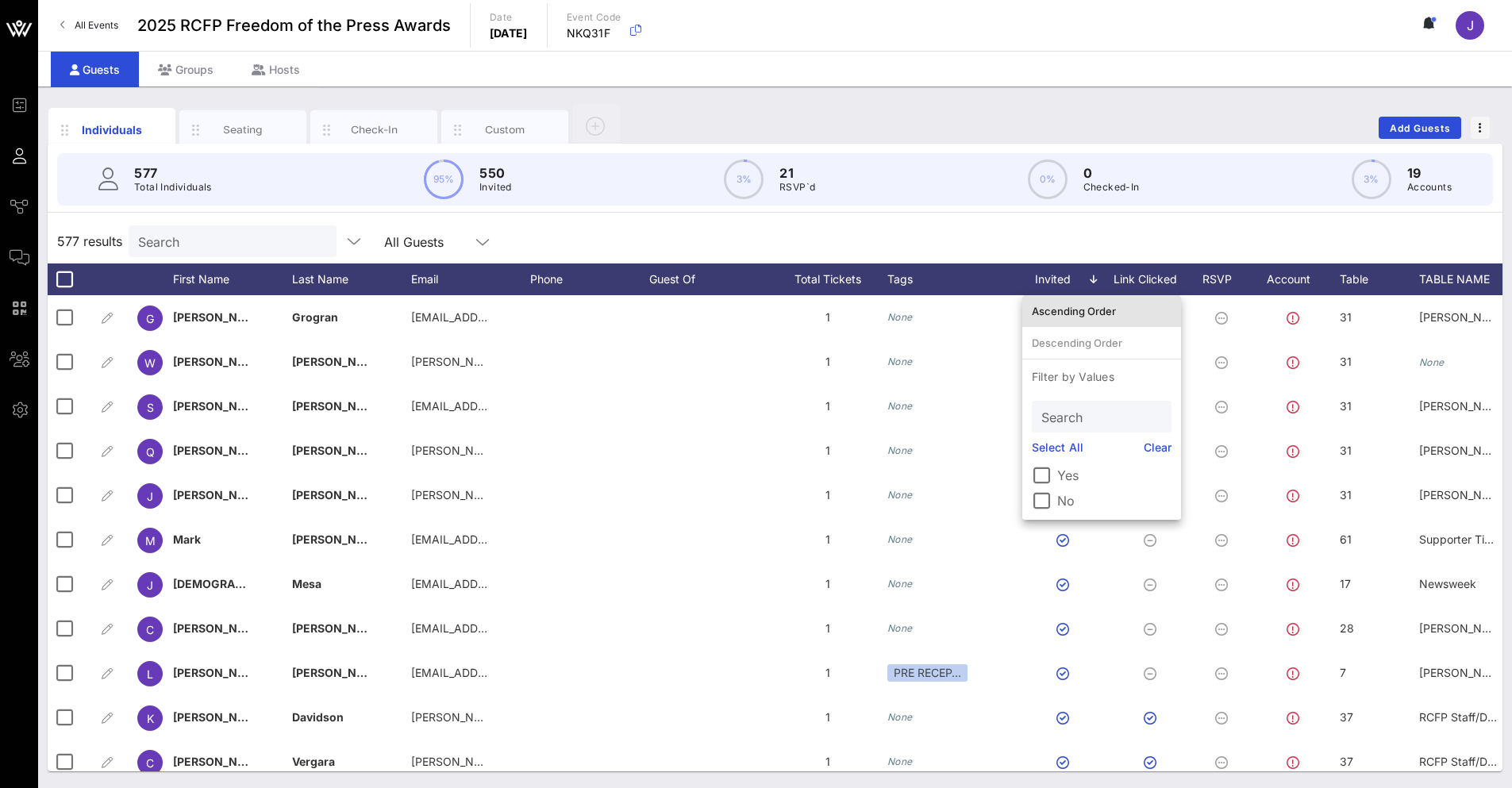
click at [951, 315] on div "Ascending Order" at bounding box center [1101, 310] width 140 height 12
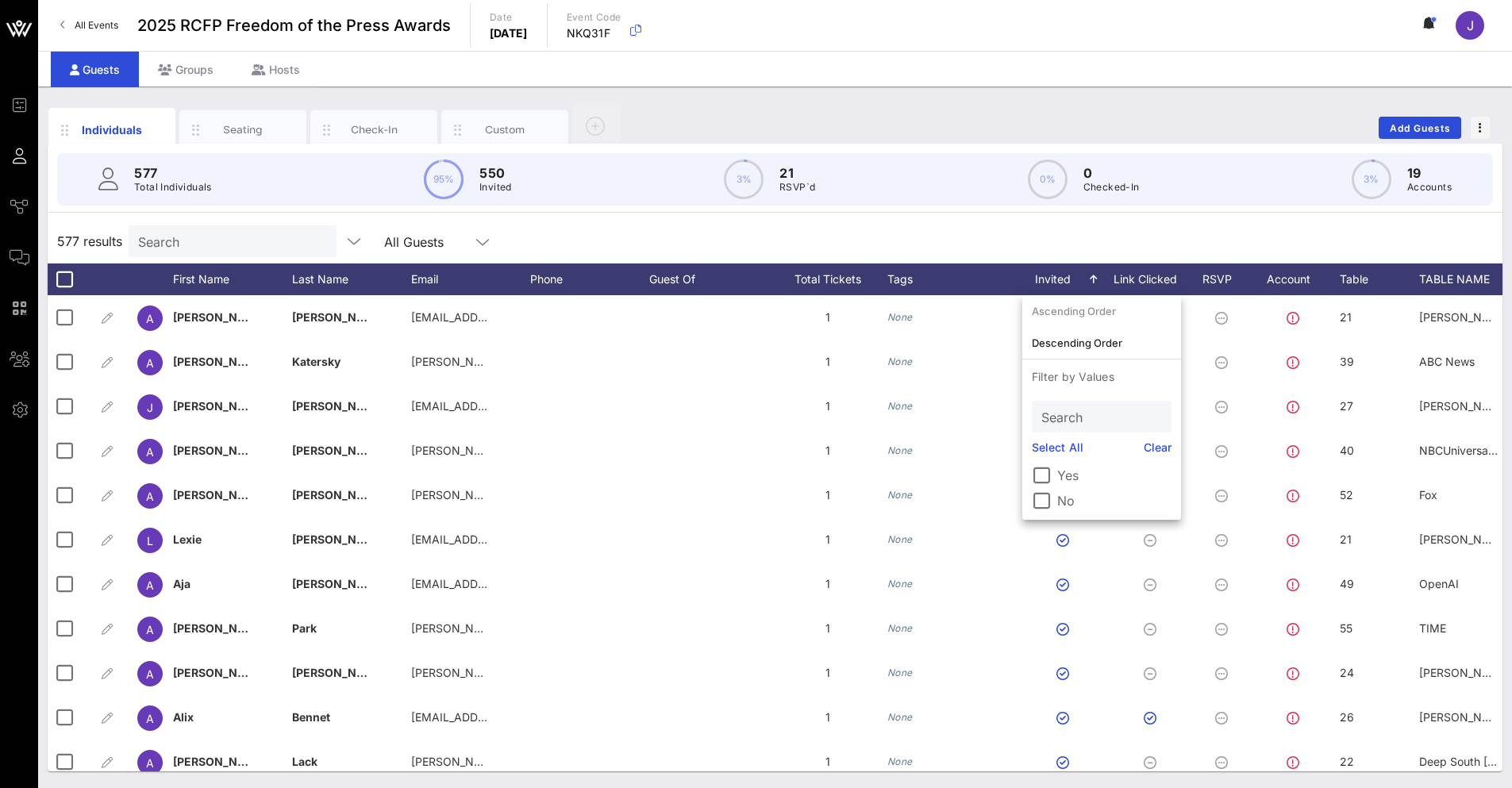
click at [951, 442] on div "No" at bounding box center [1101, 501] width 140 height 19
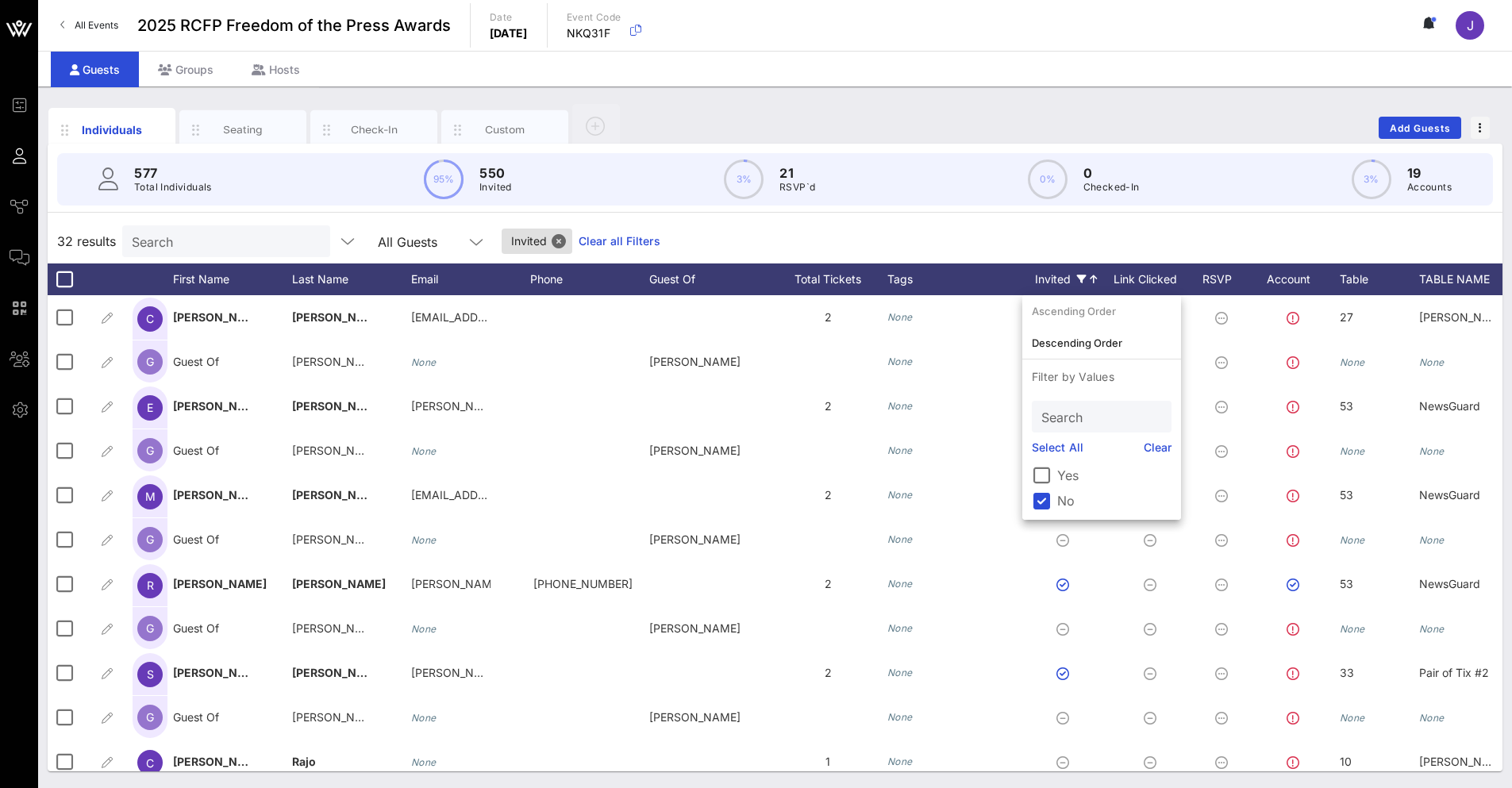
click at [951, 232] on div "32 results Search All Guests Invited Clear all Filters" at bounding box center [775, 241] width 1455 height 45
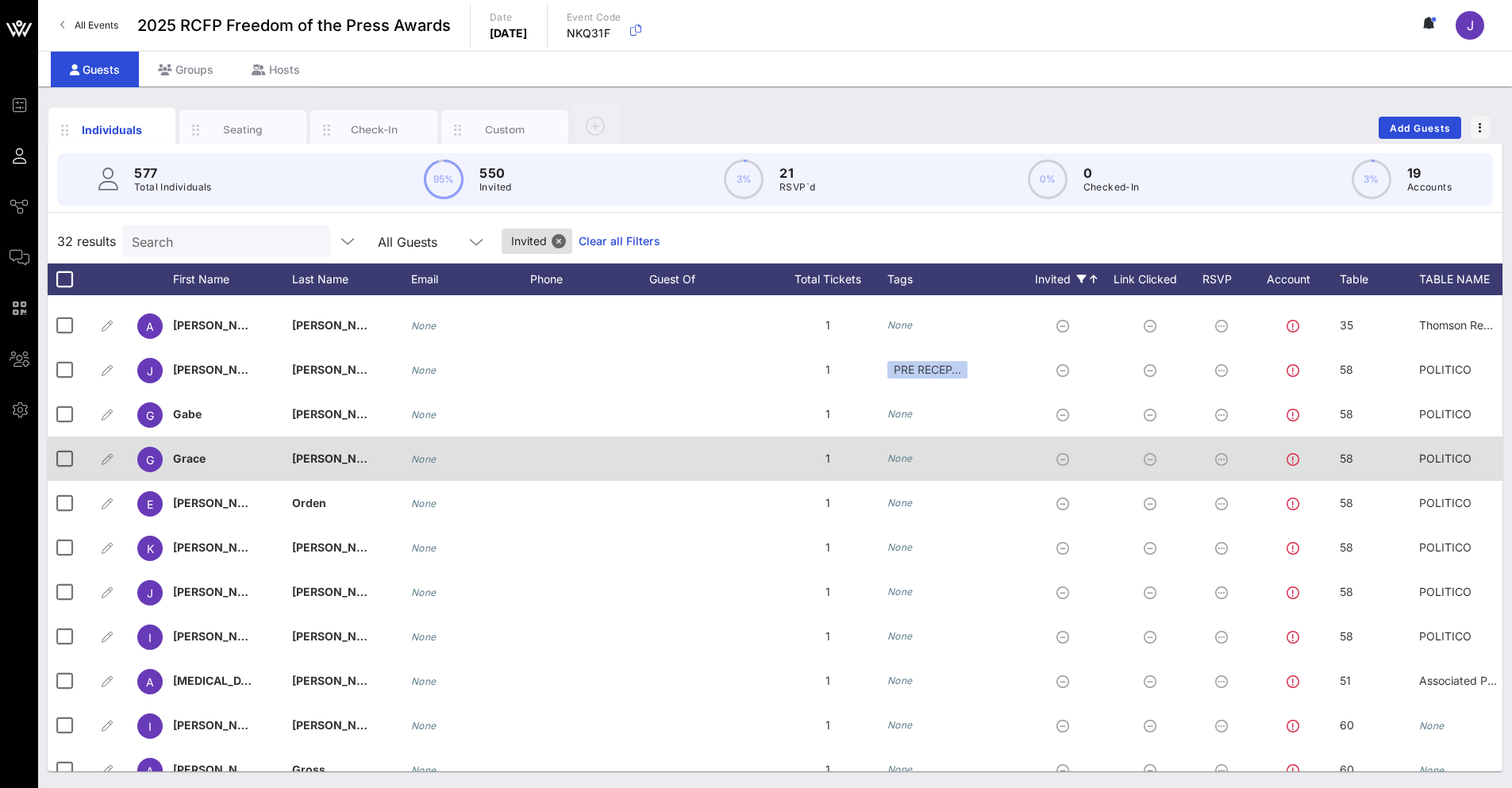
scroll to position [958, 0]
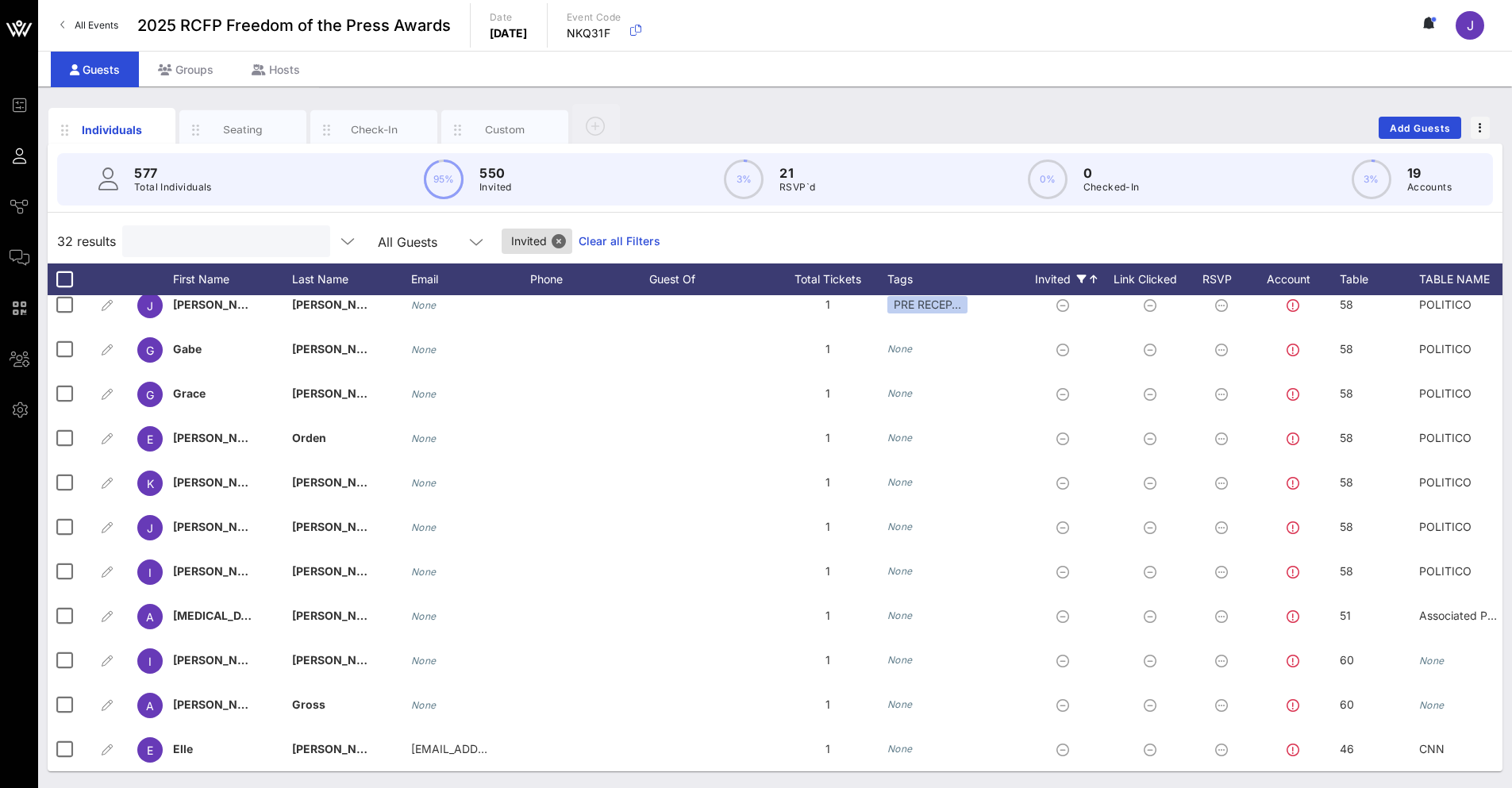
click at [216, 247] on input "text" at bounding box center [224, 242] width 186 height 21
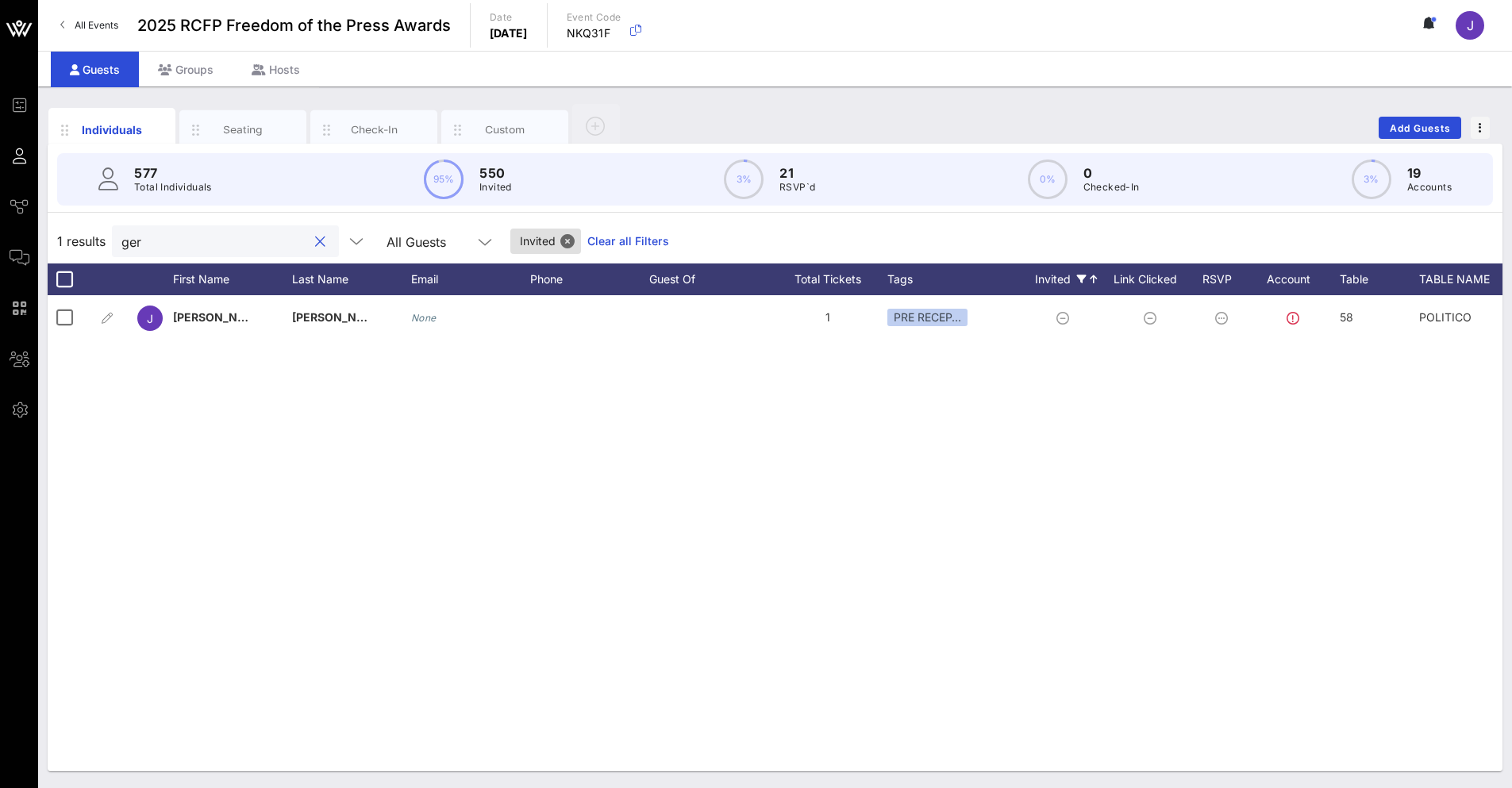
scroll to position [0, 0]
type input "gerstein"
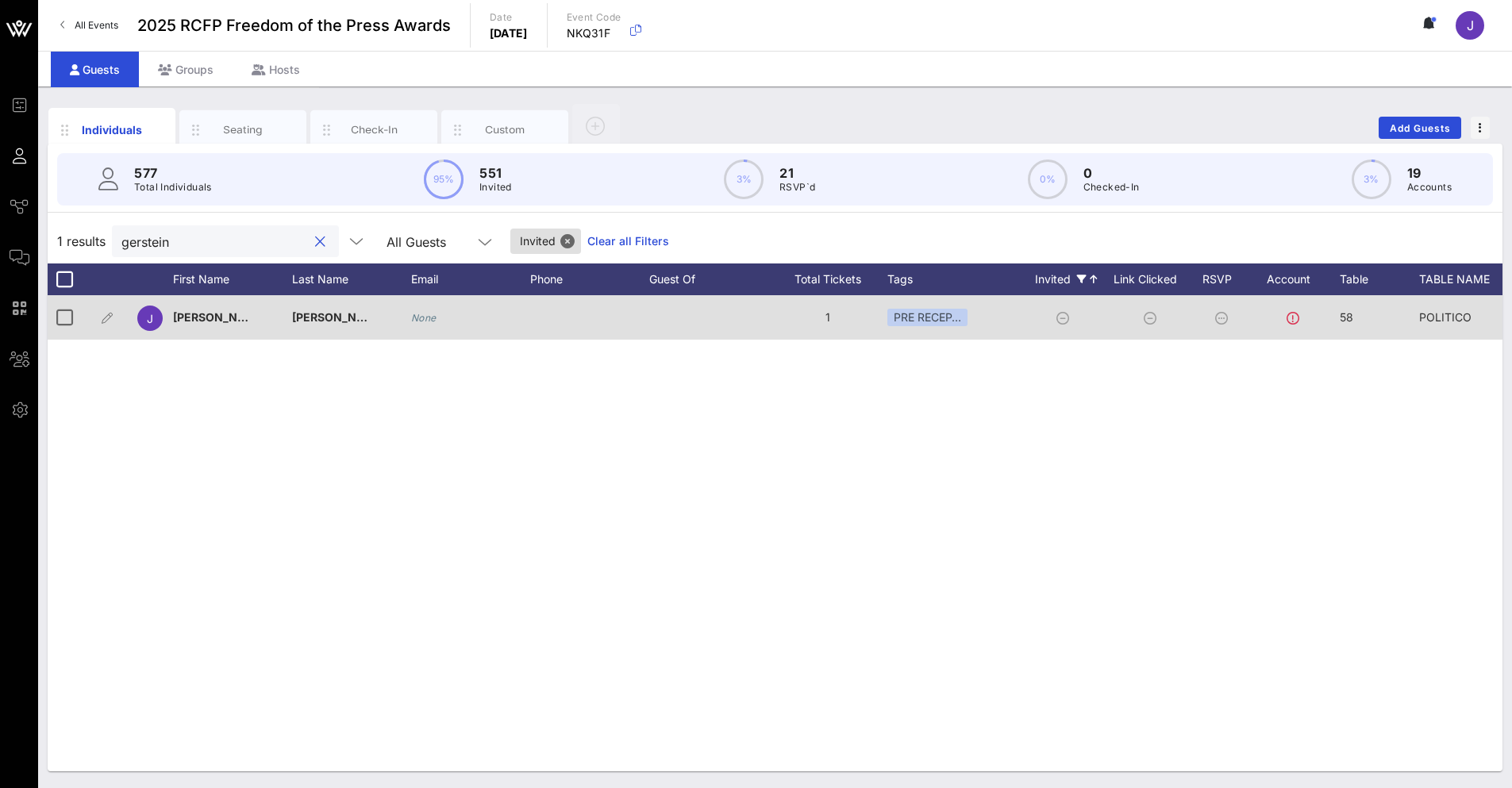
click at [427, 317] on icon "None" at bounding box center [423, 318] width 26 height 12
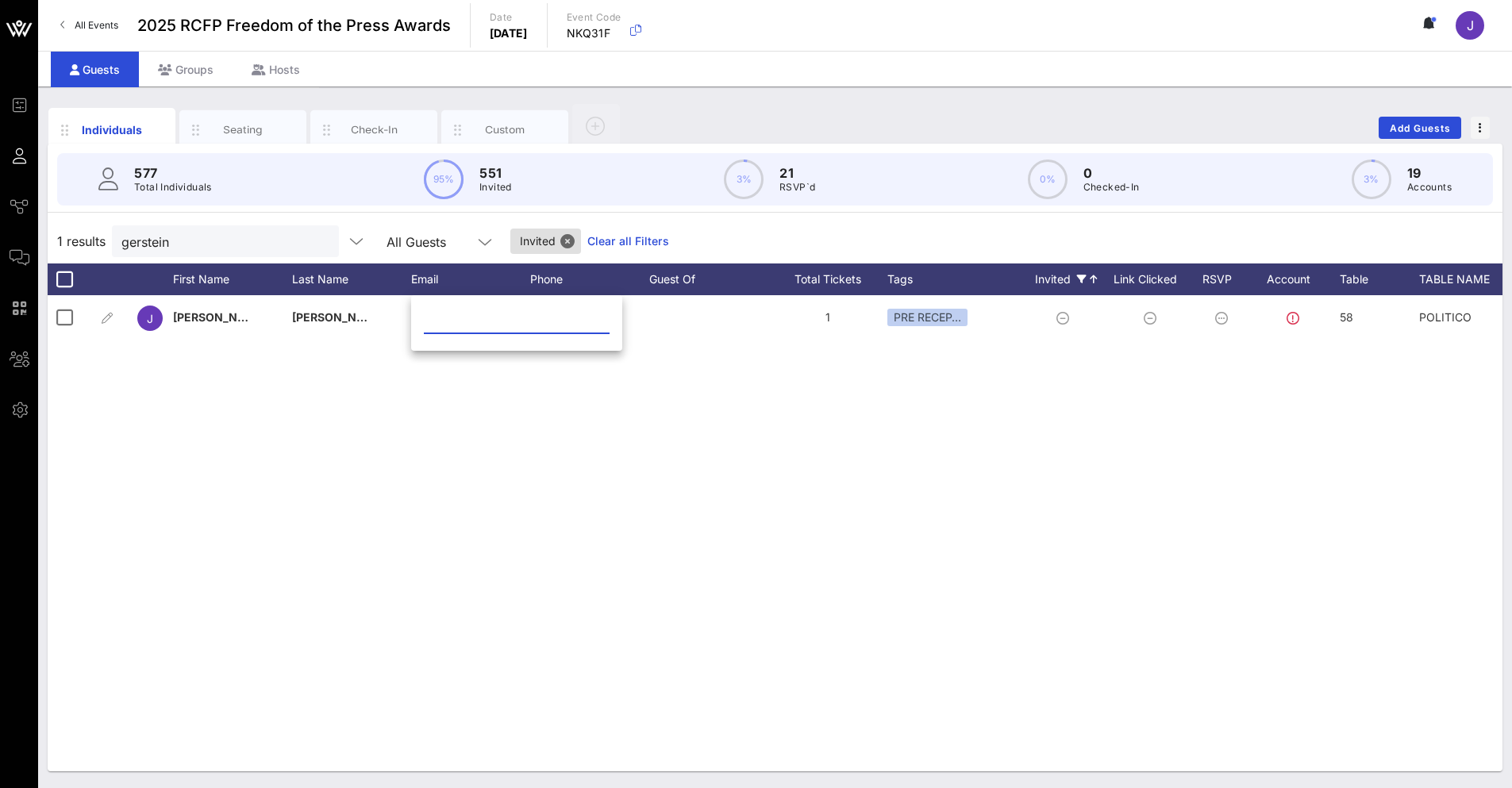
paste input "[EMAIL_ADDRESS][DOMAIN_NAME]"
type input "[EMAIL_ADDRESS][DOMAIN_NAME]"
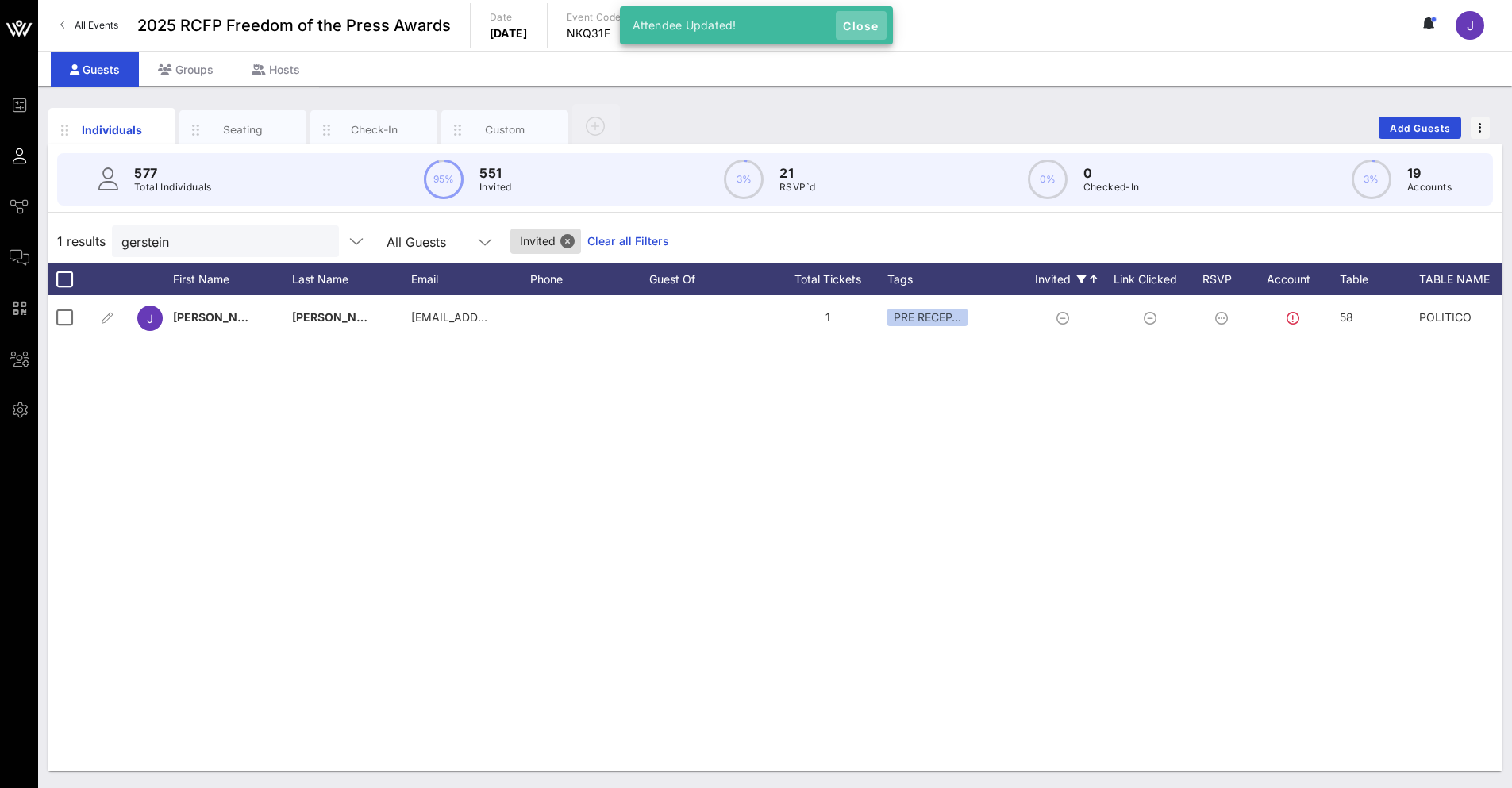
click at [854, 25] on span "Close" at bounding box center [861, 26] width 38 height 13
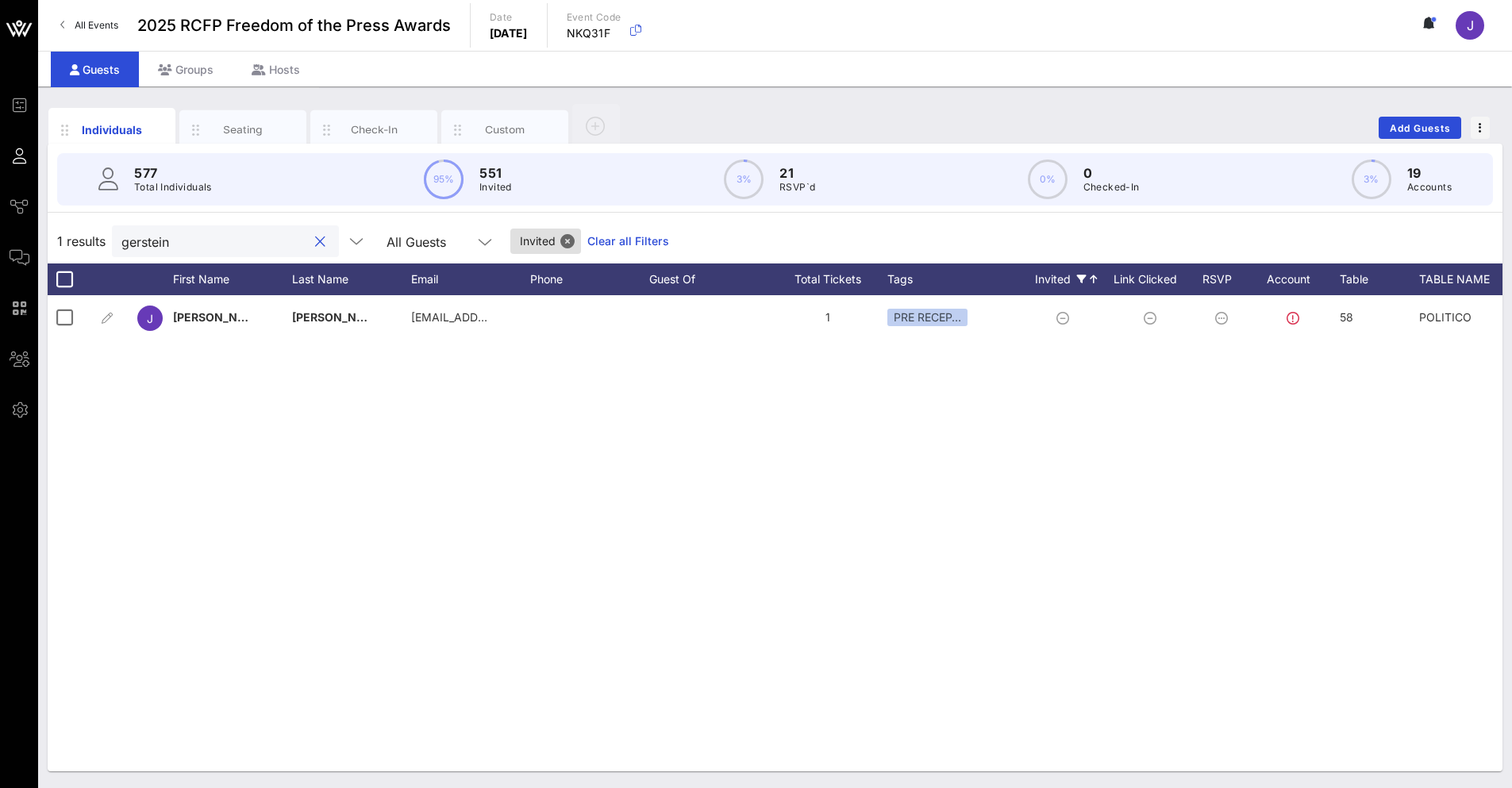
click at [265, 246] on input "gerstein" at bounding box center [214, 242] width 186 height 21
click at [315, 245] on button "clear icon" at bounding box center [320, 242] width 10 height 16
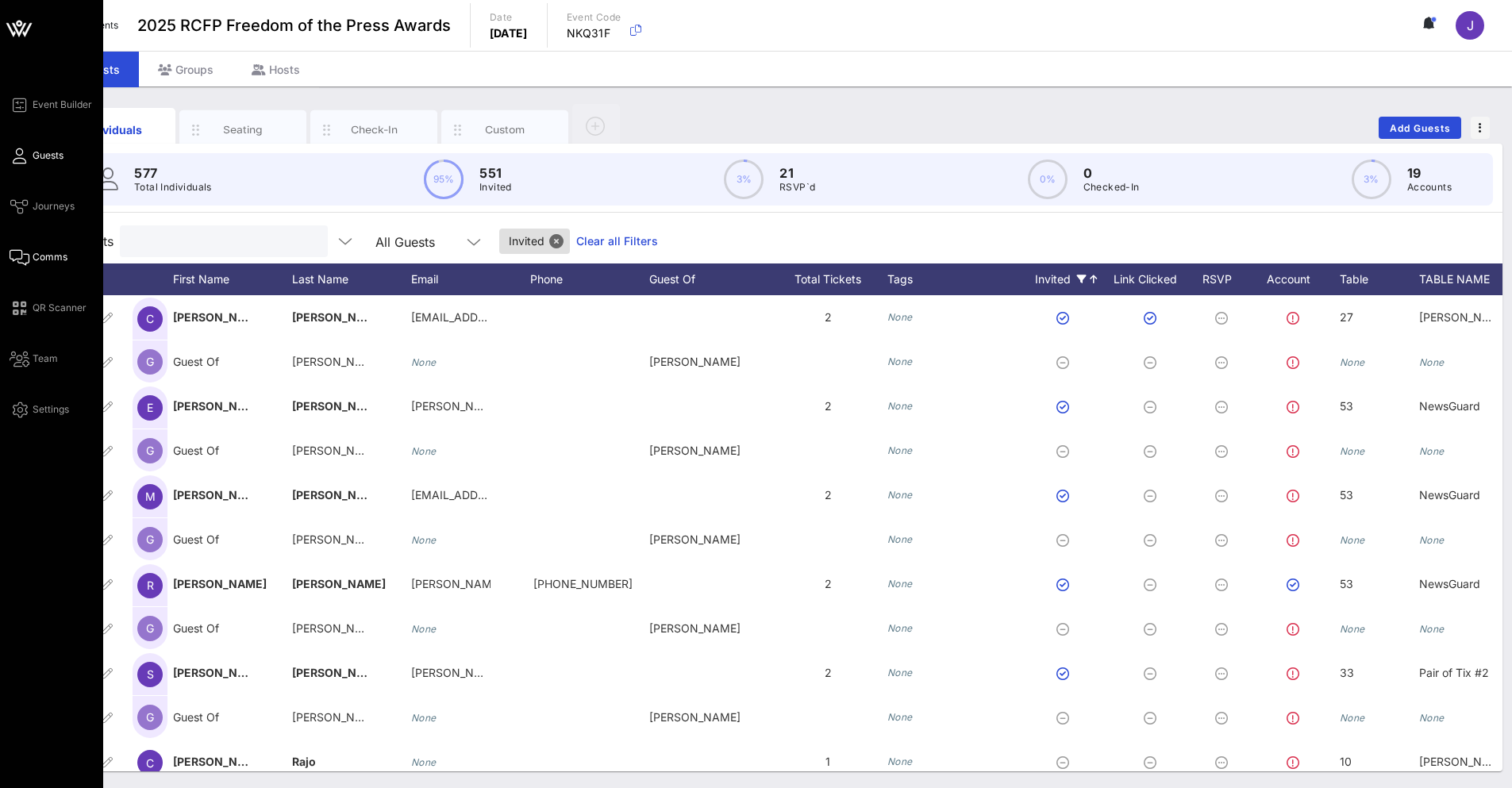
click at [55, 264] on span "Comms" at bounding box center [49, 257] width 35 height 14
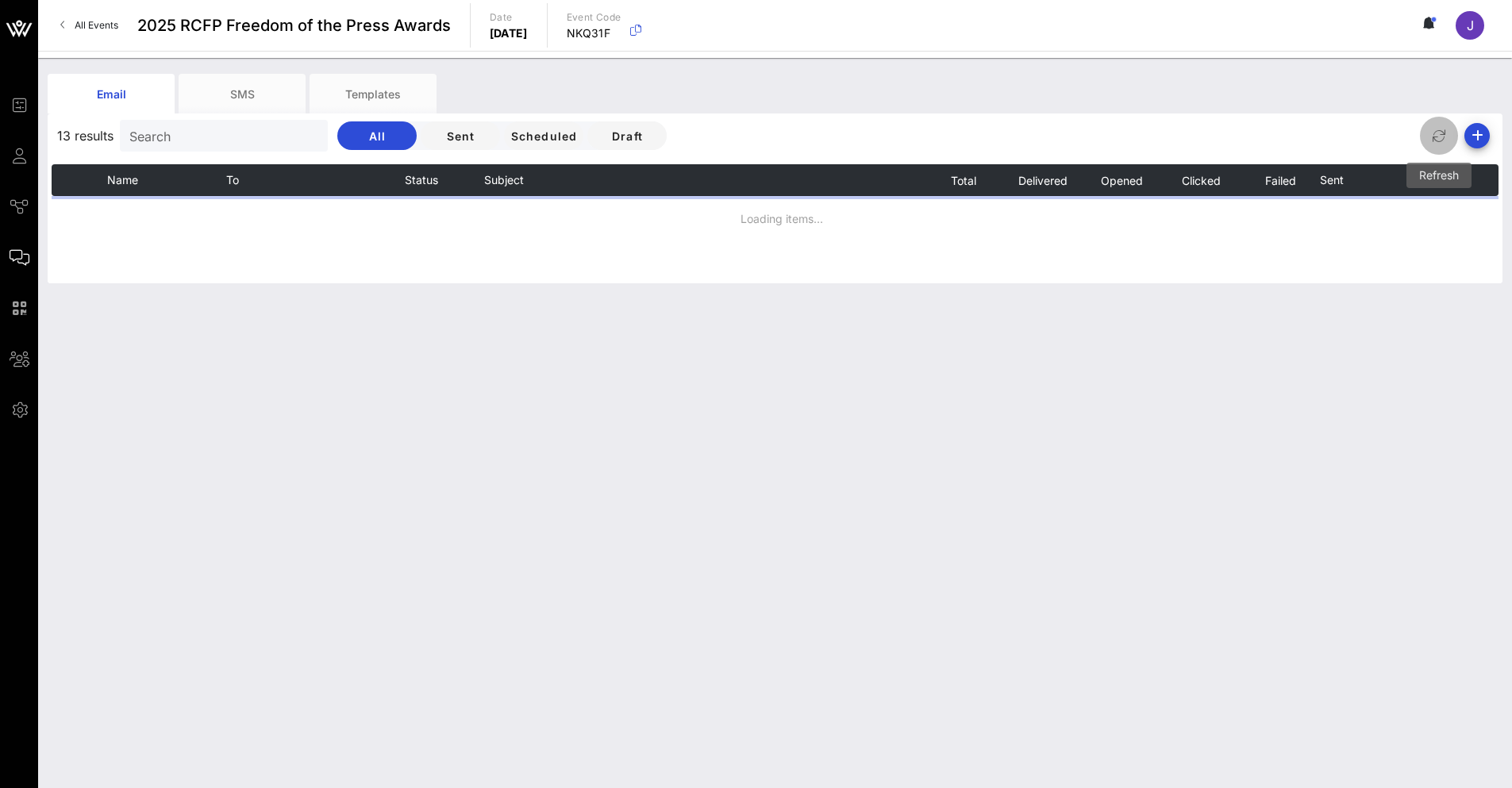
click at [951, 136] on icon "button" at bounding box center [1439, 136] width 19 height 19
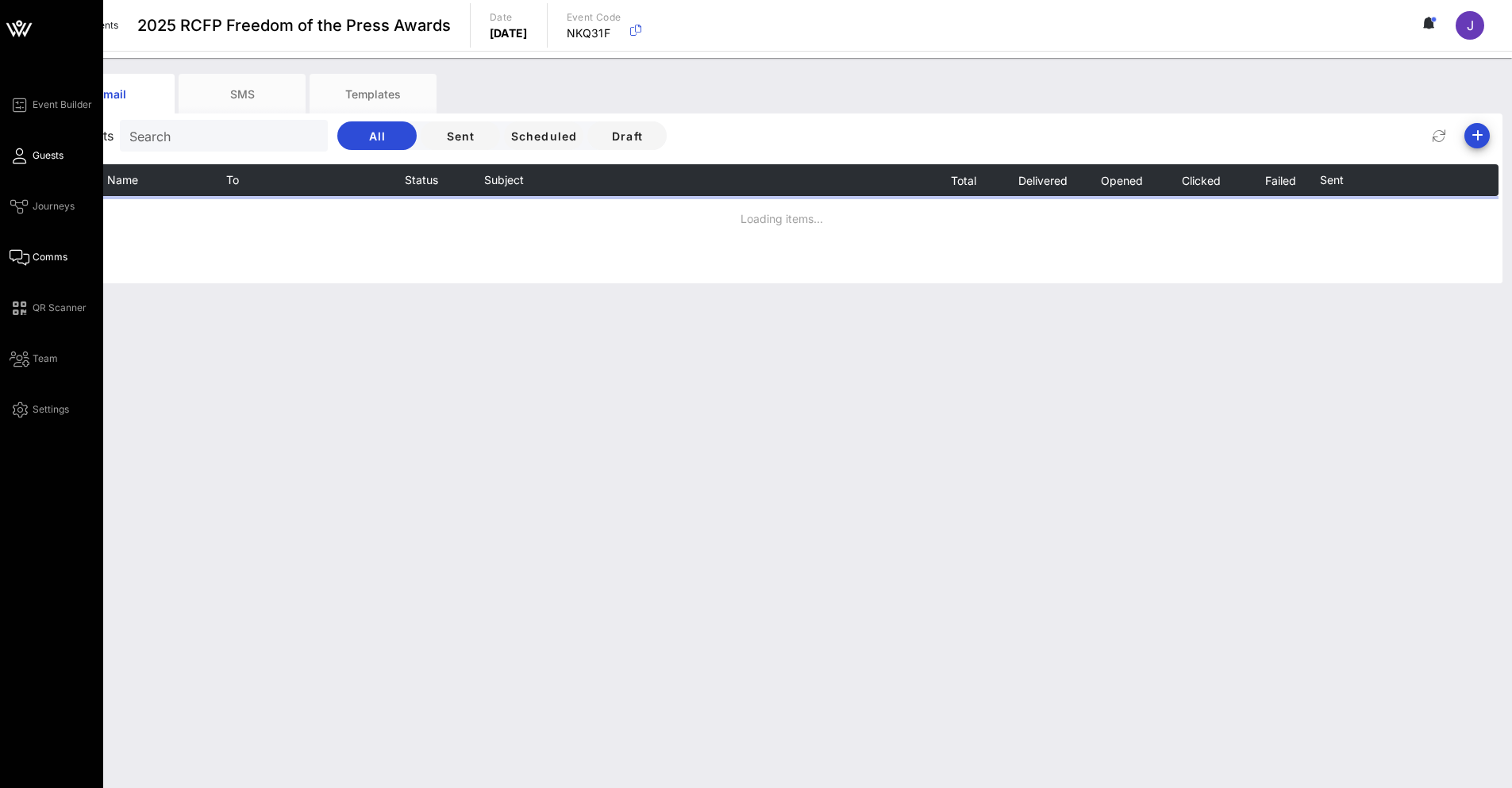
click at [33, 160] on span "Guests" at bounding box center [48, 155] width 31 height 14
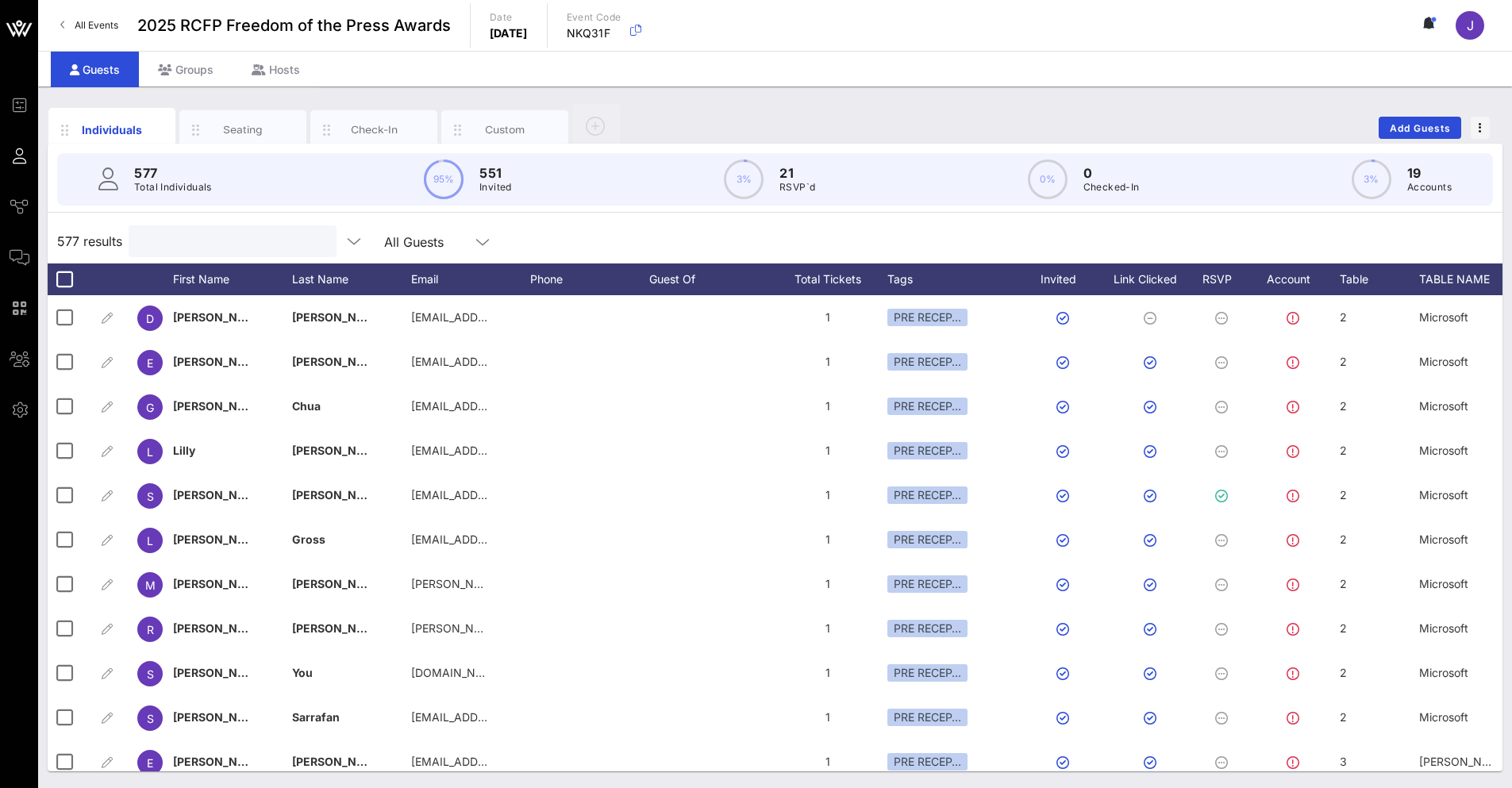
click at [187, 246] on input "text" at bounding box center [230, 242] width 186 height 21
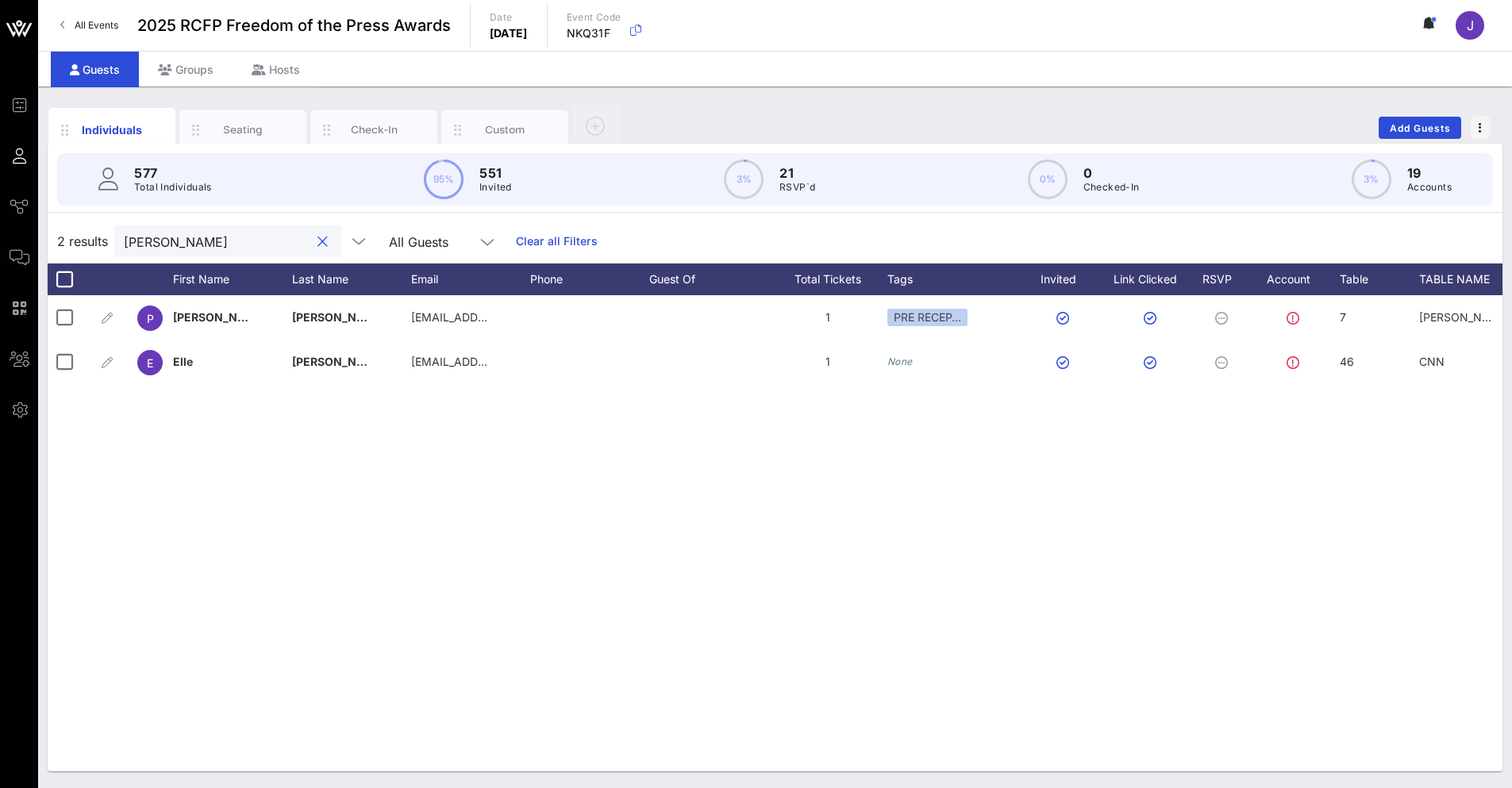
drag, startPoint x: 213, startPoint y: 240, endPoint x: 83, endPoint y: 237, distance: 130.0
click at [83, 238] on div "2 results [PERSON_NAME] All Guests Clear all Filters" at bounding box center [775, 241] width 1455 height 45
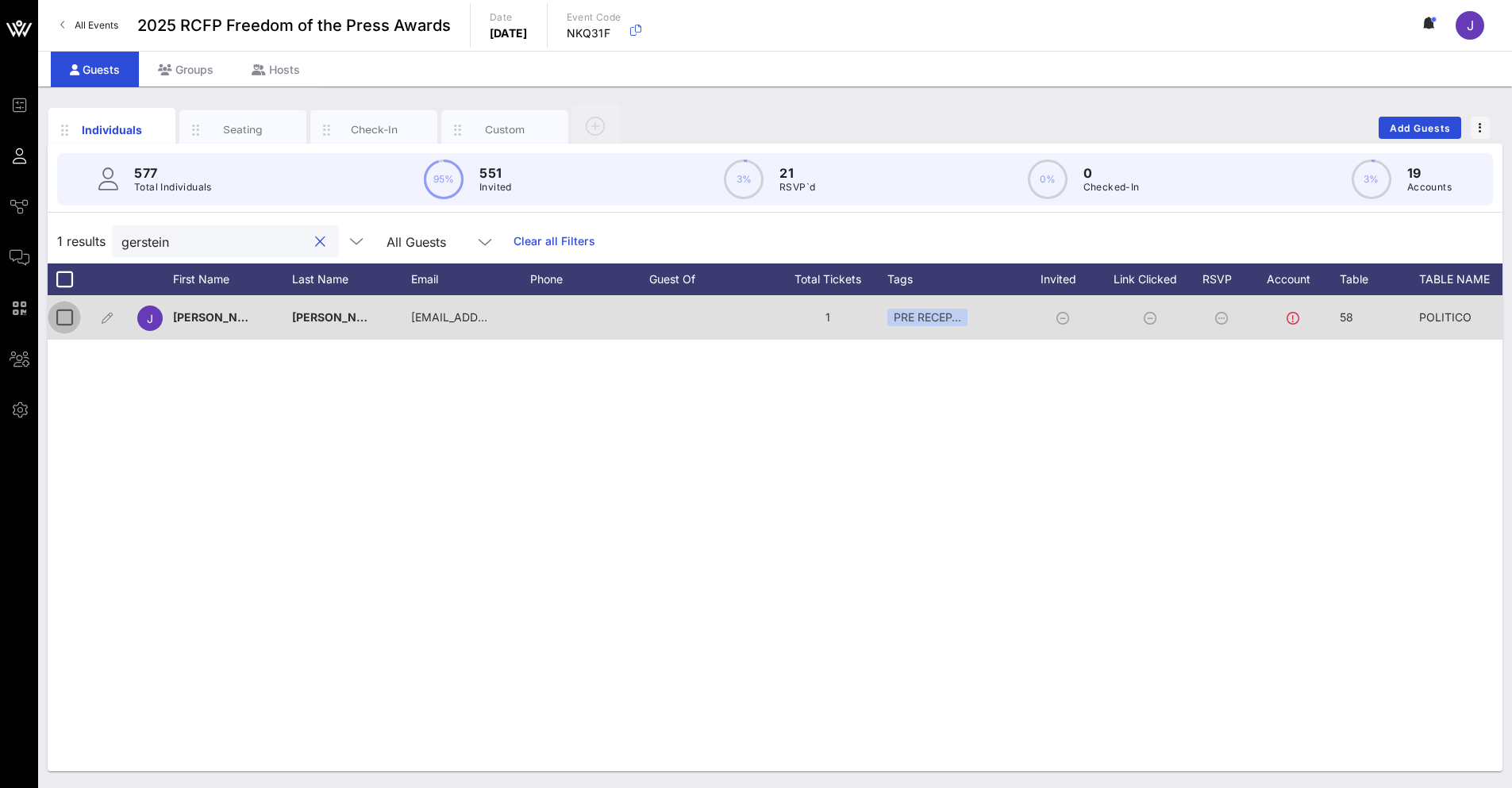
type input "gerstein"
click at [61, 317] on div at bounding box center [64, 317] width 27 height 27
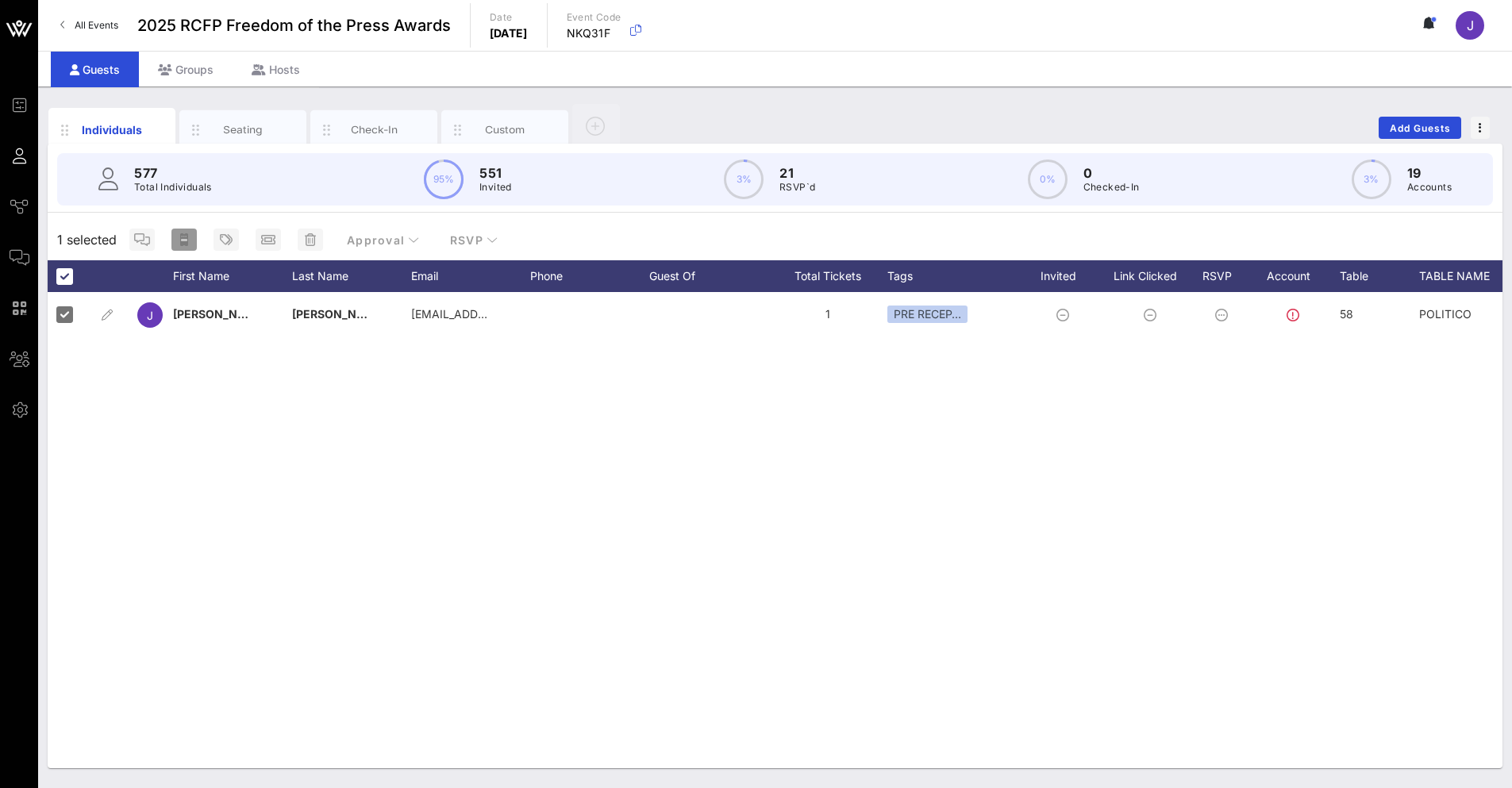
click at [189, 244] on span "button" at bounding box center [184, 239] width 26 height 12
type input "{{ticket_type}} for {{[URL][DOMAIN_NAME]}}"
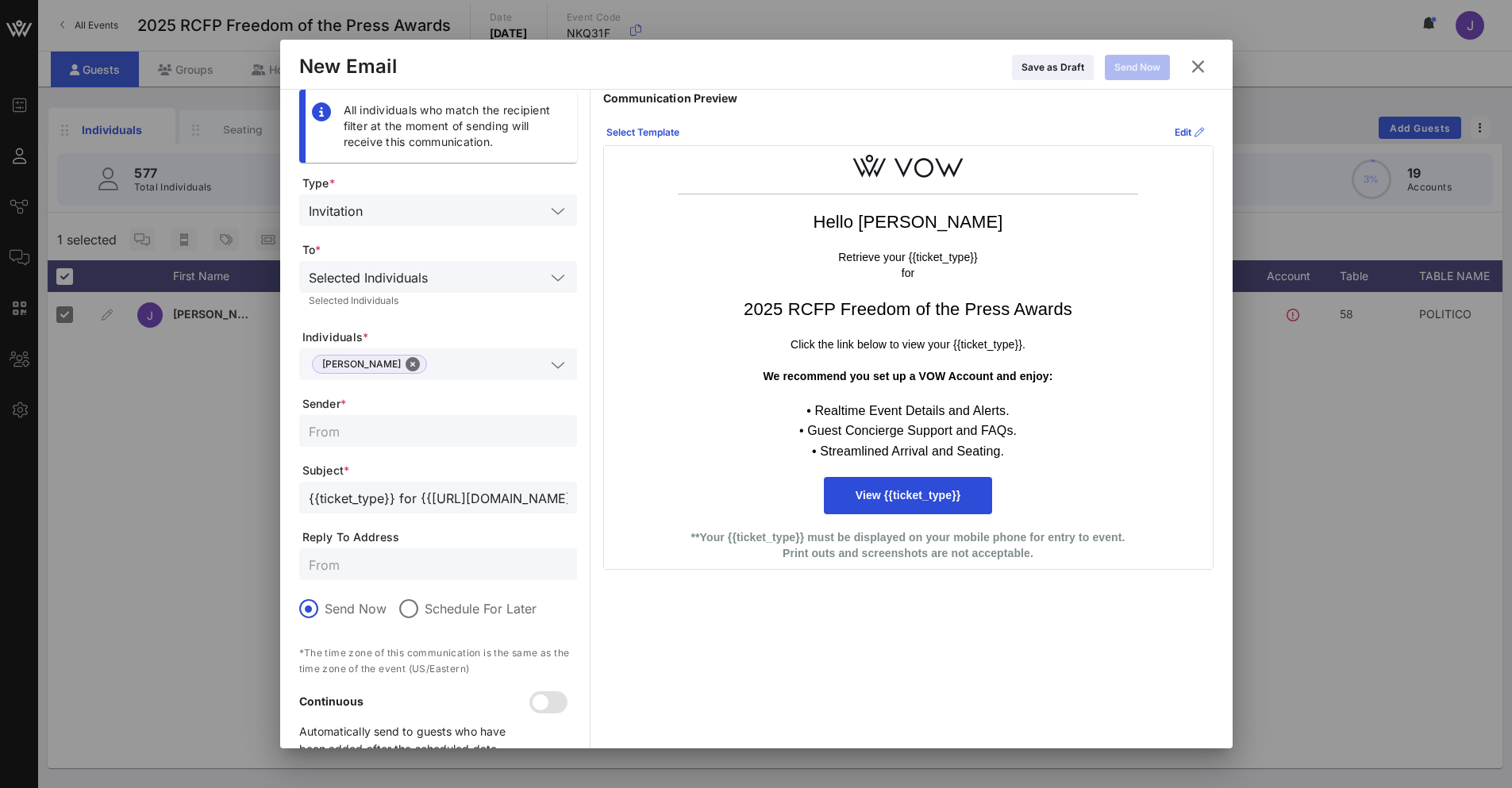
click at [360, 428] on input "text" at bounding box center [438, 431] width 259 height 21
type input "Reporters Committee for Freedom of the Press"
click at [684, 143] on button "Select Template" at bounding box center [642, 132] width 92 height 26
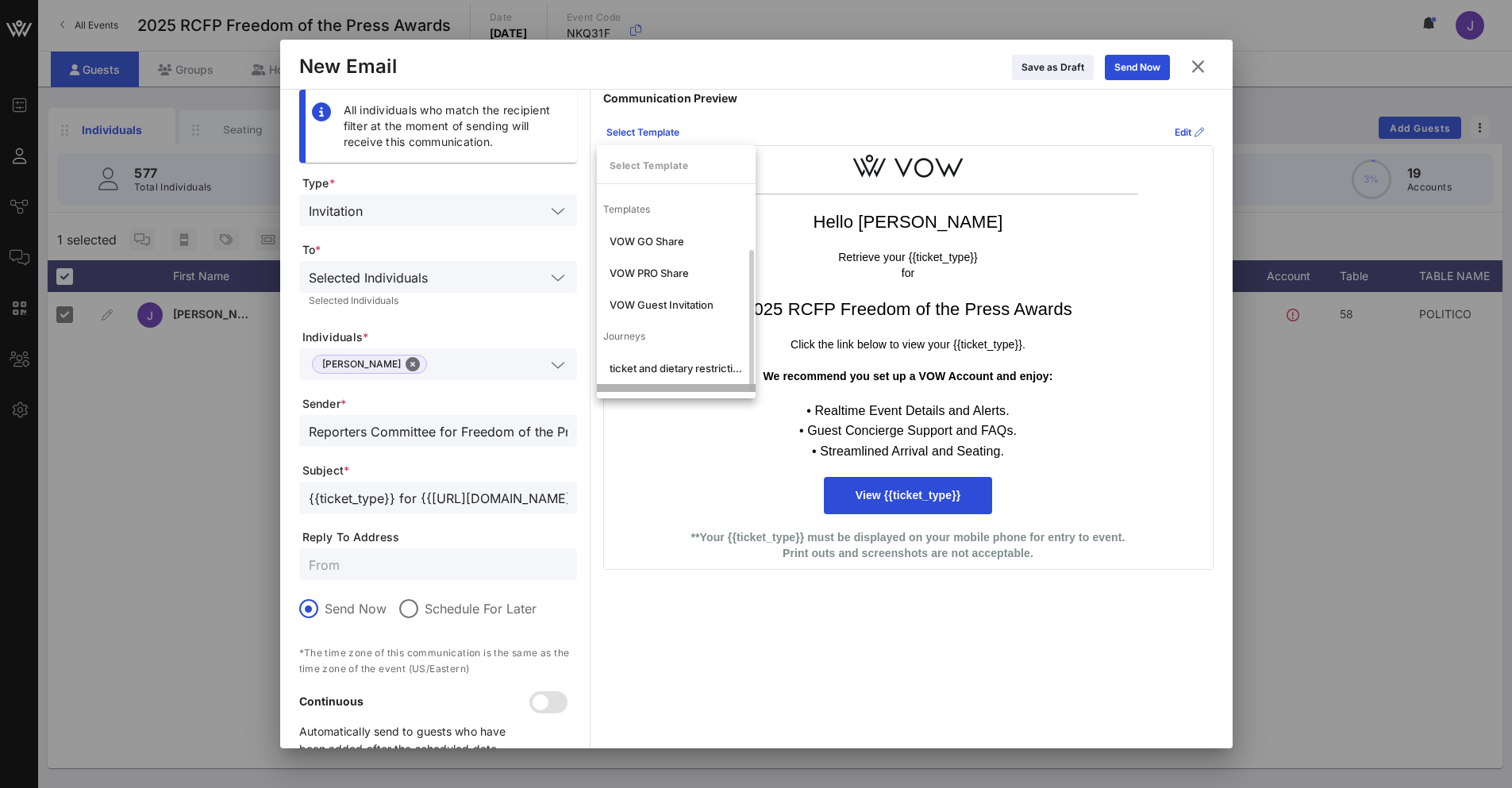
click at [685, 394] on div "VIP- ticket and dietary restrictions" at bounding box center [676, 400] width 133 height 12
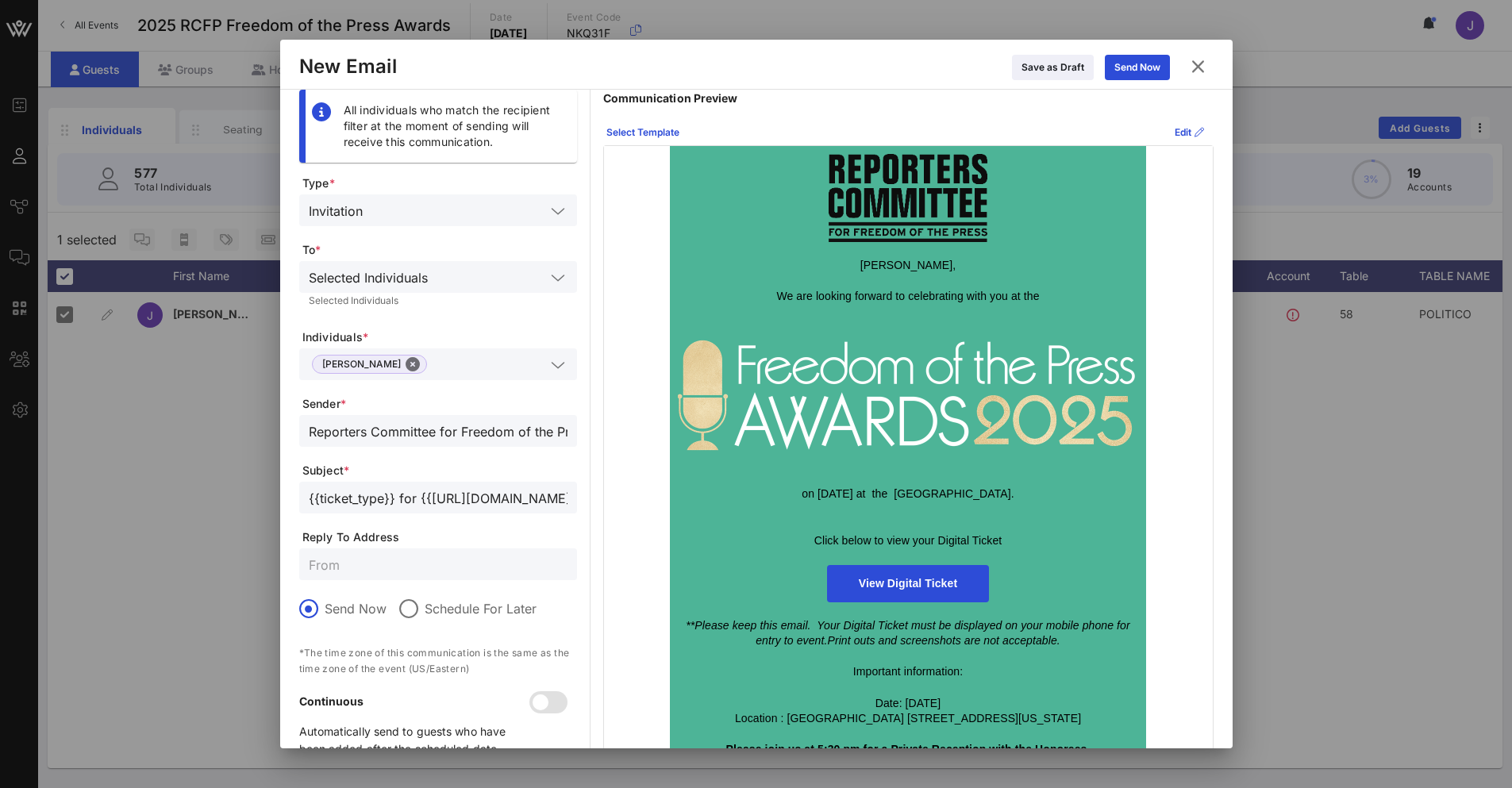
click at [357, 442] on input "text" at bounding box center [438, 564] width 259 height 21
type input "[EMAIL_ADDRESS][DOMAIN_NAME]"
click at [951, 69] on icon at bounding box center [1136, 68] width 12 height 10
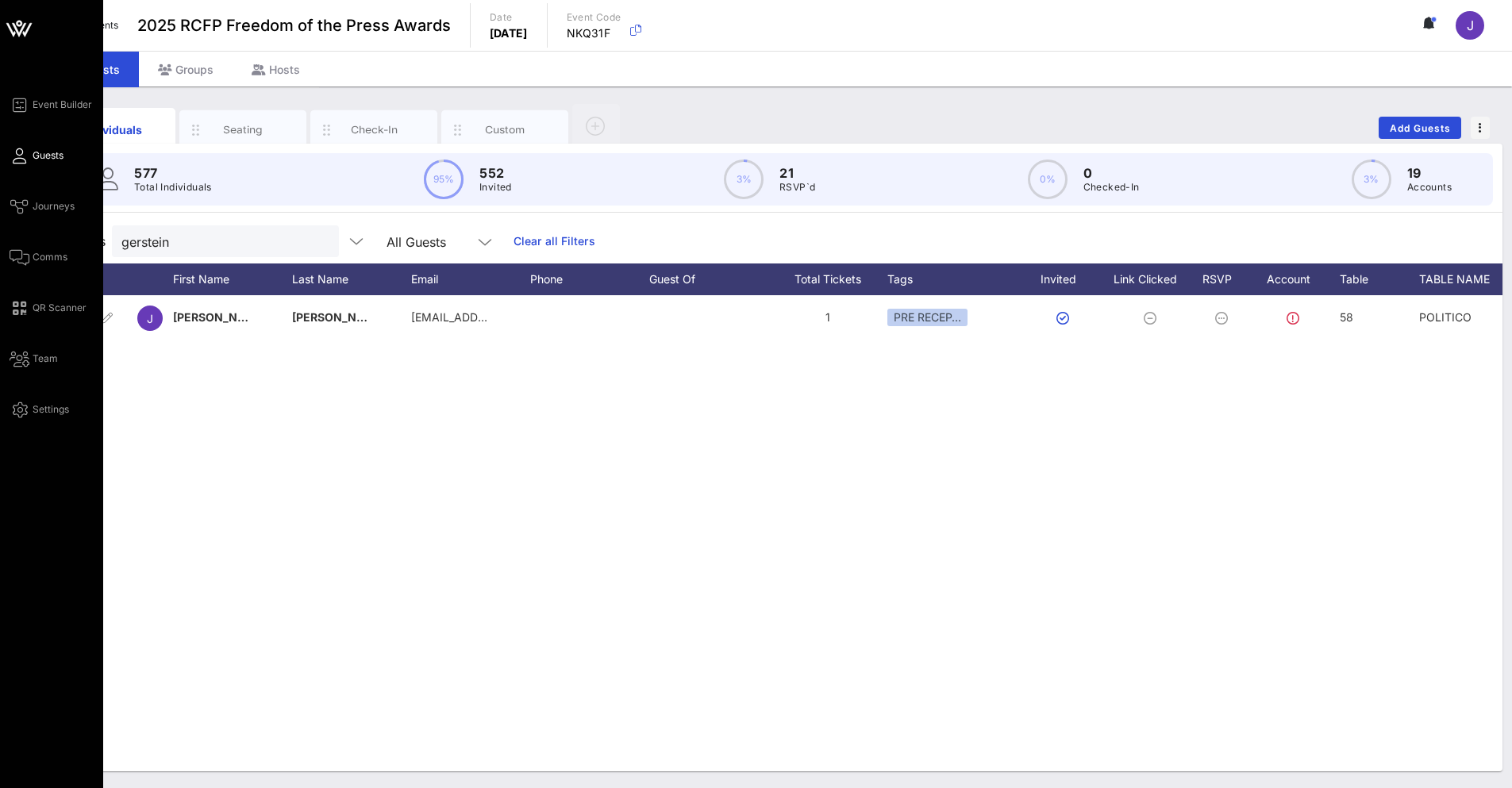
click at [49, 156] on span "Guests" at bounding box center [48, 155] width 31 height 14
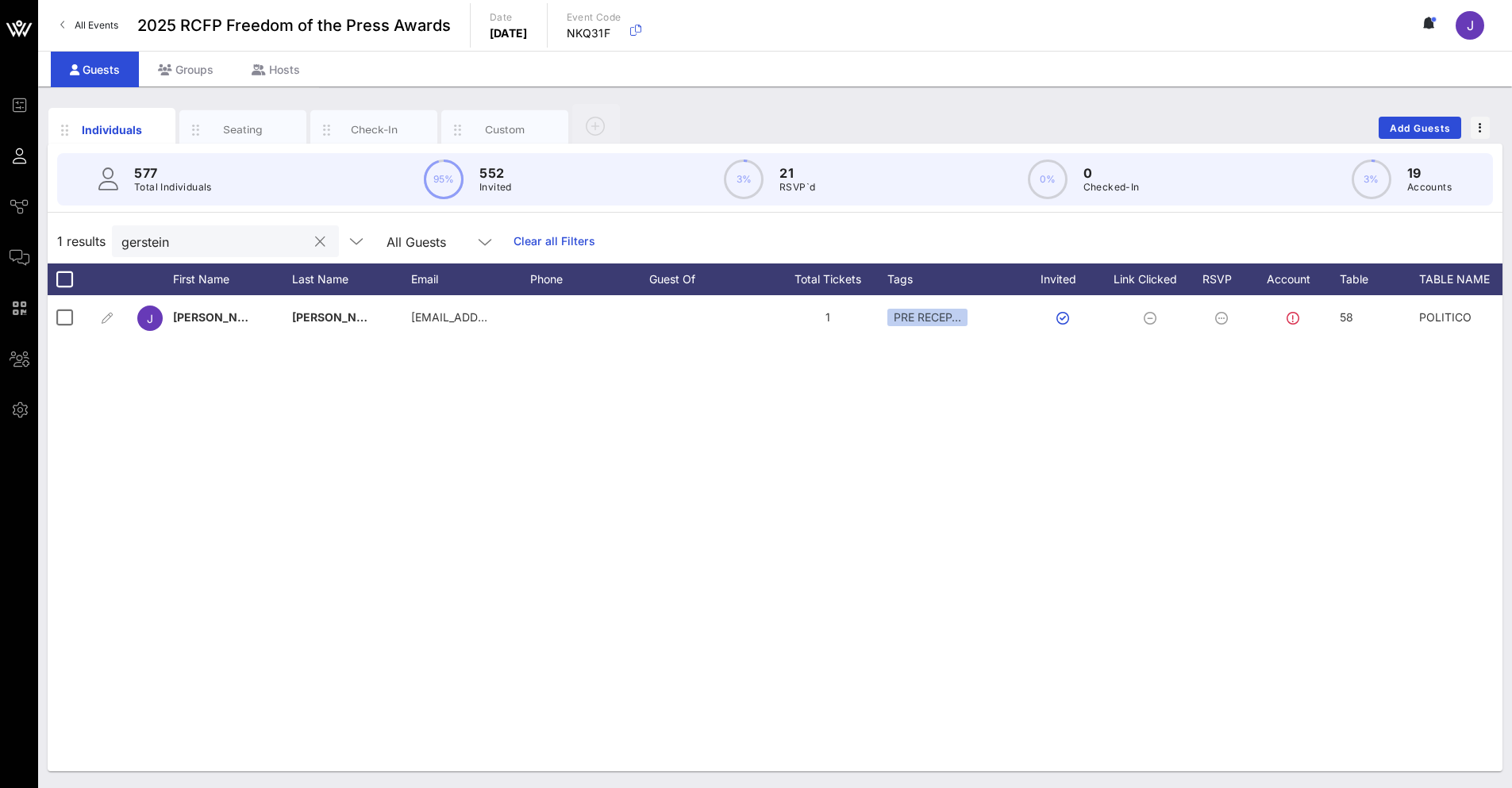
click at [315, 244] on button "clear icon" at bounding box center [320, 242] width 10 height 16
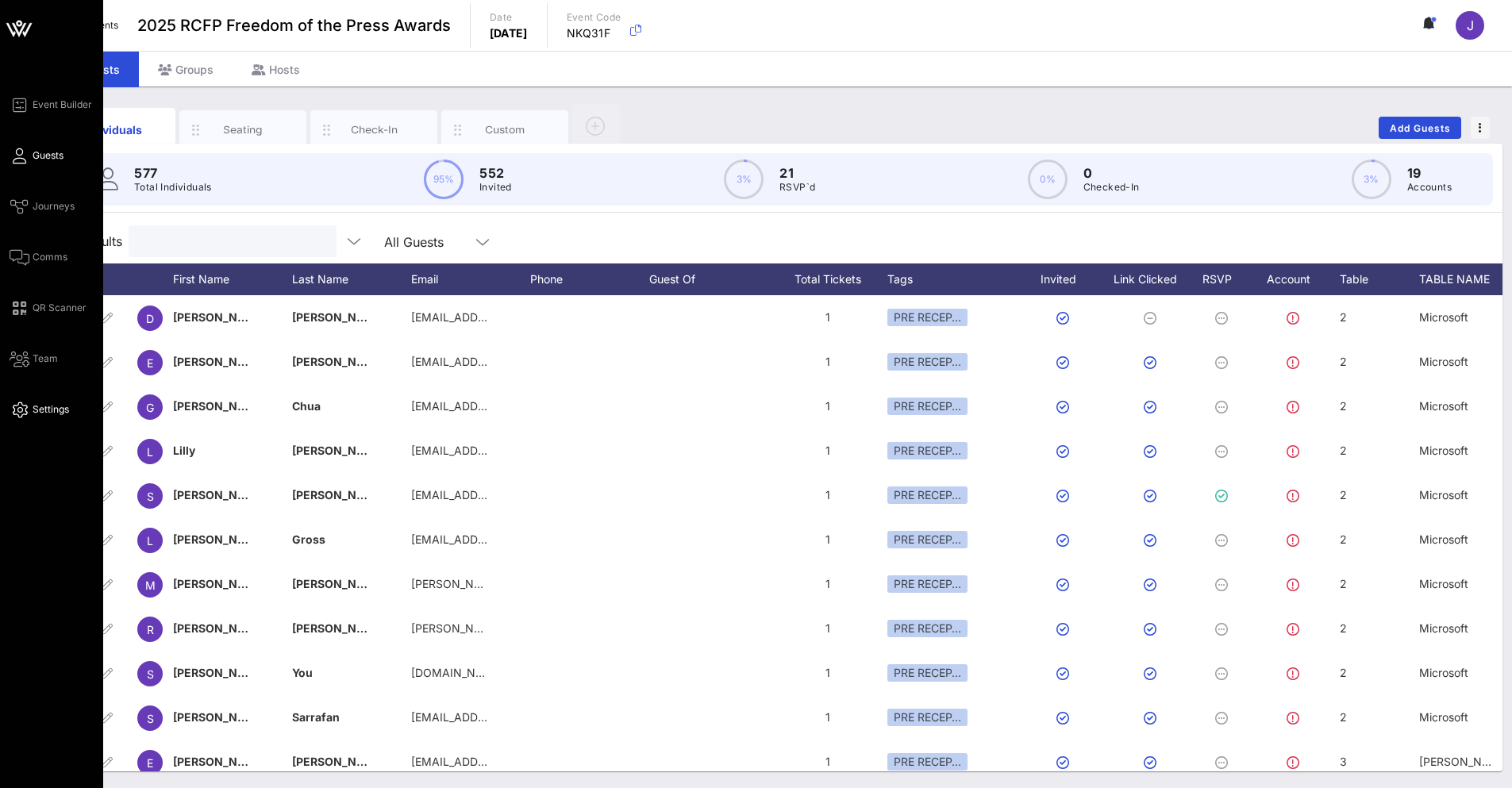
click at [47, 408] on span "Settings" at bounding box center [50, 409] width 36 height 14
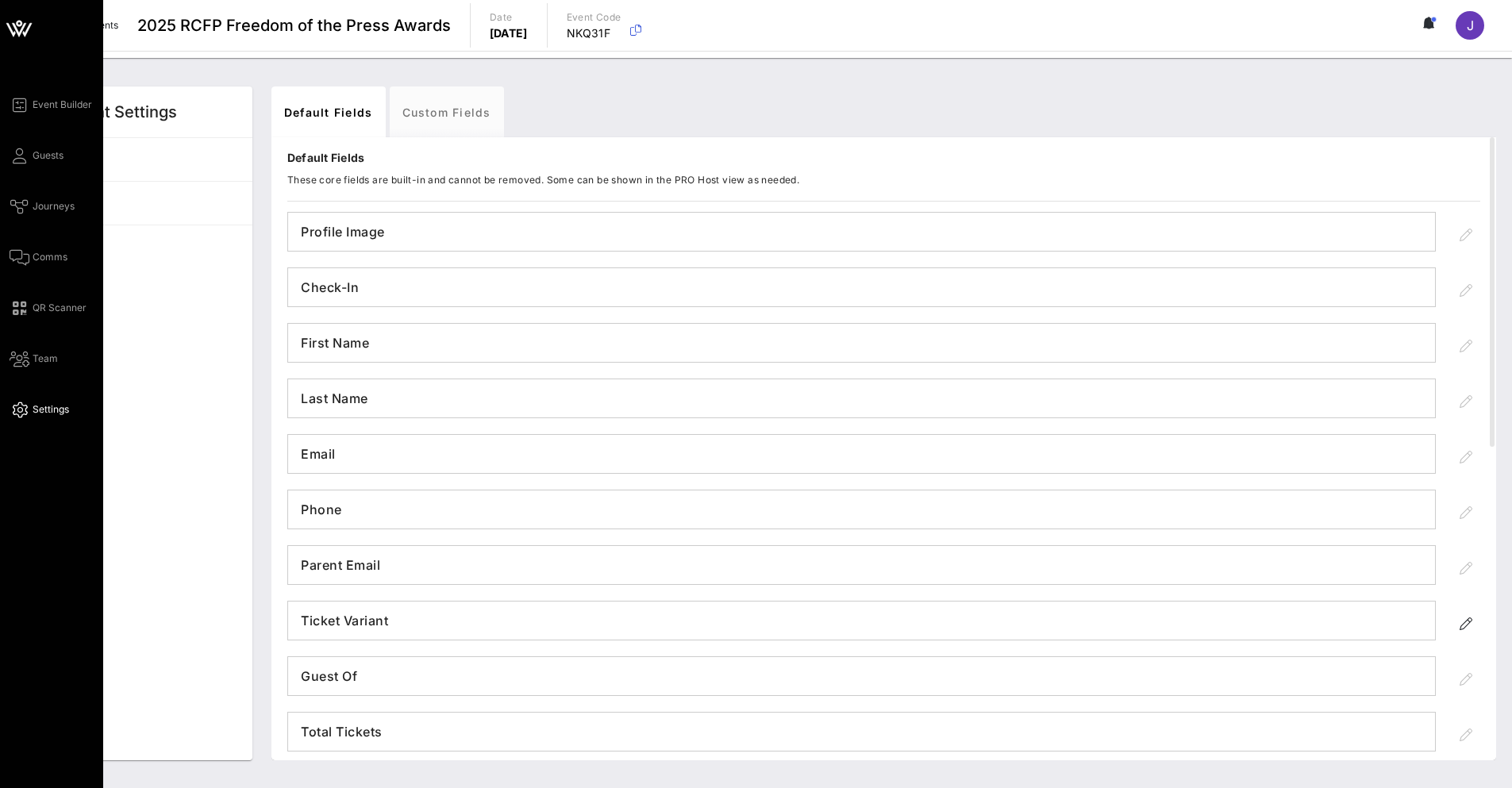
click at [36, 174] on div "Event Builder Guests Journeys Comms QR Scanner Team Settings" at bounding box center [56, 257] width 93 height 324
click at [32, 160] on span "Guests" at bounding box center [48, 155] width 31 height 14
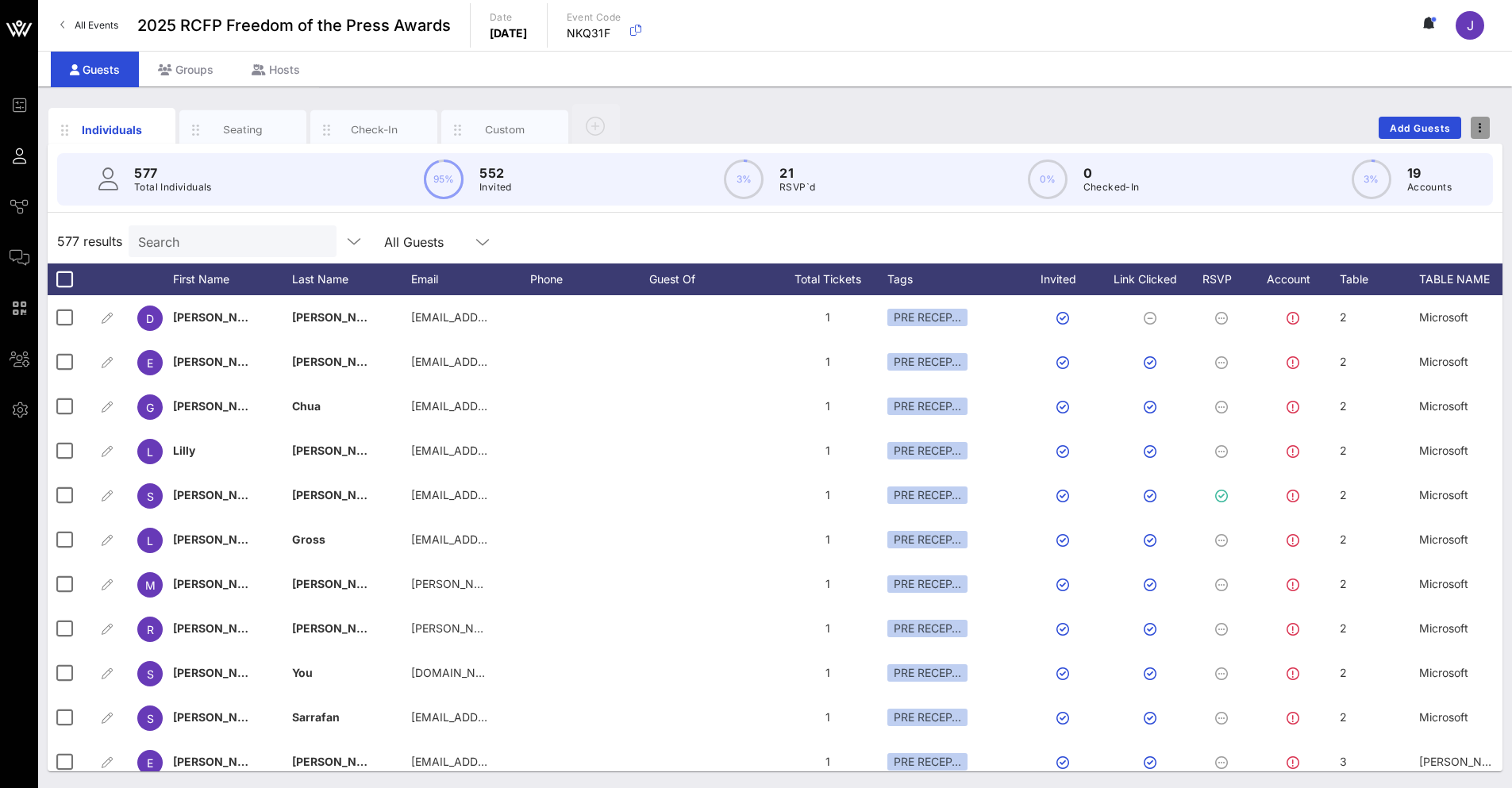
click at [951, 132] on icon "button" at bounding box center [1480, 128] width 3 height 11
click at [951, 148] on div "Export To CSV" at bounding box center [1450, 154] width 76 height 12
click at [210, 242] on input "Search" at bounding box center [230, 242] width 186 height 21
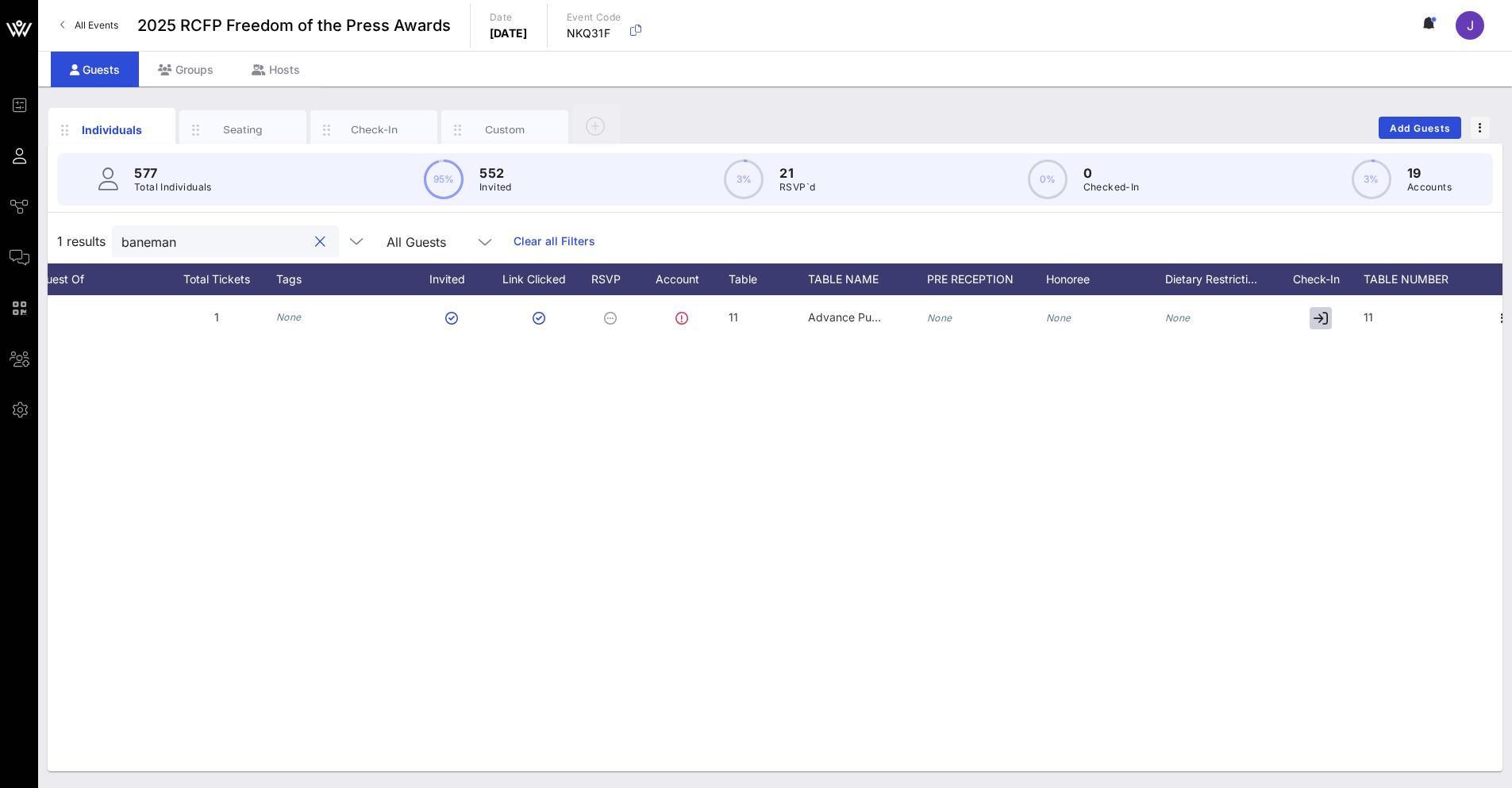
scroll to position [0, 631]
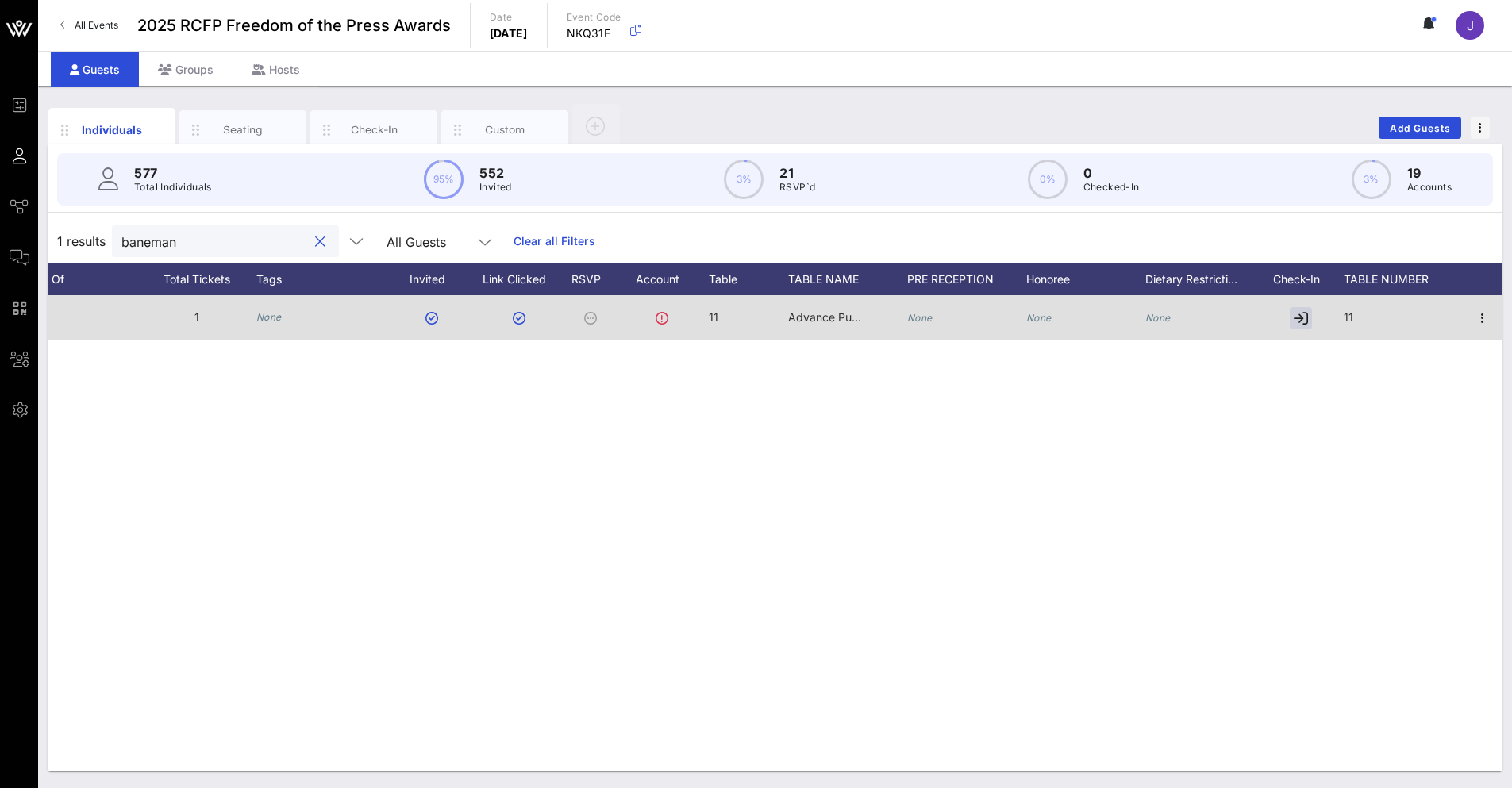
type input "baneman"
click at [951, 323] on icon "None" at bounding box center [1157, 318] width 26 height 12
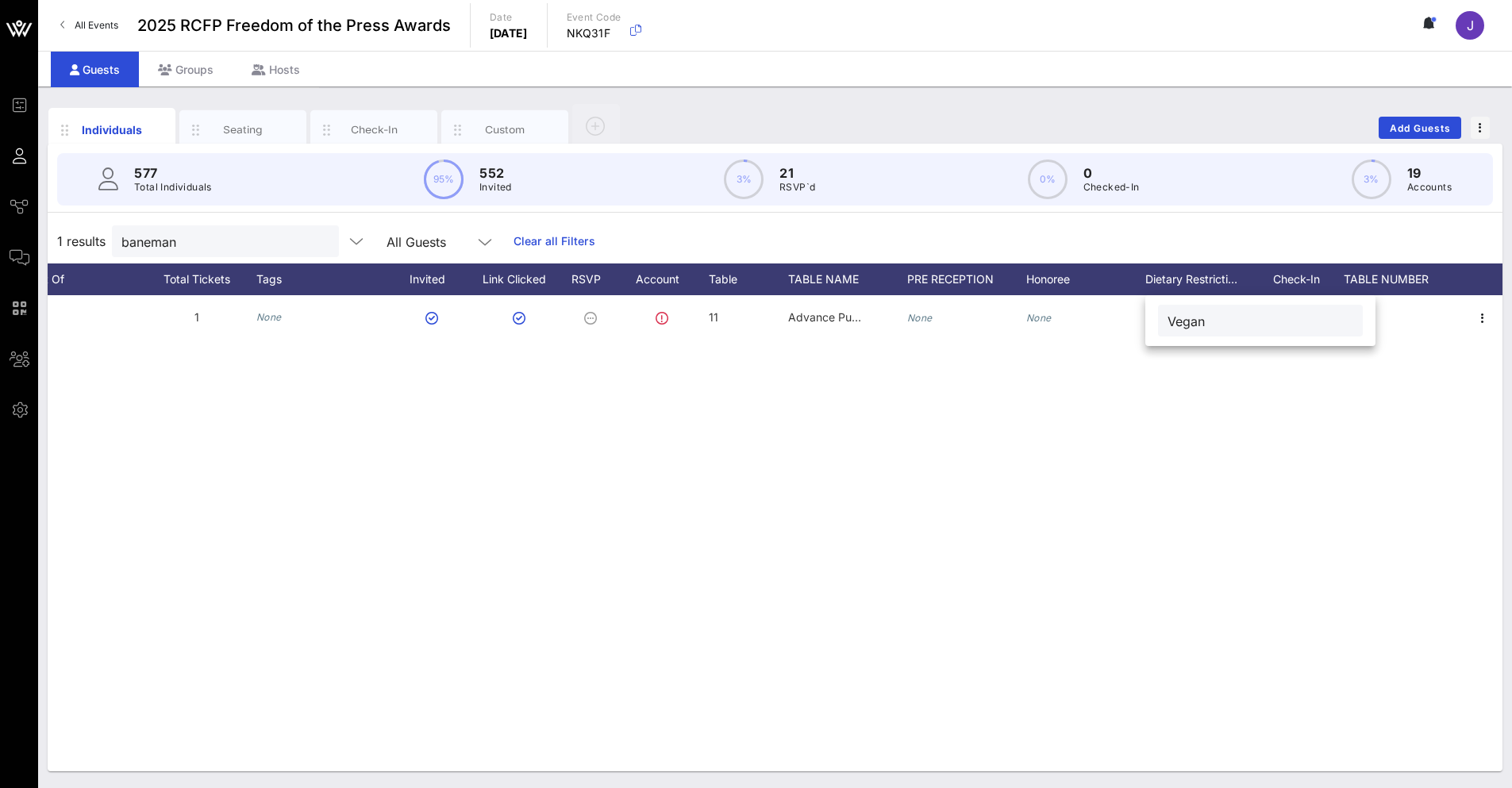
type input "Vegan"
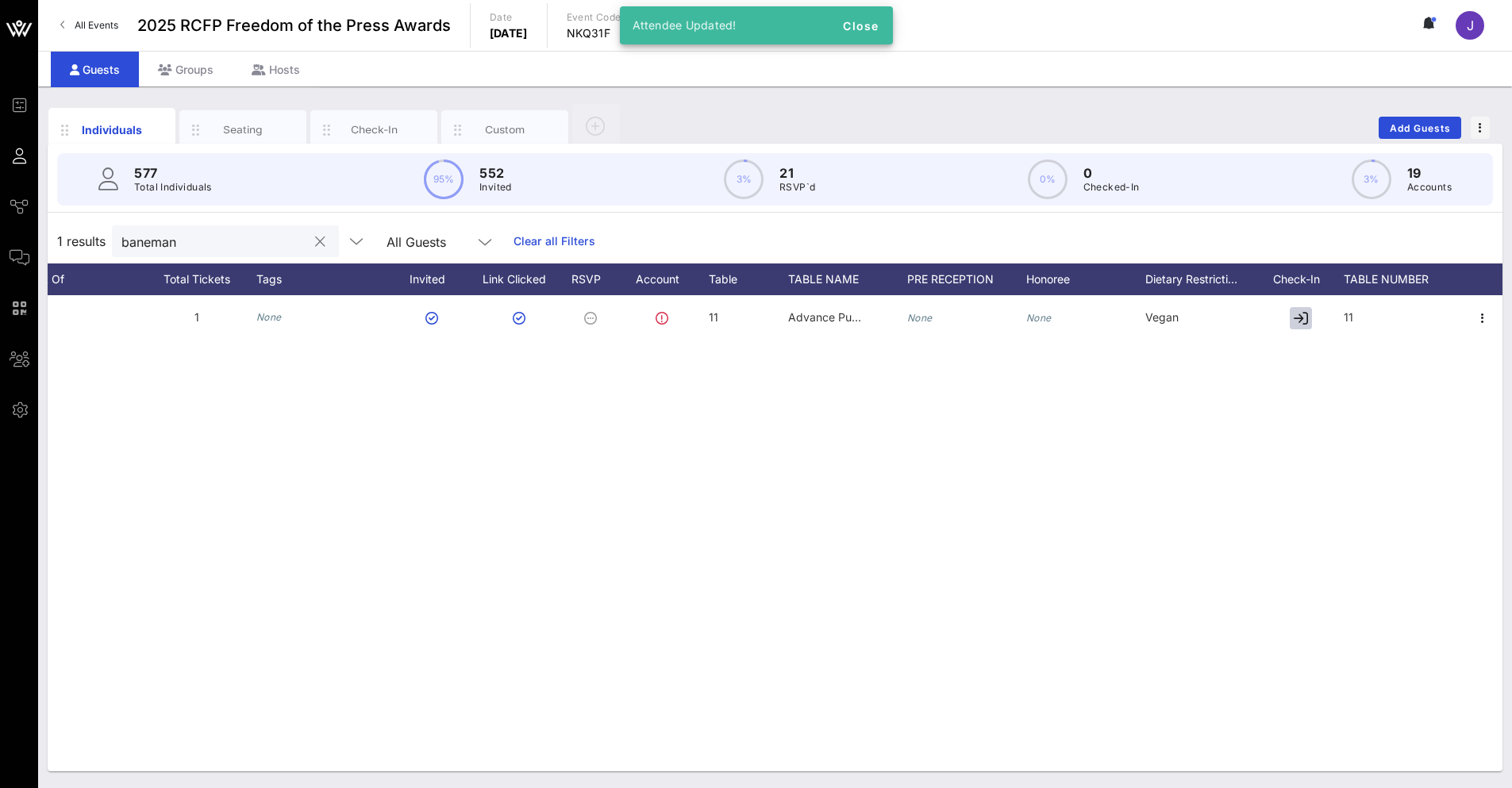
click at [315, 240] on button "clear icon" at bounding box center [320, 242] width 10 height 16
